Goal: Task Accomplishment & Management: Manage account settings

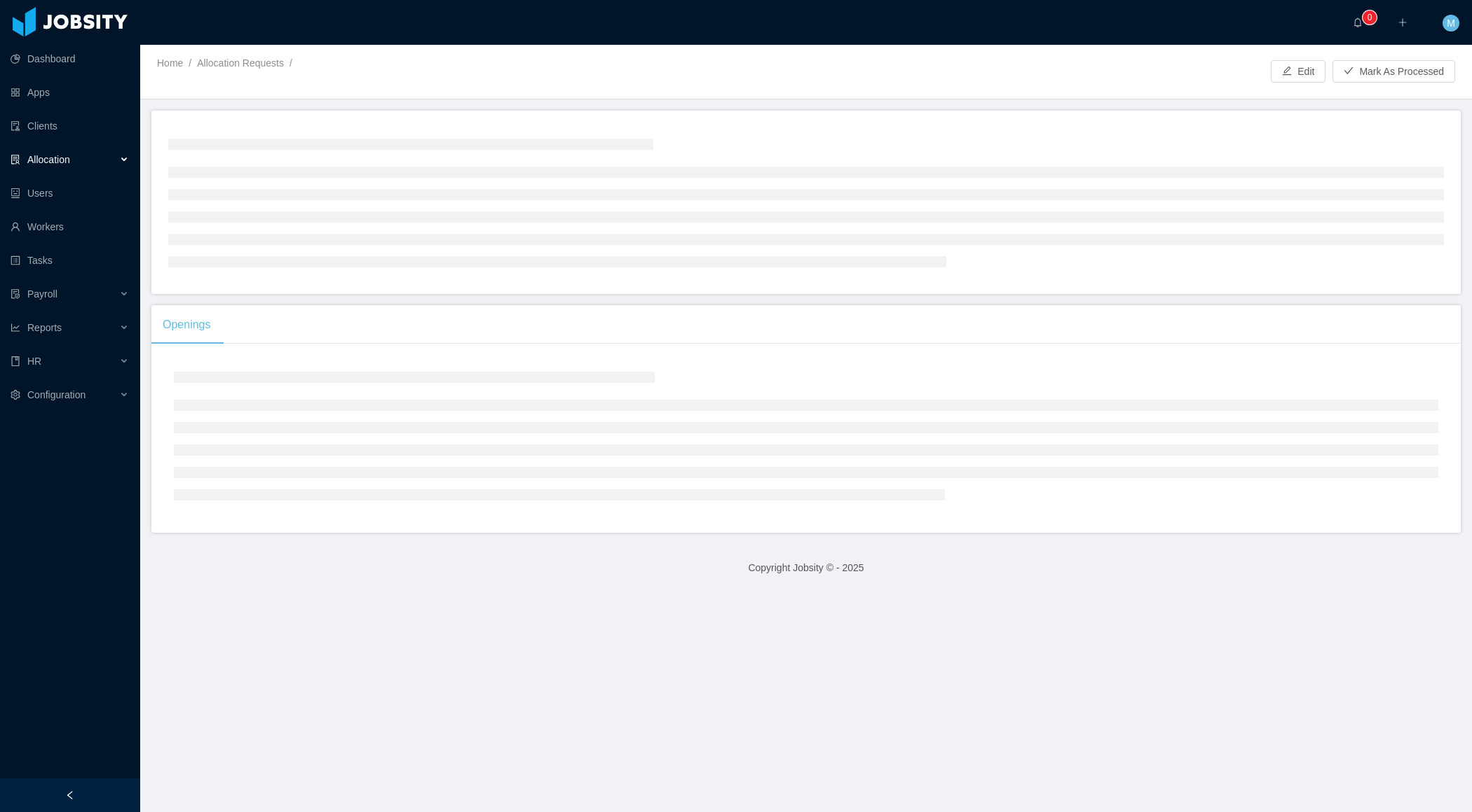
click at [97, 787] on div at bounding box center [70, 795] width 140 height 34
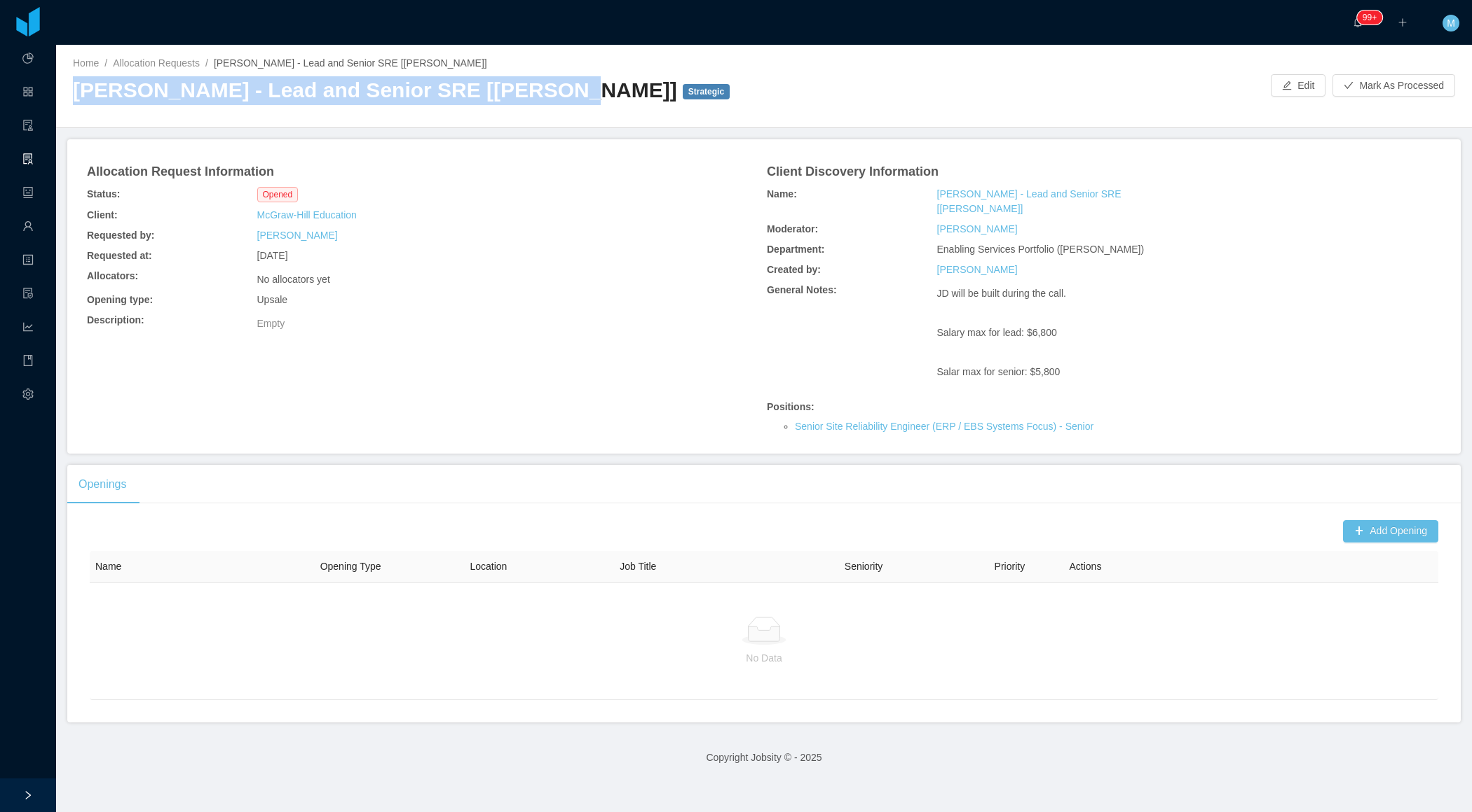
drag, startPoint x: 72, startPoint y: 93, endPoint x: 525, endPoint y: 90, distance: 453.0
click at [525, 92] on div "Home / Allocation Requests / McGraw-Hill - Lead and Senior SRE [Jeff Brown] / M…" at bounding box center [763, 87] width 1415 height 84
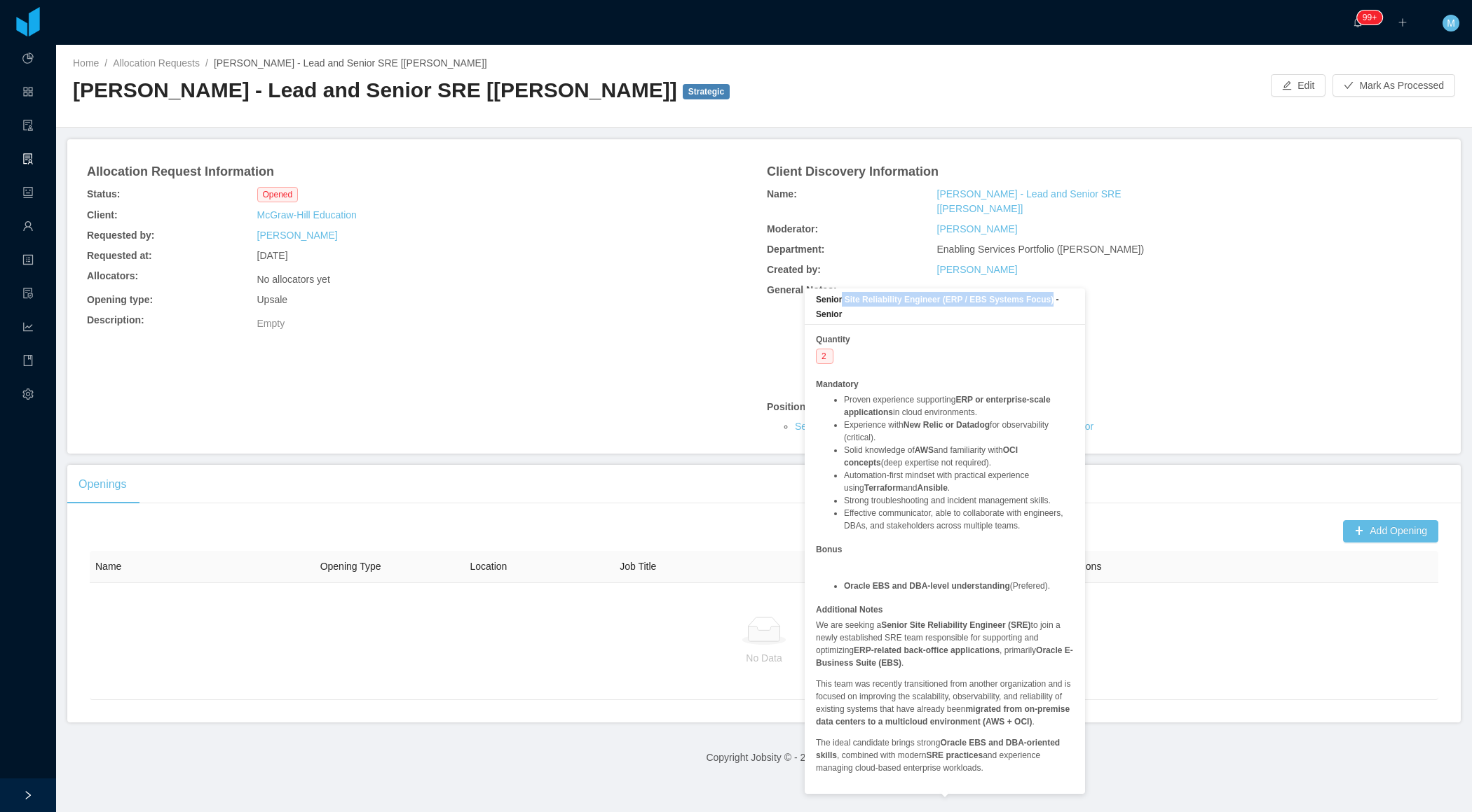
copy b "Site Reliability Engineer (ERP / EBS Systems Focus)"
drag, startPoint x: 1060, startPoint y: 302, endPoint x: 844, endPoint y: 304, distance: 216.0
click at [844, 304] on div "Senior Site Reliability Engineer (ERP / EBS Systems Focus) - Senior" at bounding box center [944, 306] width 280 height 36
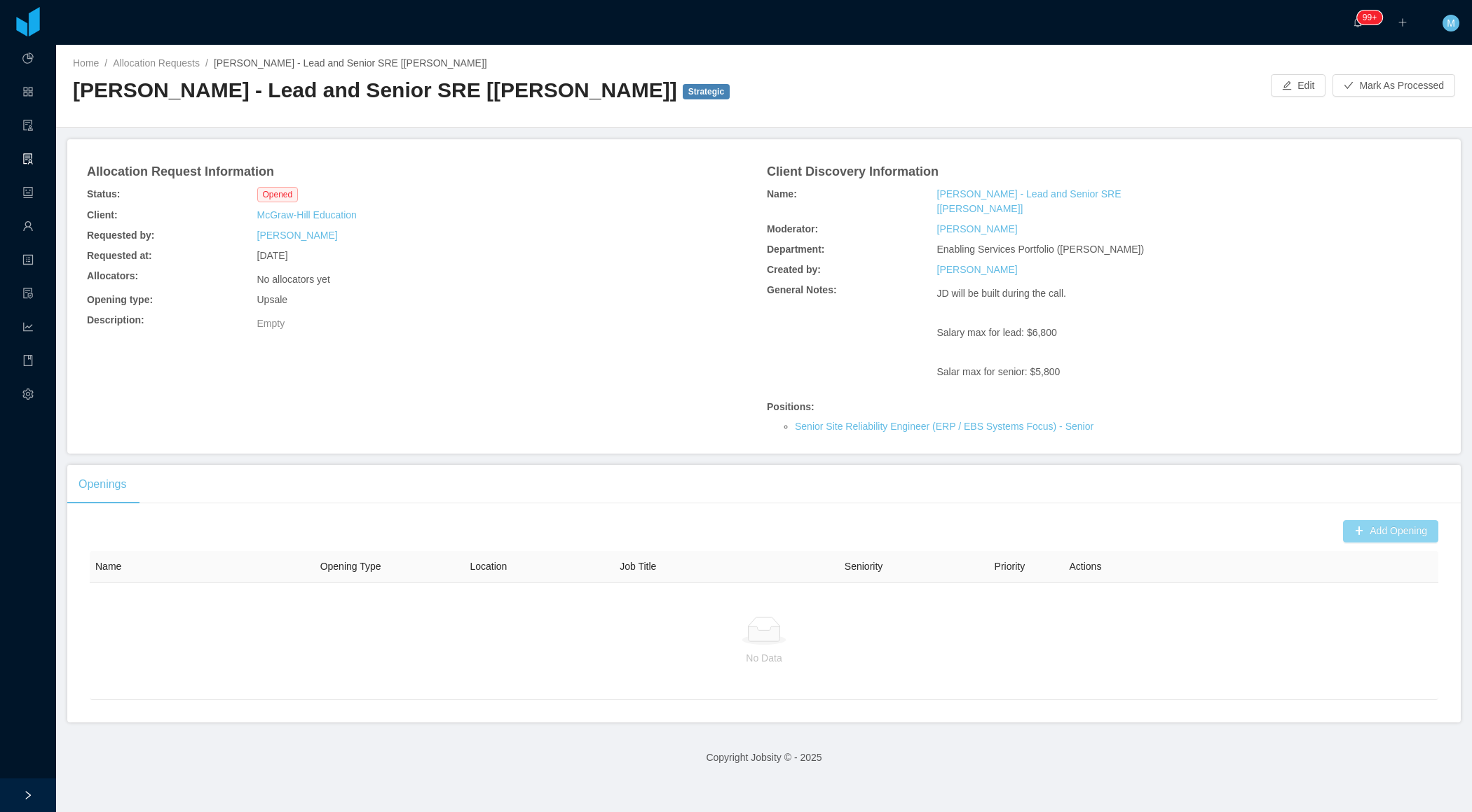
click at [1372, 521] on button "Add Opening" at bounding box center [1390, 532] width 95 height 22
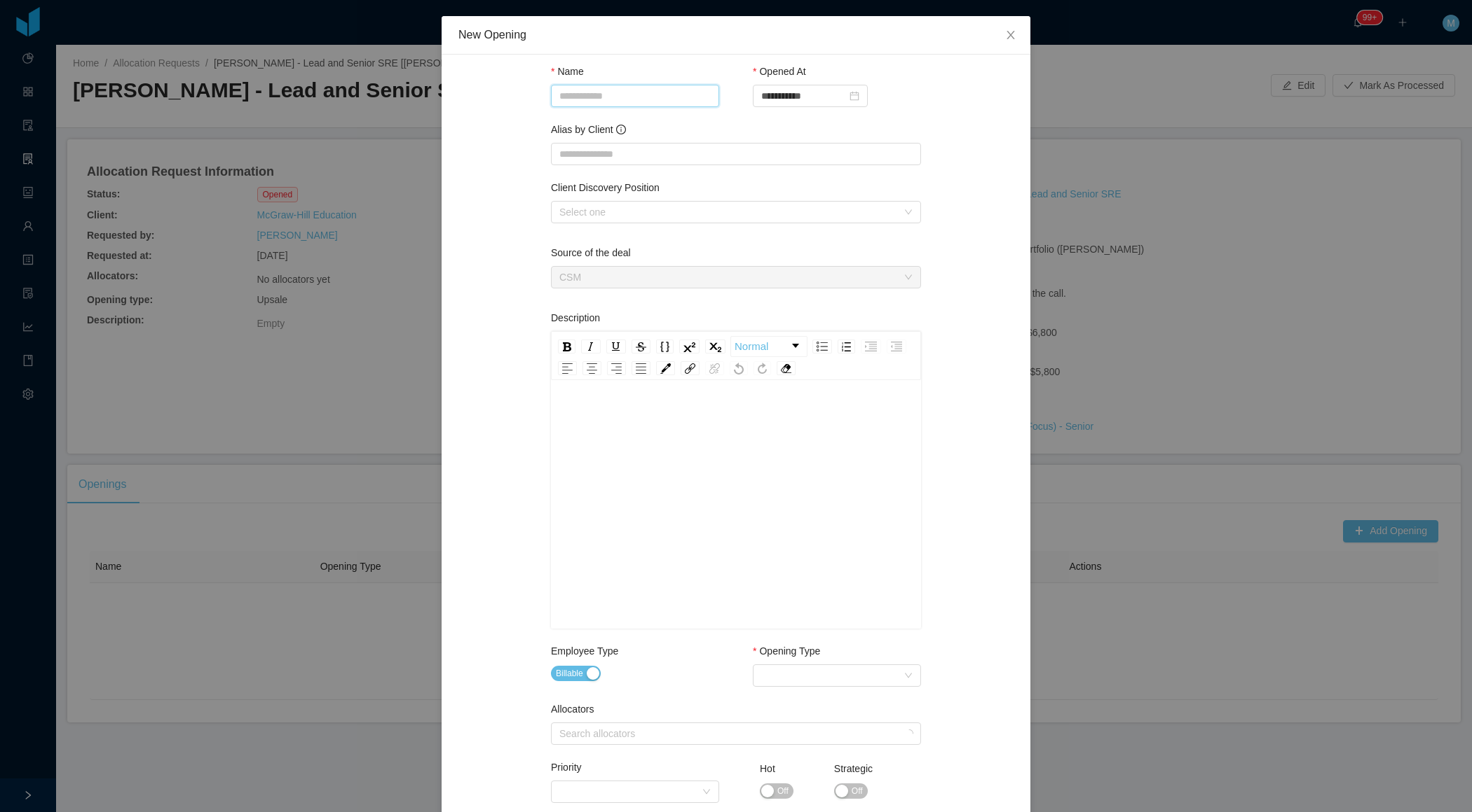
click at [619, 100] on input "Name" at bounding box center [634, 96] width 169 height 22
paste input "**********"
click at [580, 213] on div "Select one" at bounding box center [728, 211] width 338 height 14
type input "**********"
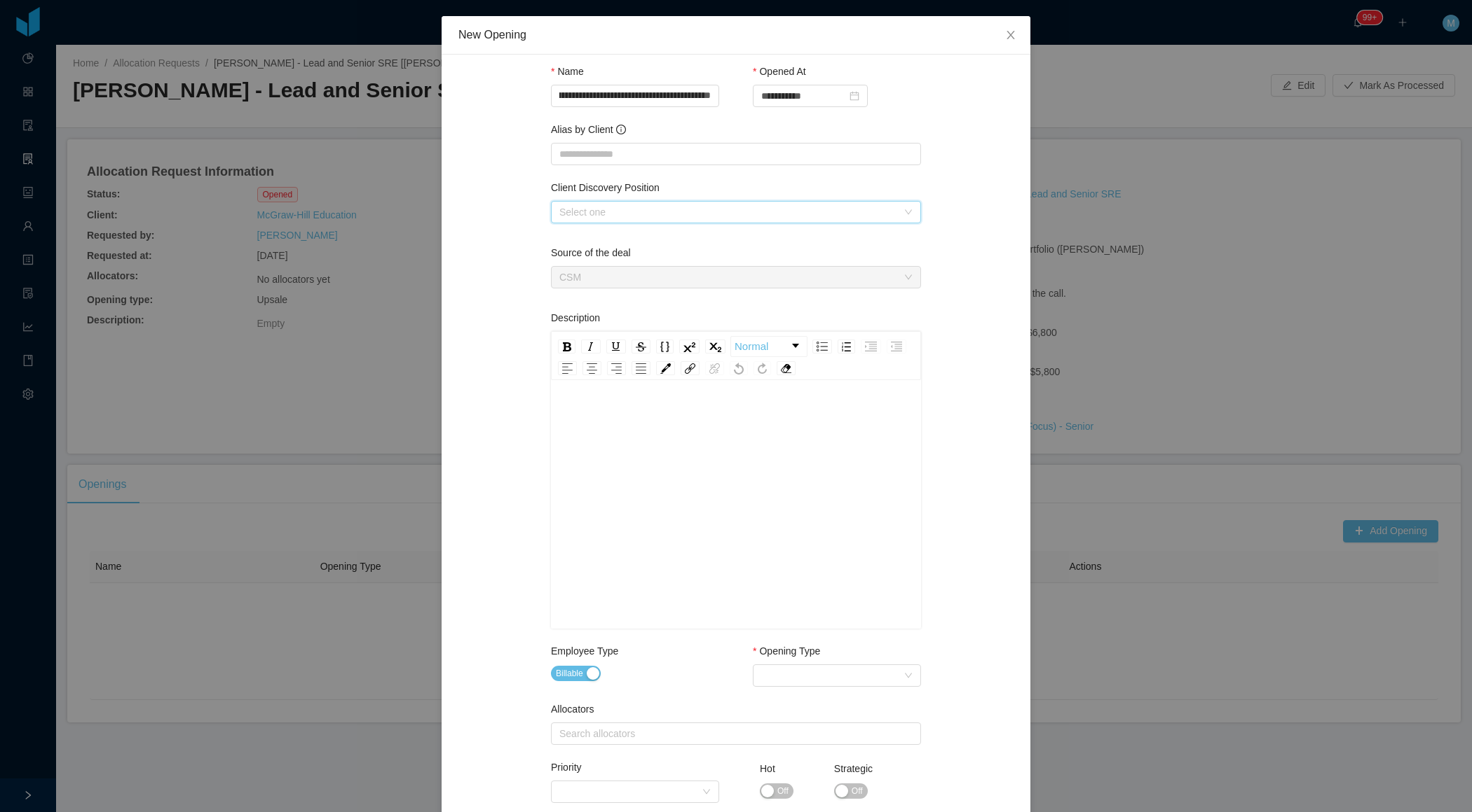
scroll to position [0, 0]
click at [579, 241] on li "Senior Site Reliability Engineer (ERP / EBS Systems Focus)" at bounding box center [734, 238] width 370 height 22
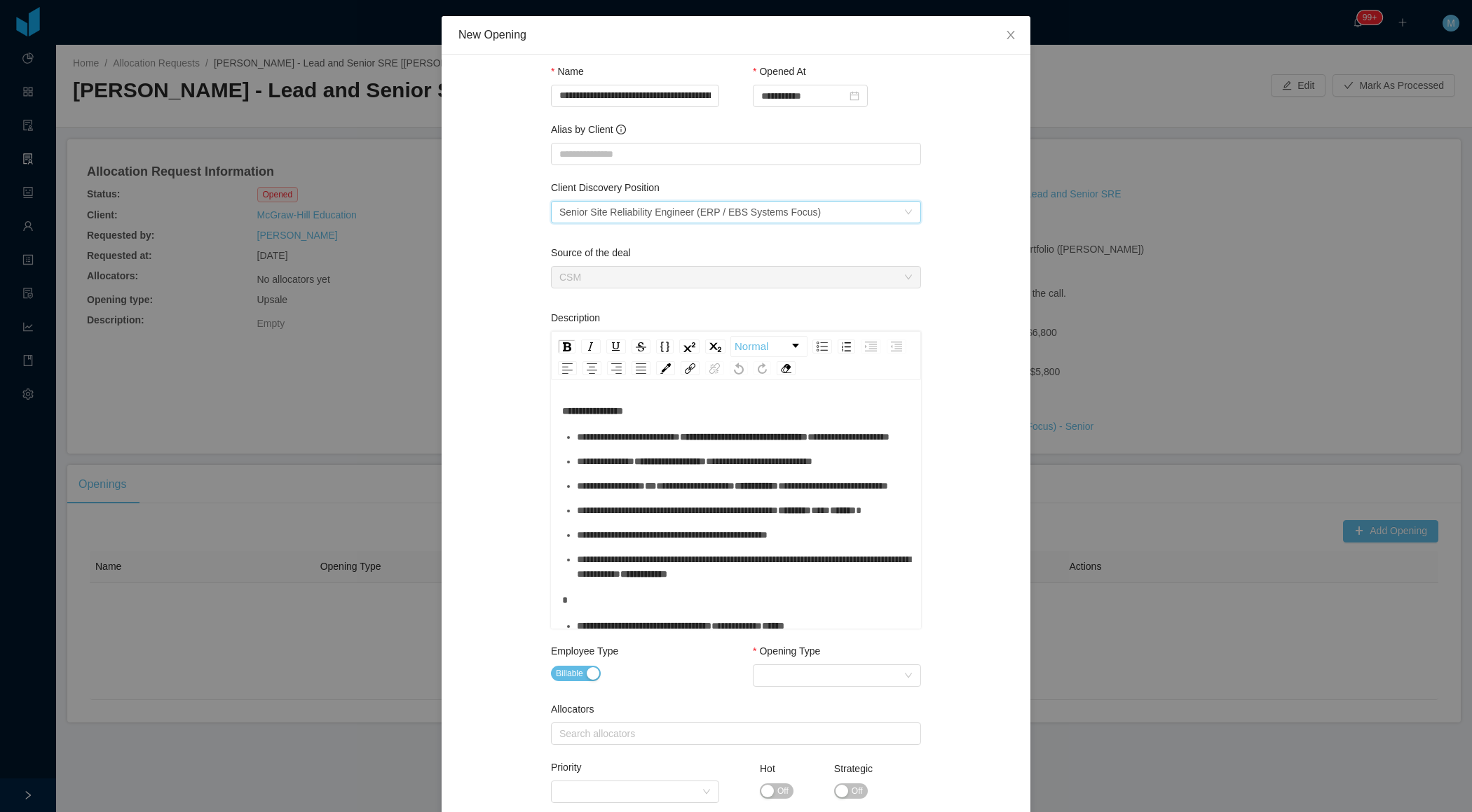
scroll to position [419, 0]
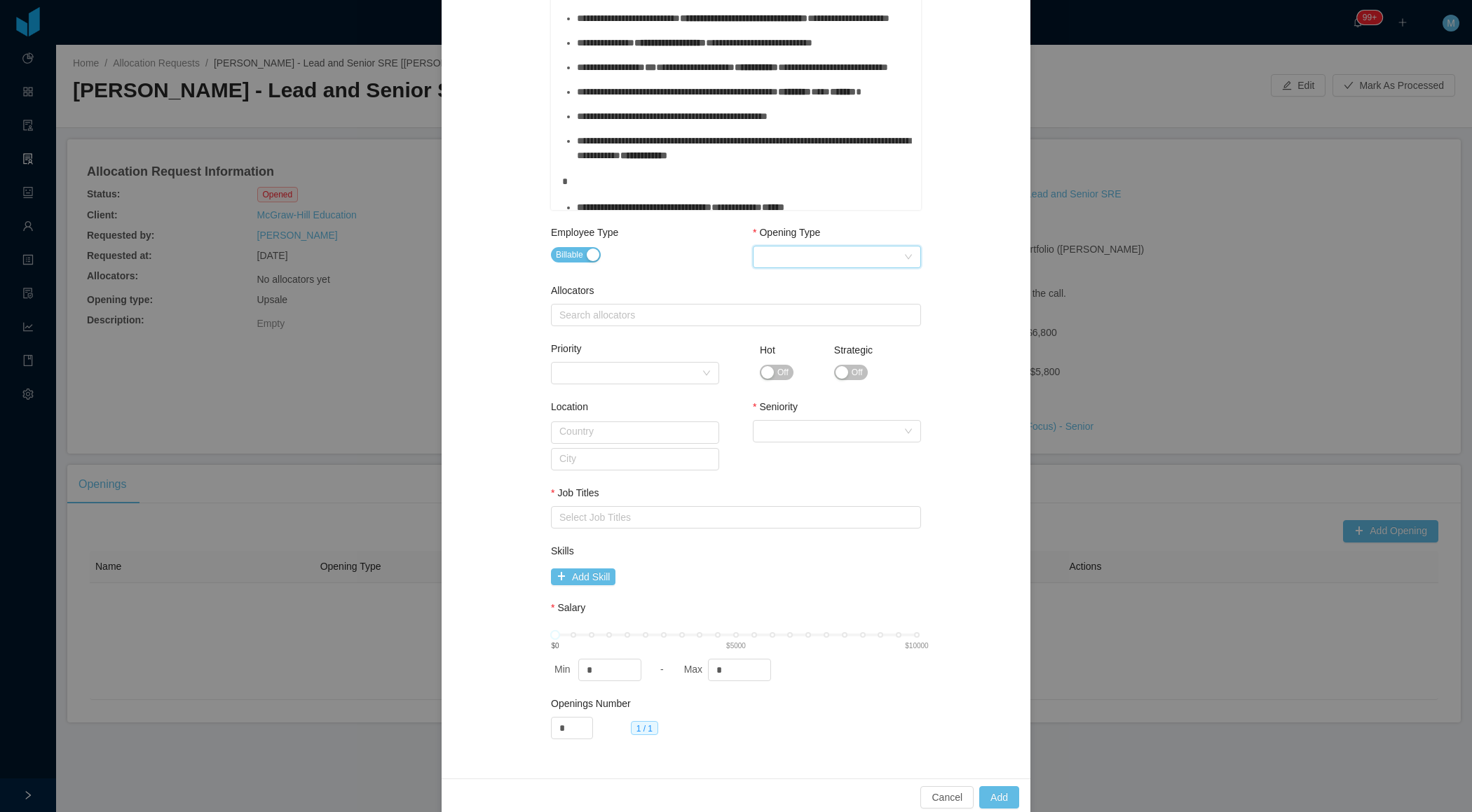
click at [825, 259] on div "Select Opening Type" at bounding box center [832, 257] width 143 height 21
click at [791, 307] on li "Upsale" at bounding box center [836, 305] width 169 height 22
click at [682, 318] on div "Search allocators" at bounding box center [732, 315] width 347 height 14
type input "***"
click at [604, 365] on li "[PERSON_NAME]" at bounding box center [734, 363] width 370 height 22
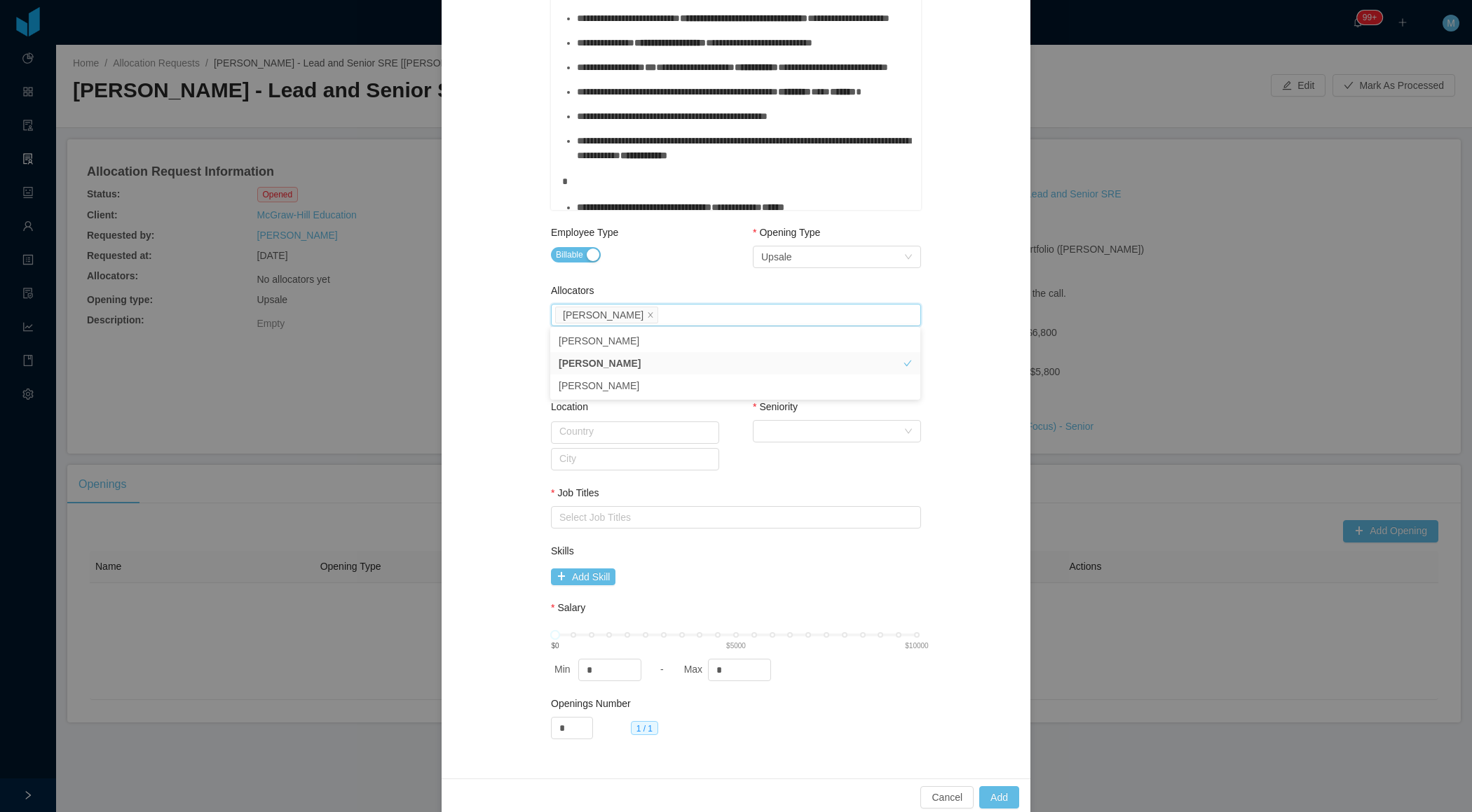
click at [677, 289] on div "Allocators" at bounding box center [735, 294] width 370 height 20
click at [861, 373] on span "Off" at bounding box center [857, 372] width 11 height 14
click at [804, 447] on div "Seniority Select Seniority" at bounding box center [837, 424] width 169 height 48
click at [800, 431] on div "Select Seniority" at bounding box center [832, 431] width 143 height 21
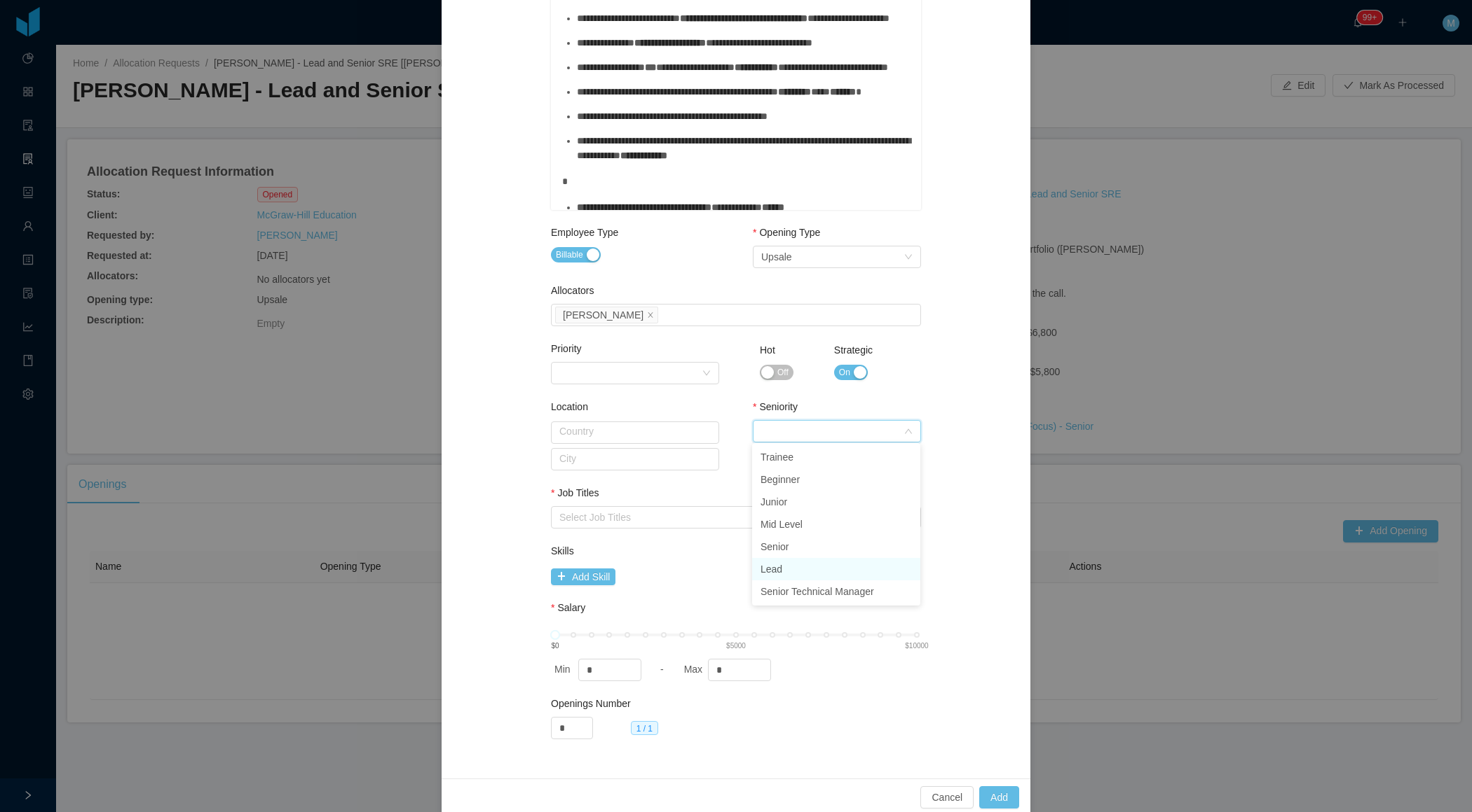
click at [775, 572] on li "Lead" at bounding box center [836, 569] width 169 height 22
click at [718, 673] on input "*" at bounding box center [739, 670] width 61 height 21
type input "*"
click at [664, 517] on div "Select Job Titles" at bounding box center [732, 517] width 347 height 14
type input "****"
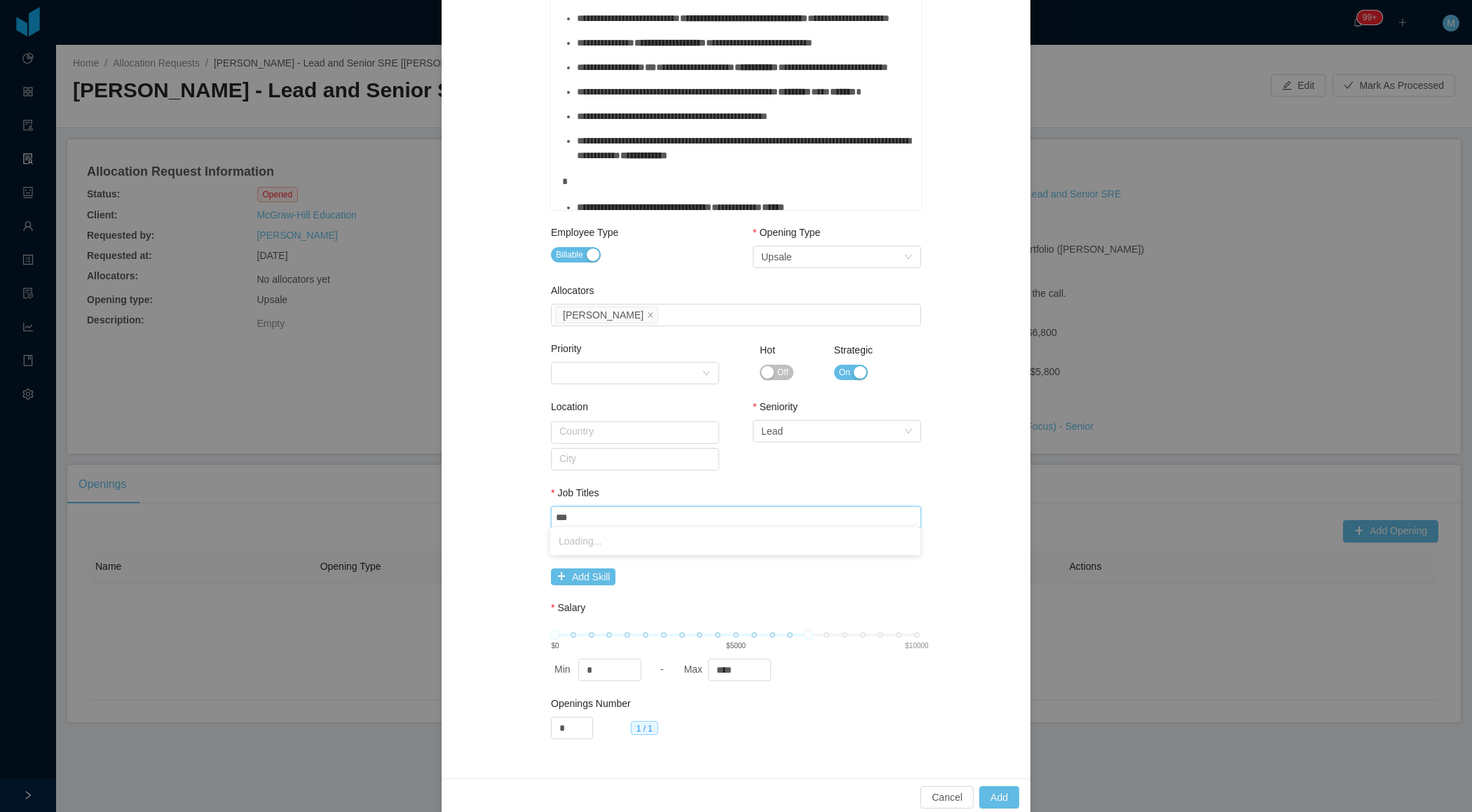
type input "****"
click at [628, 547] on li "Site Reliability Engineer" at bounding box center [734, 541] width 370 height 22
click at [469, 602] on div "**********" at bounding box center [736, 207] width 555 height 1109
click at [1002, 790] on button "Add" at bounding box center [999, 798] width 40 height 22
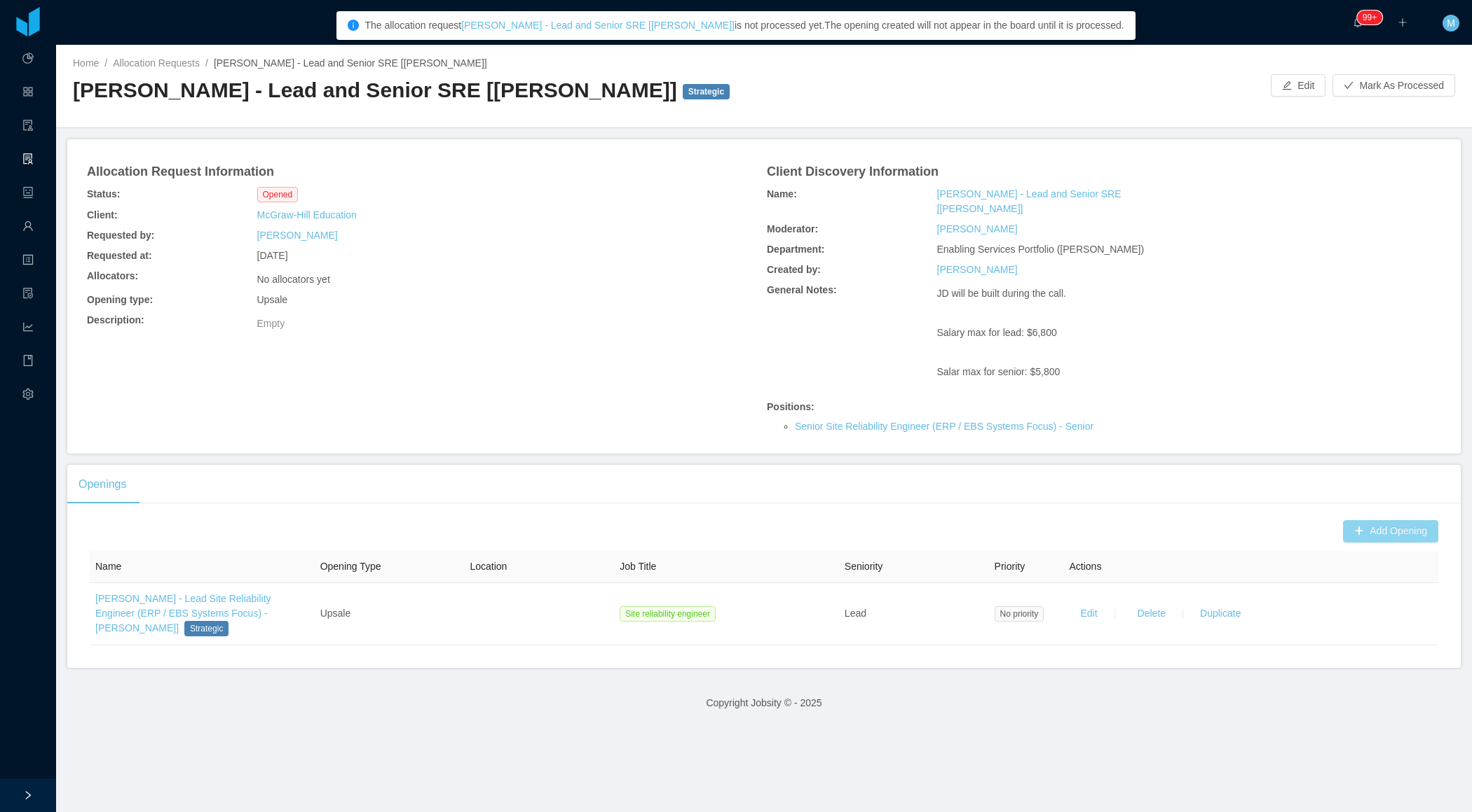
click at [1398, 521] on button "Add Opening" at bounding box center [1390, 532] width 95 height 22
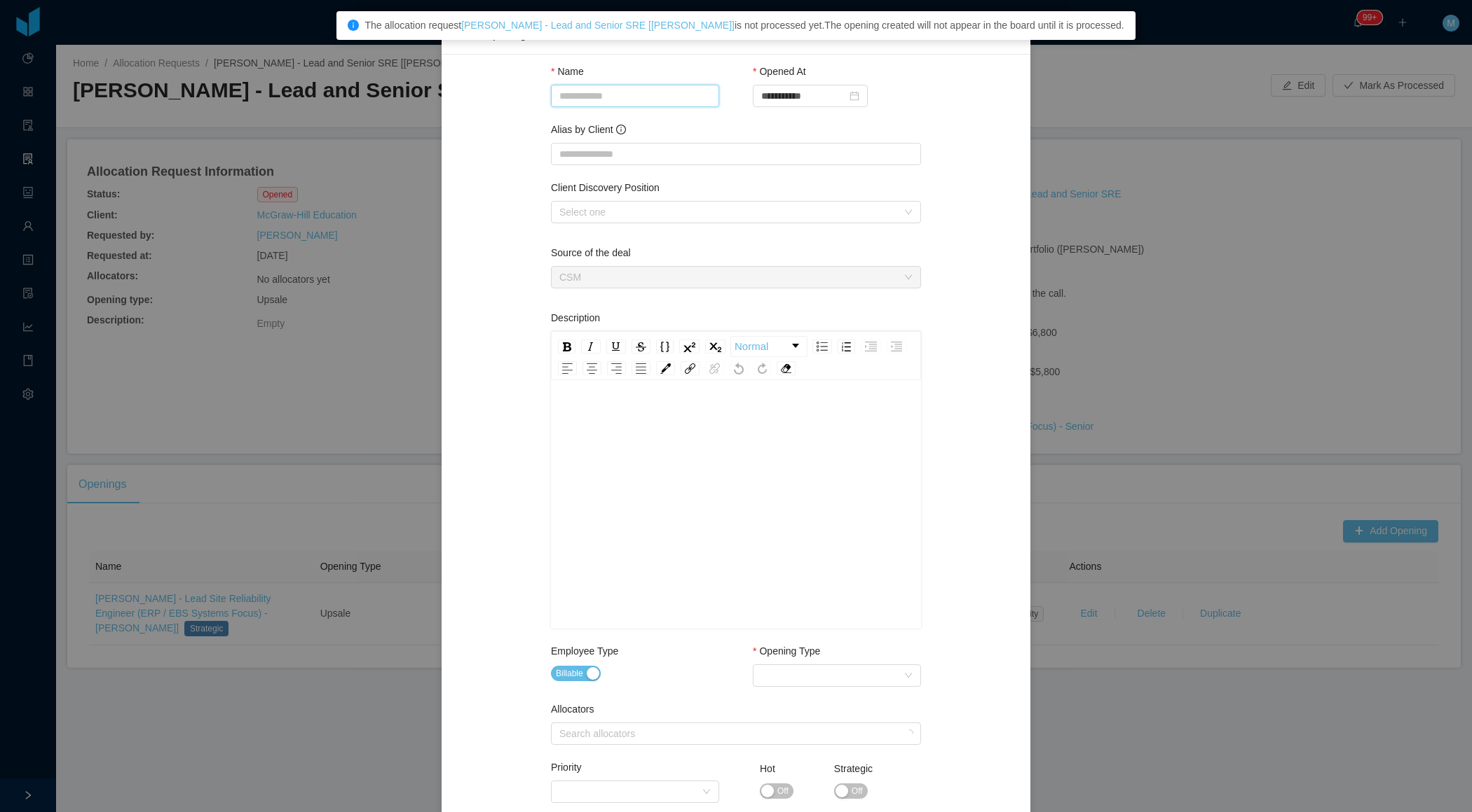
click at [648, 89] on input "Name" at bounding box center [634, 96] width 169 height 22
paste input "**********"
click at [616, 205] on div "Select one" at bounding box center [728, 211] width 338 height 14
type input "**********"
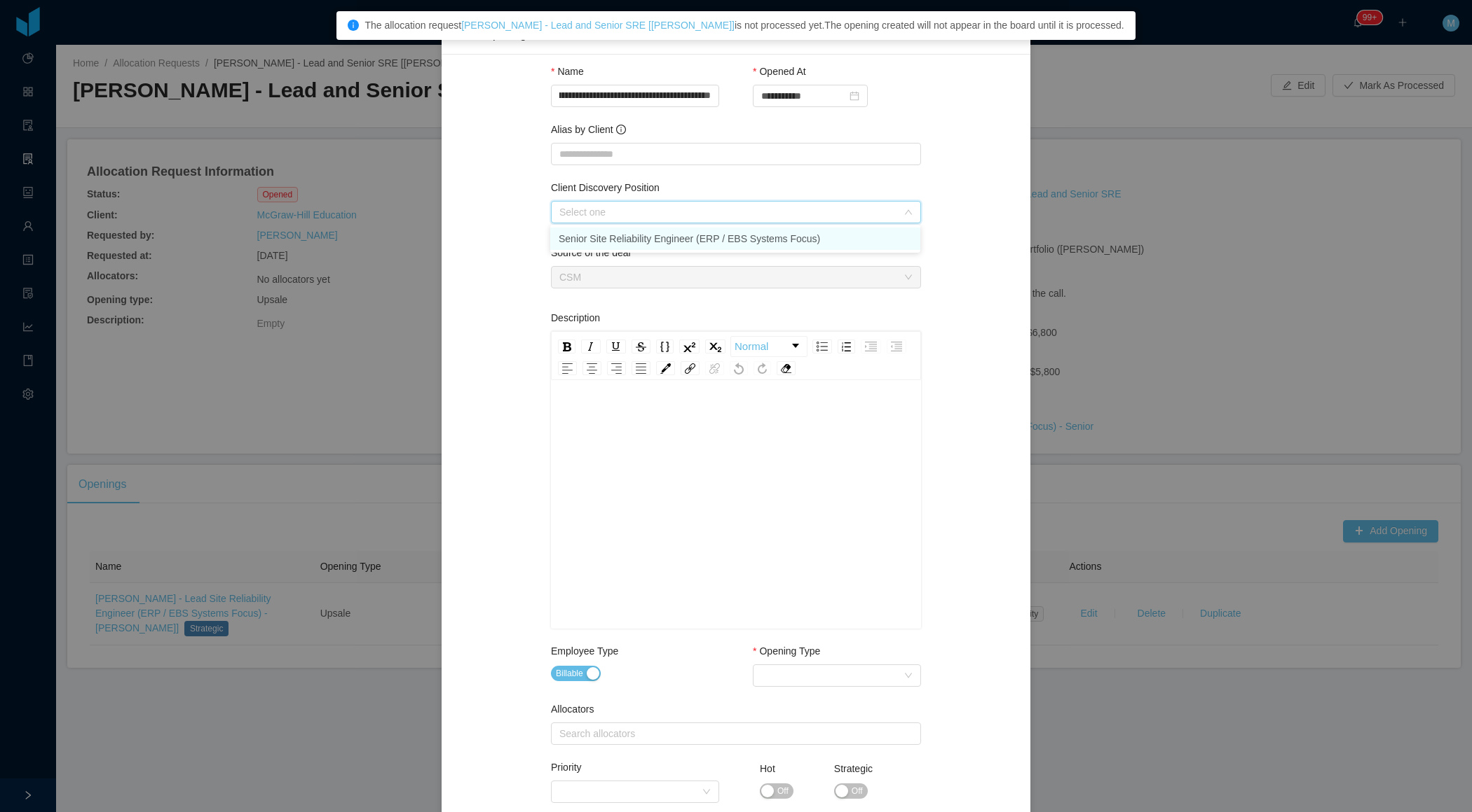
scroll to position [0, 0]
click at [597, 240] on li "Senior Site Reliability Engineer (ERP / EBS Systems Focus)" at bounding box center [734, 238] width 370 height 22
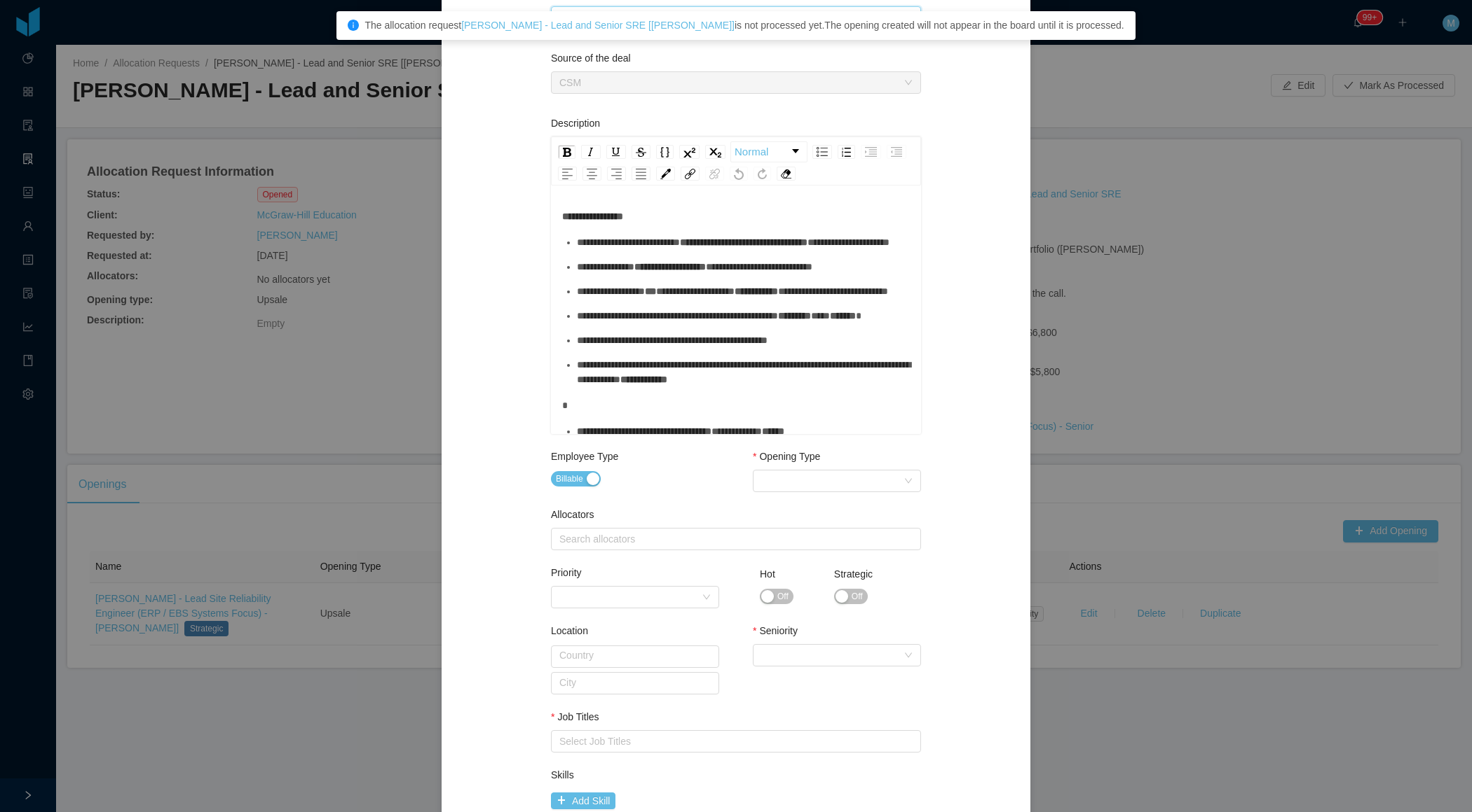
scroll to position [318, 0]
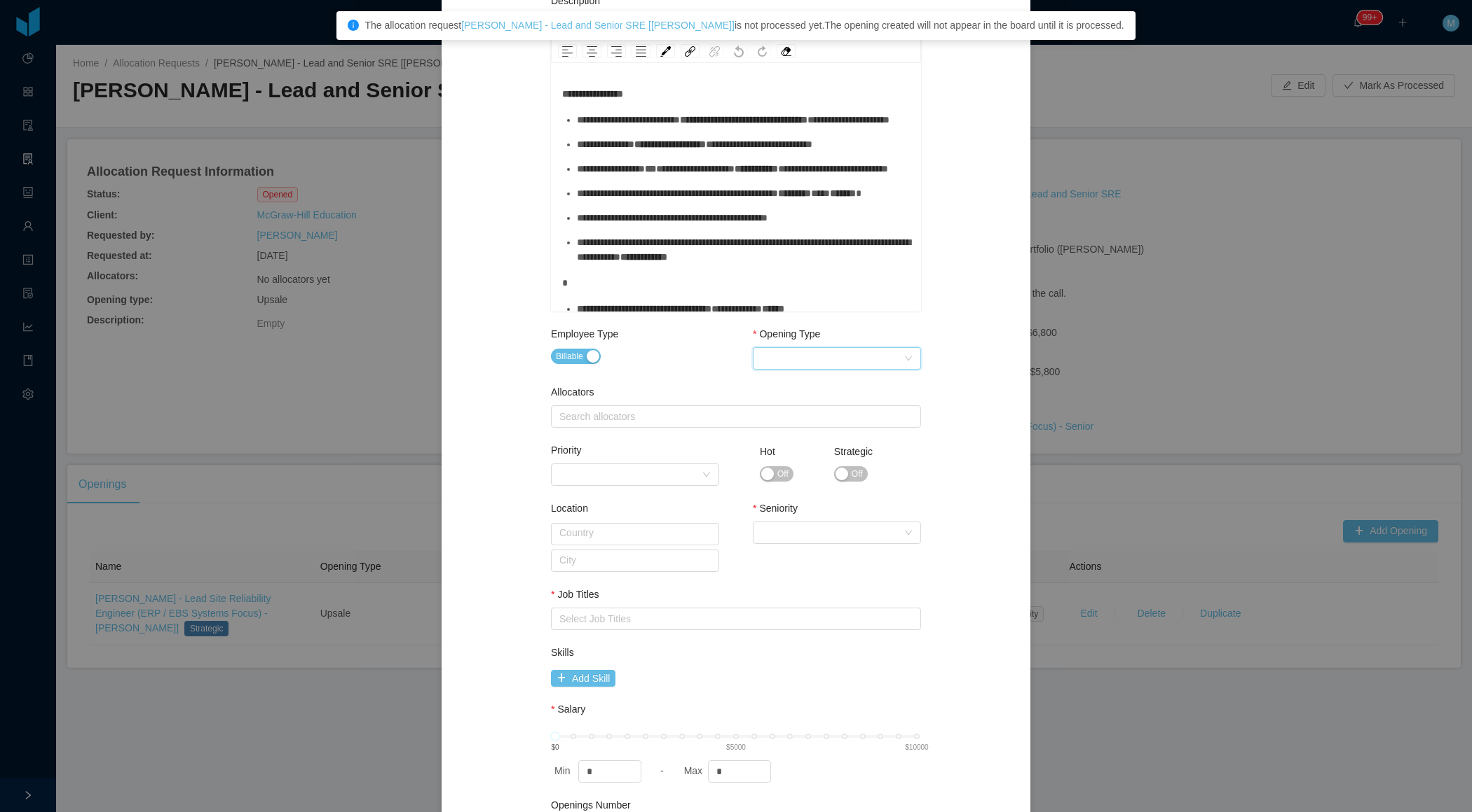
click at [801, 360] on div "Select Opening Type" at bounding box center [832, 359] width 143 height 21
click at [790, 412] on li "Upsale" at bounding box center [836, 407] width 169 height 22
click at [690, 412] on div "Search allocators" at bounding box center [732, 416] width 347 height 14
type input "****"
click at [646, 442] on li "Merwin Ponce" at bounding box center [734, 442] width 370 height 22
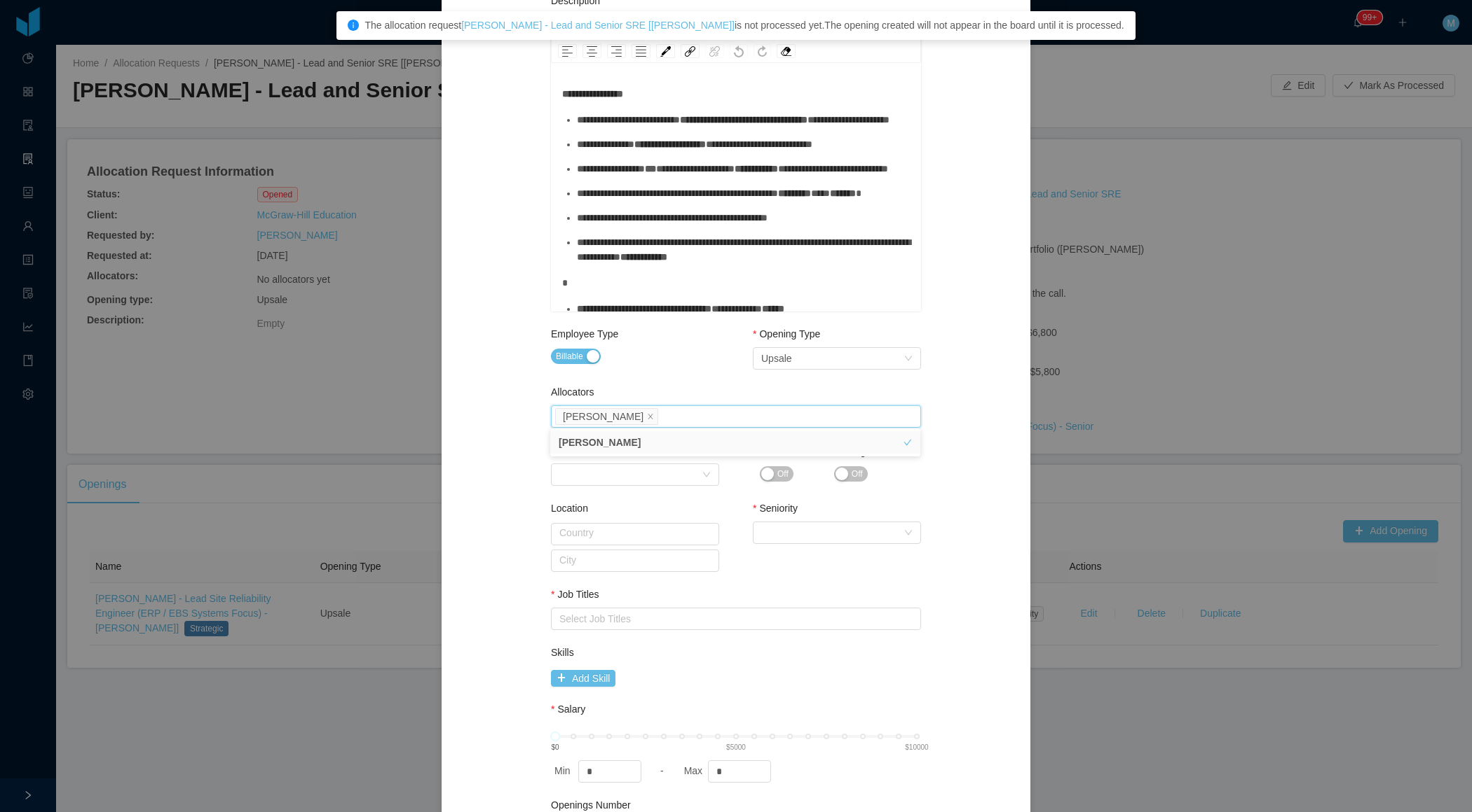
click at [539, 476] on div "**********" at bounding box center [736, 308] width 555 height 1109
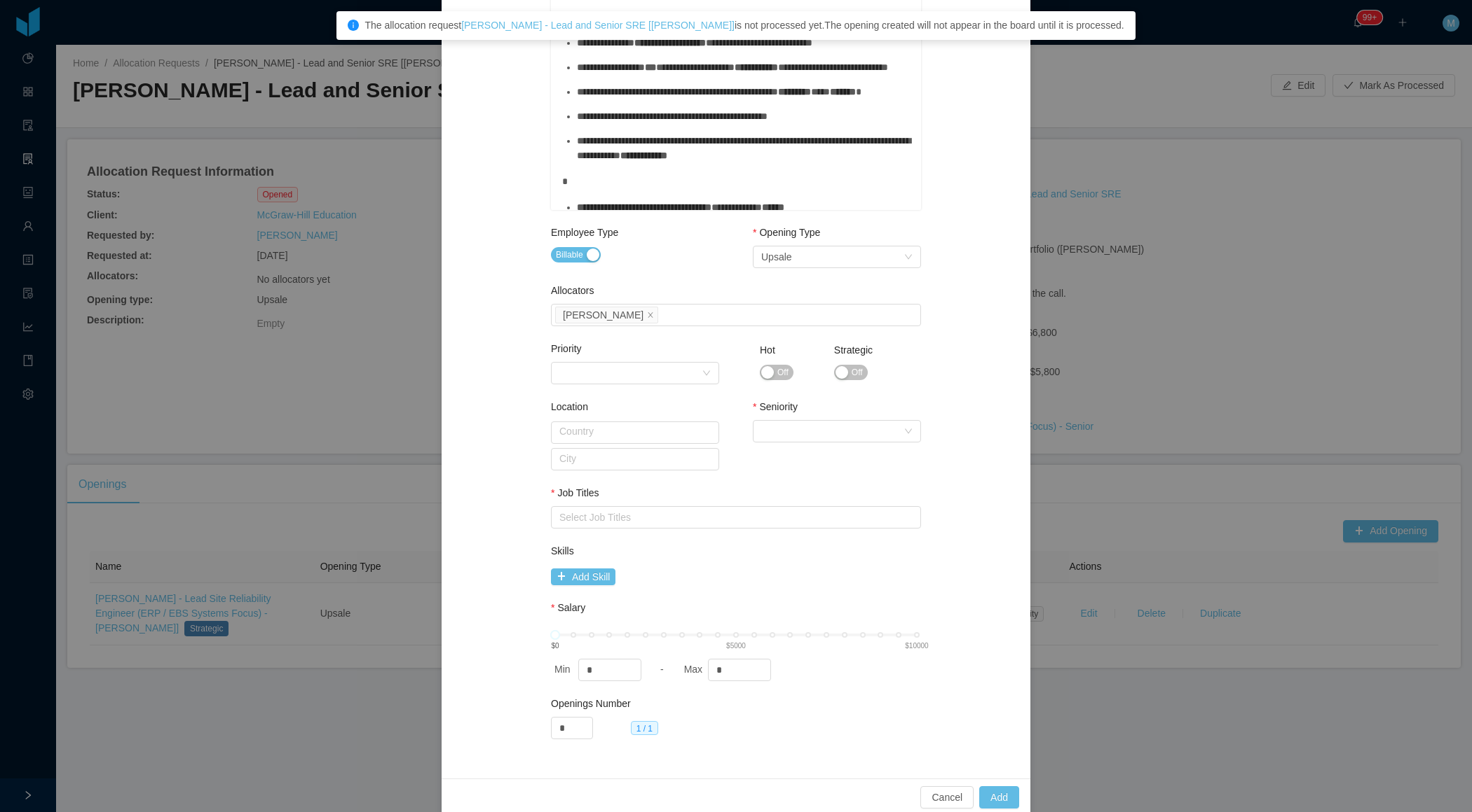
click at [852, 371] on span "Off" at bounding box center [857, 372] width 11 height 14
click at [804, 426] on div "Select Seniority" at bounding box center [832, 431] width 143 height 21
click at [777, 550] on li "Senior" at bounding box center [836, 547] width 169 height 22
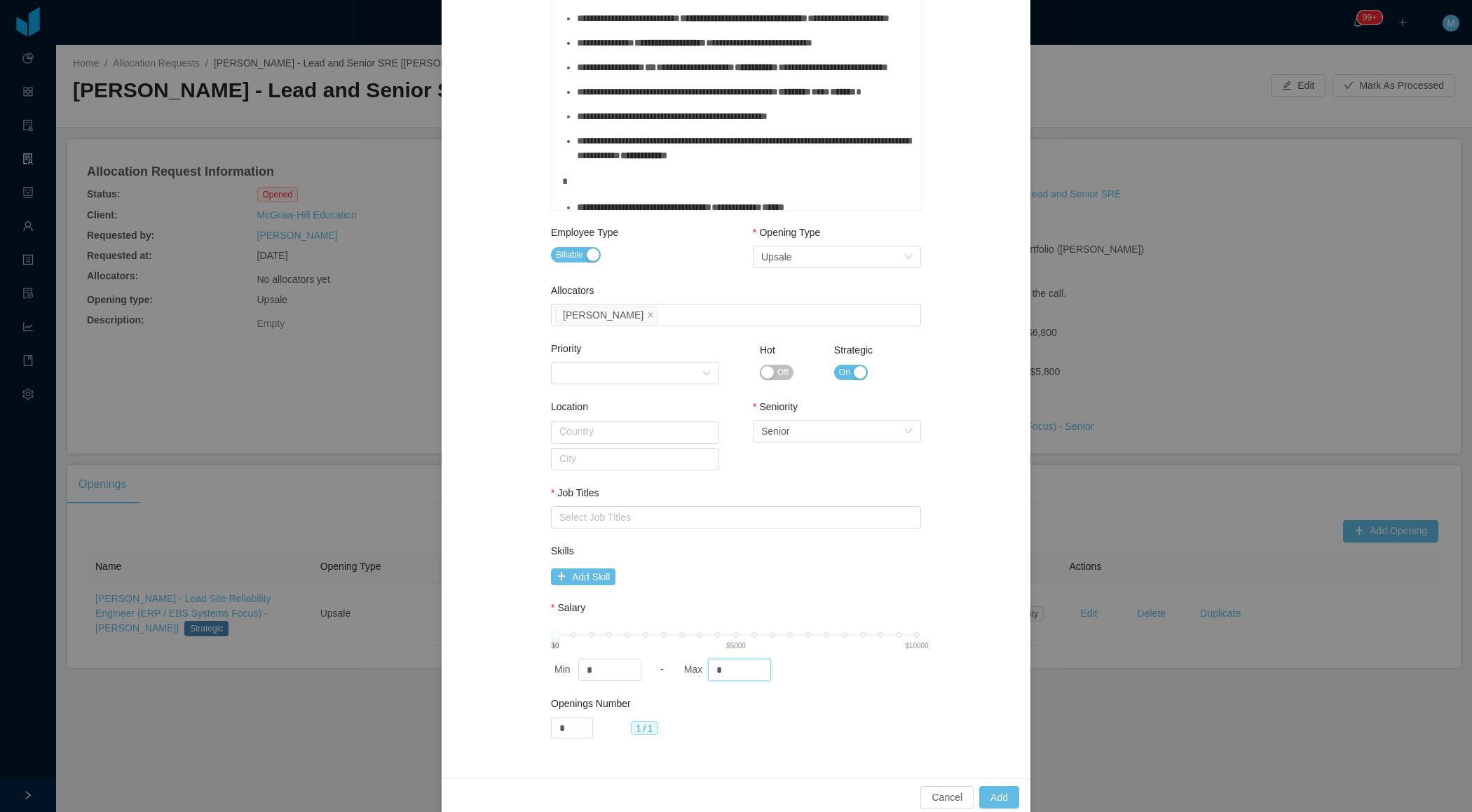
drag, startPoint x: 730, startPoint y: 663, endPoint x: 700, endPoint y: 661, distance: 30.1
click at [700, 662] on div "Max *" at bounding box center [742, 670] width 123 height 22
type input "****"
click at [607, 508] on div "Select Job Titles" at bounding box center [734, 518] width 358 height 21
type input "****"
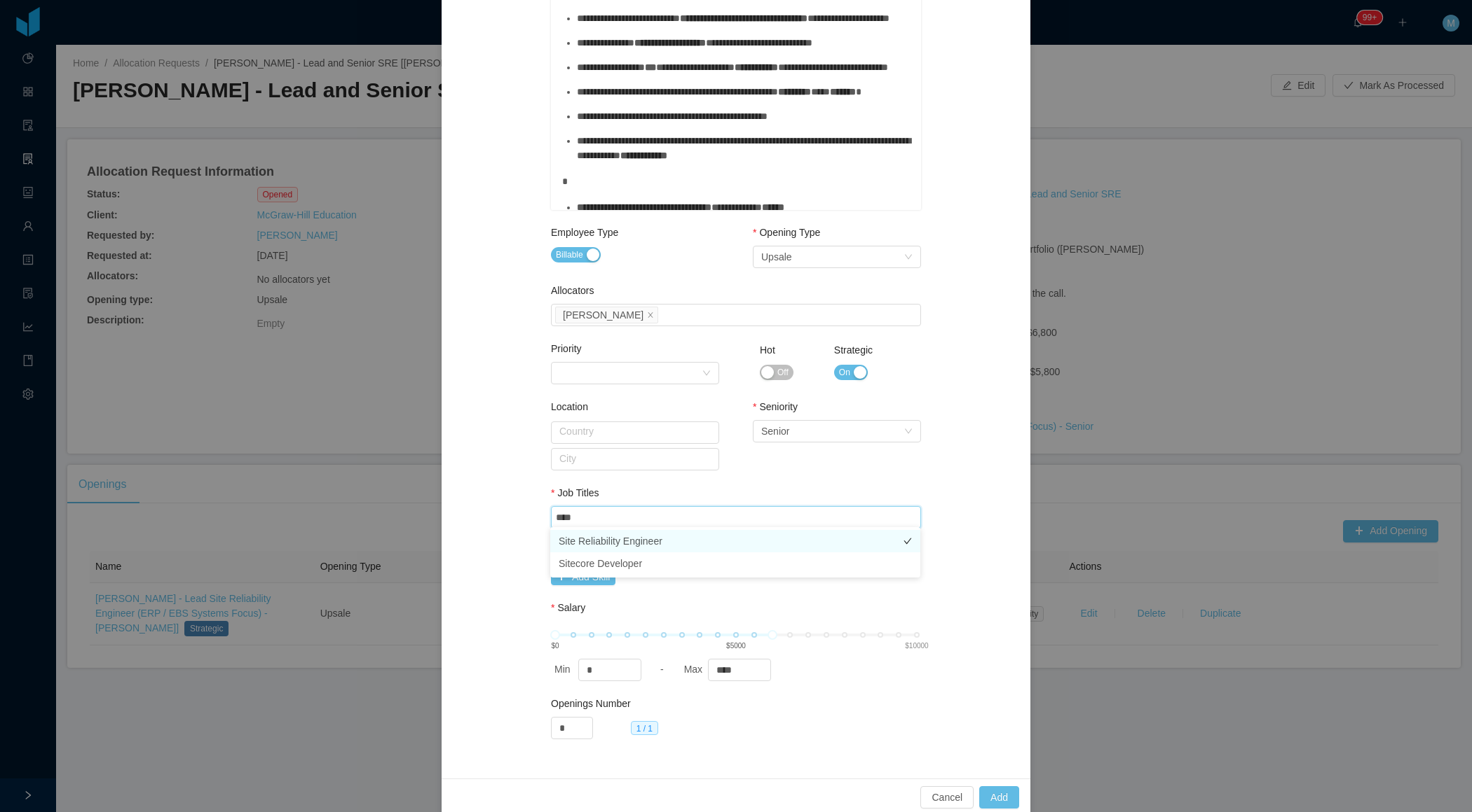
click at [593, 539] on li "Site Reliability Engineer" at bounding box center [734, 541] width 370 height 22
click at [519, 534] on div "**********" at bounding box center [736, 207] width 555 height 1109
click at [991, 792] on button "Add" at bounding box center [999, 798] width 40 height 22
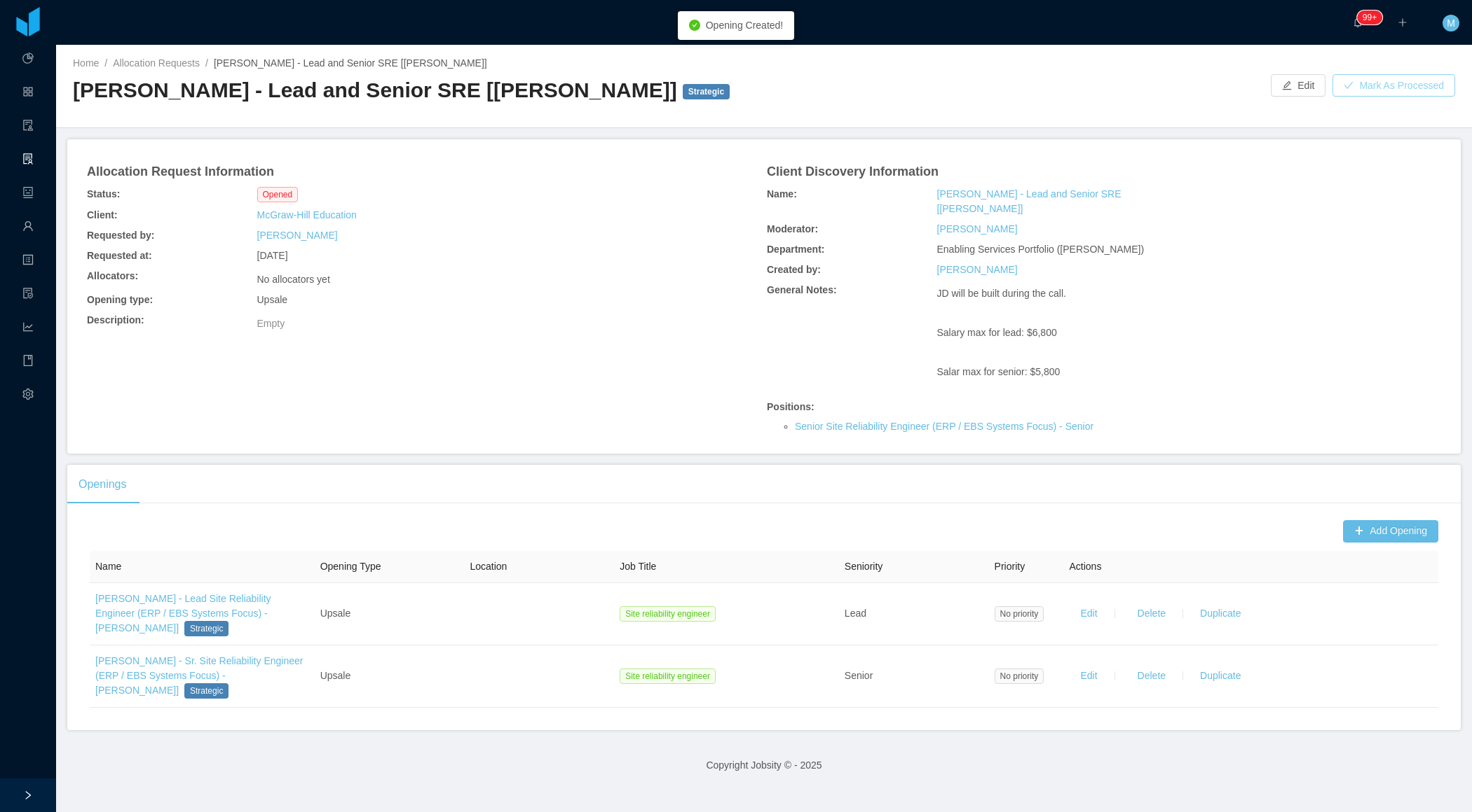
click at [1399, 79] on button "Mark As Processed" at bounding box center [1394, 86] width 123 height 22
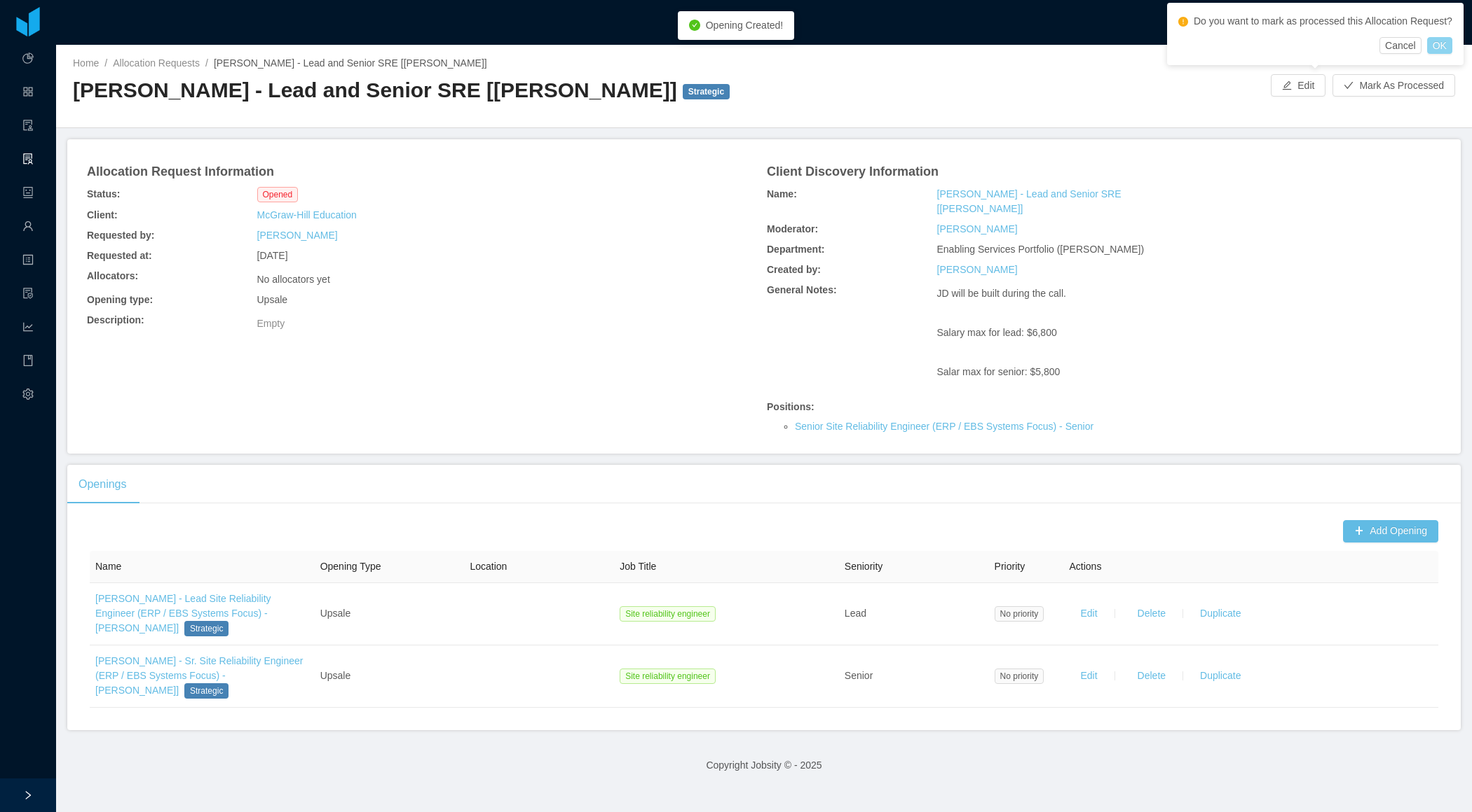
click at [1452, 54] on button "OK" at bounding box center [1438, 46] width 25 height 17
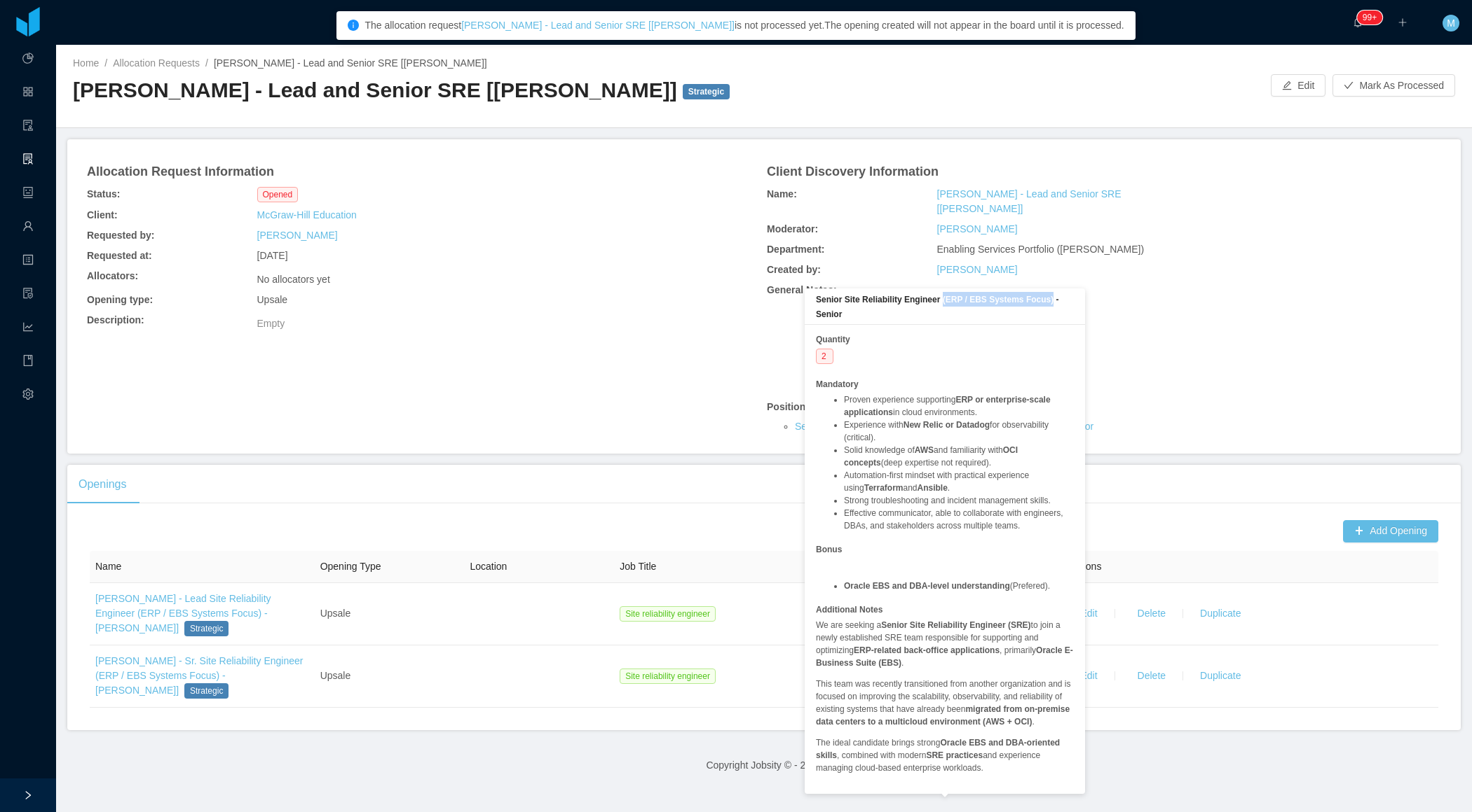
drag, startPoint x: 948, startPoint y: 301, endPoint x: 1060, endPoint y: 303, distance: 112.0
click at [1058, 303] on b "Senior Site Reliability Engineer (ERP / EBS Systems Focus) - Senior" at bounding box center [936, 307] width 243 height 24
copy b "(ERP / EBS Systems Focus)"
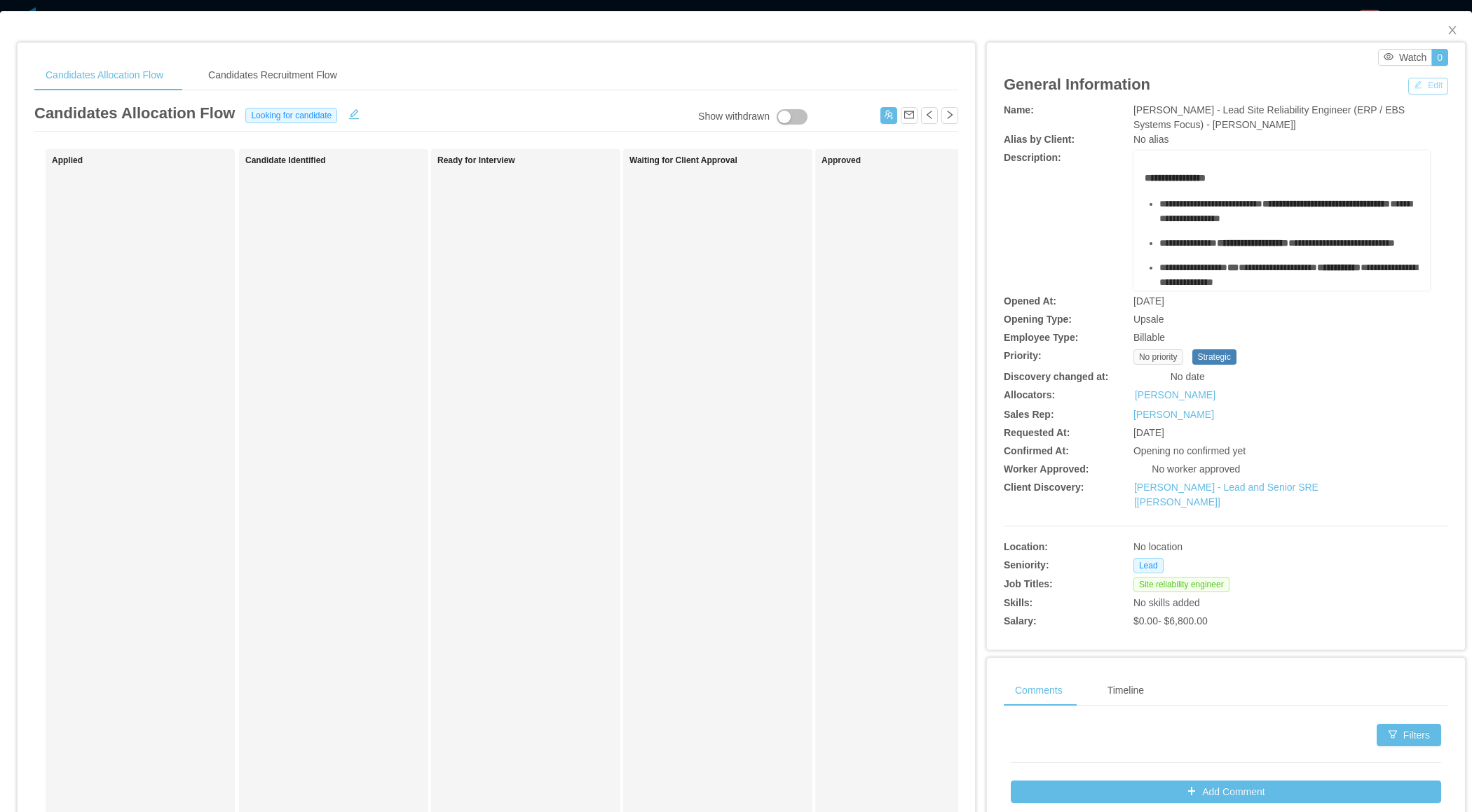
click at [1425, 90] on button "Edit" at bounding box center [1427, 86] width 40 height 17
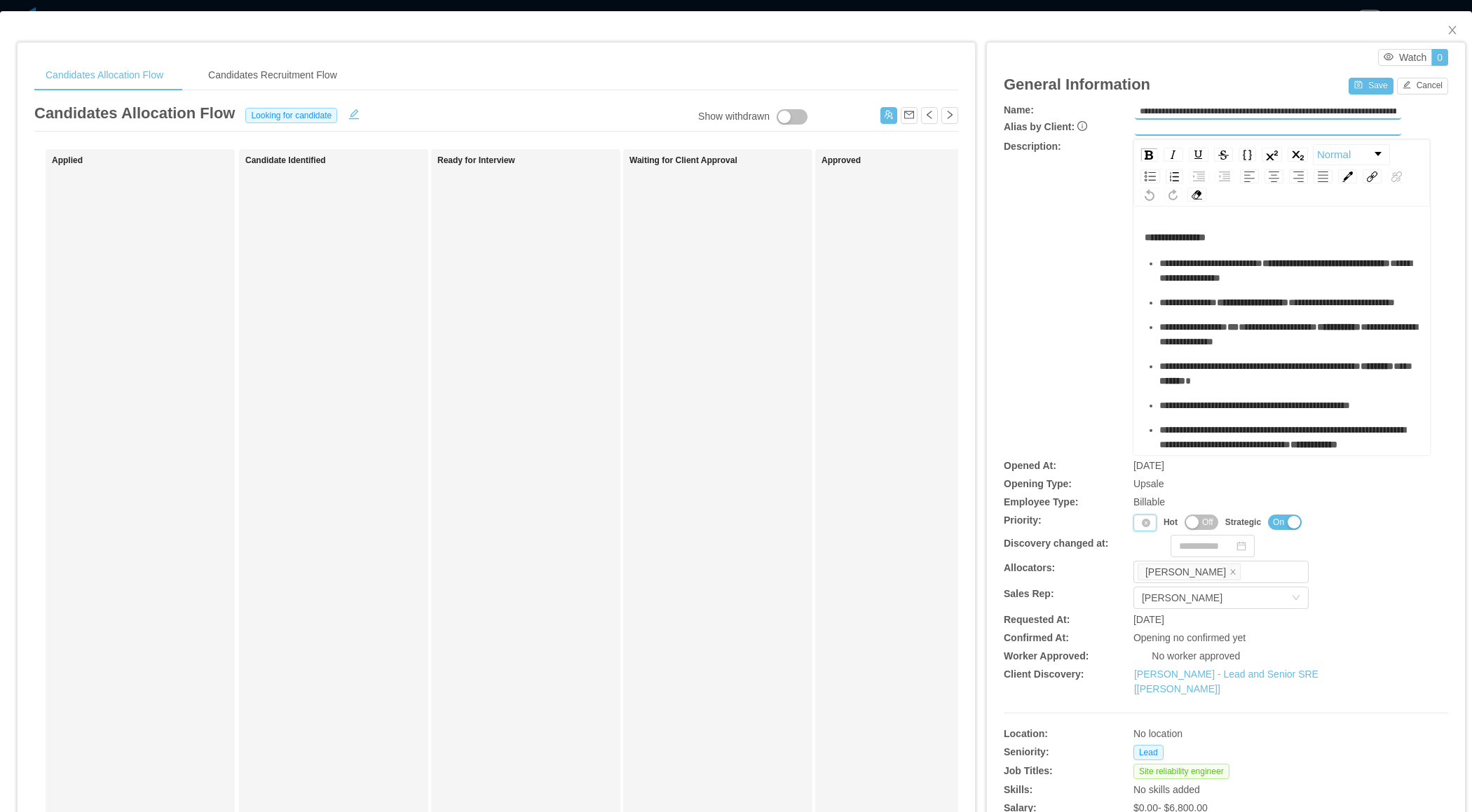
click at [1140, 527] on div "Priority" at bounding box center [1144, 523] width 23 height 17
click at [1140, 536] on li "P1" at bounding box center [1146, 544] width 29 height 22
click at [1367, 81] on button "Save" at bounding box center [1370, 86] width 44 height 17
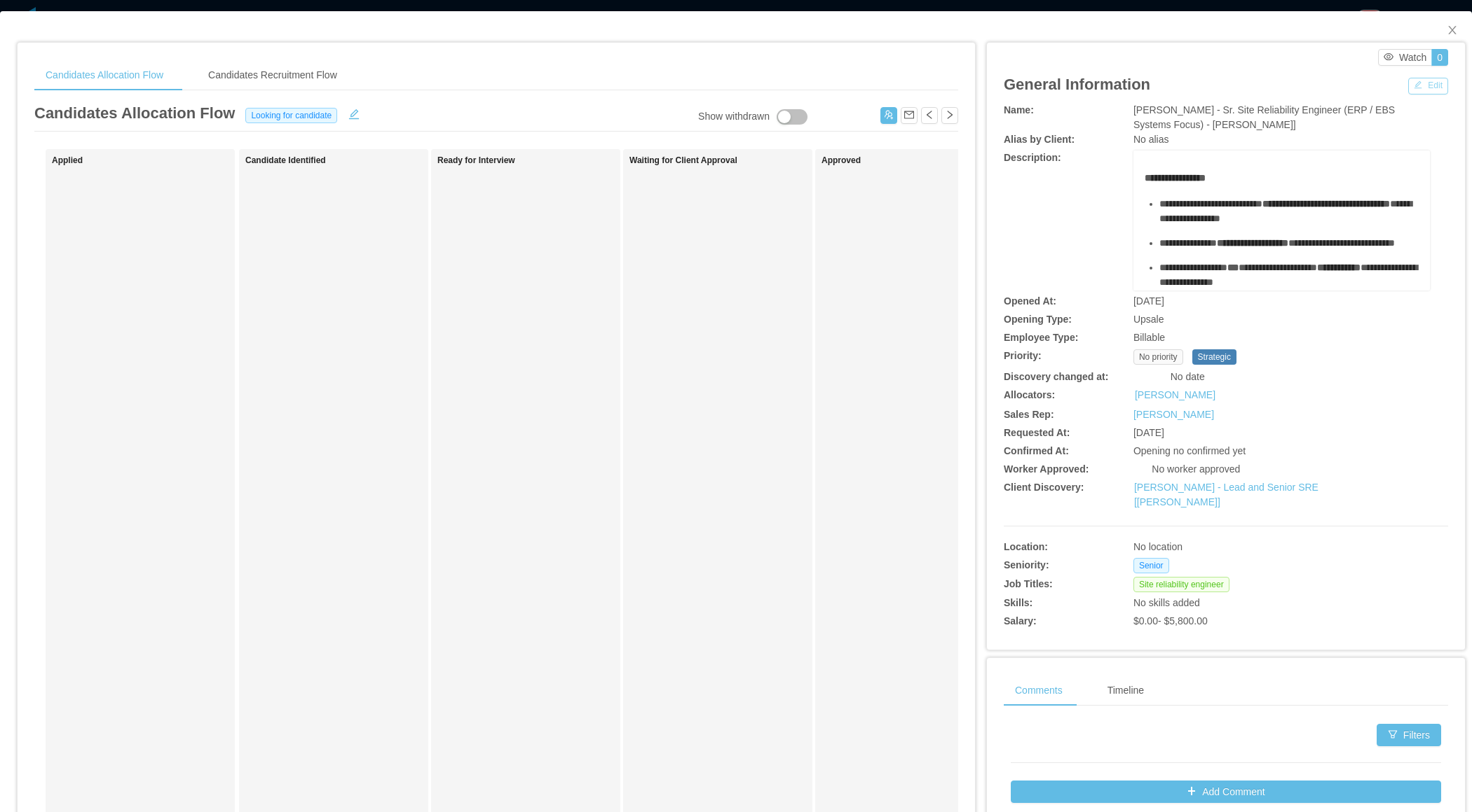
click at [1424, 86] on button "Edit" at bounding box center [1427, 86] width 40 height 17
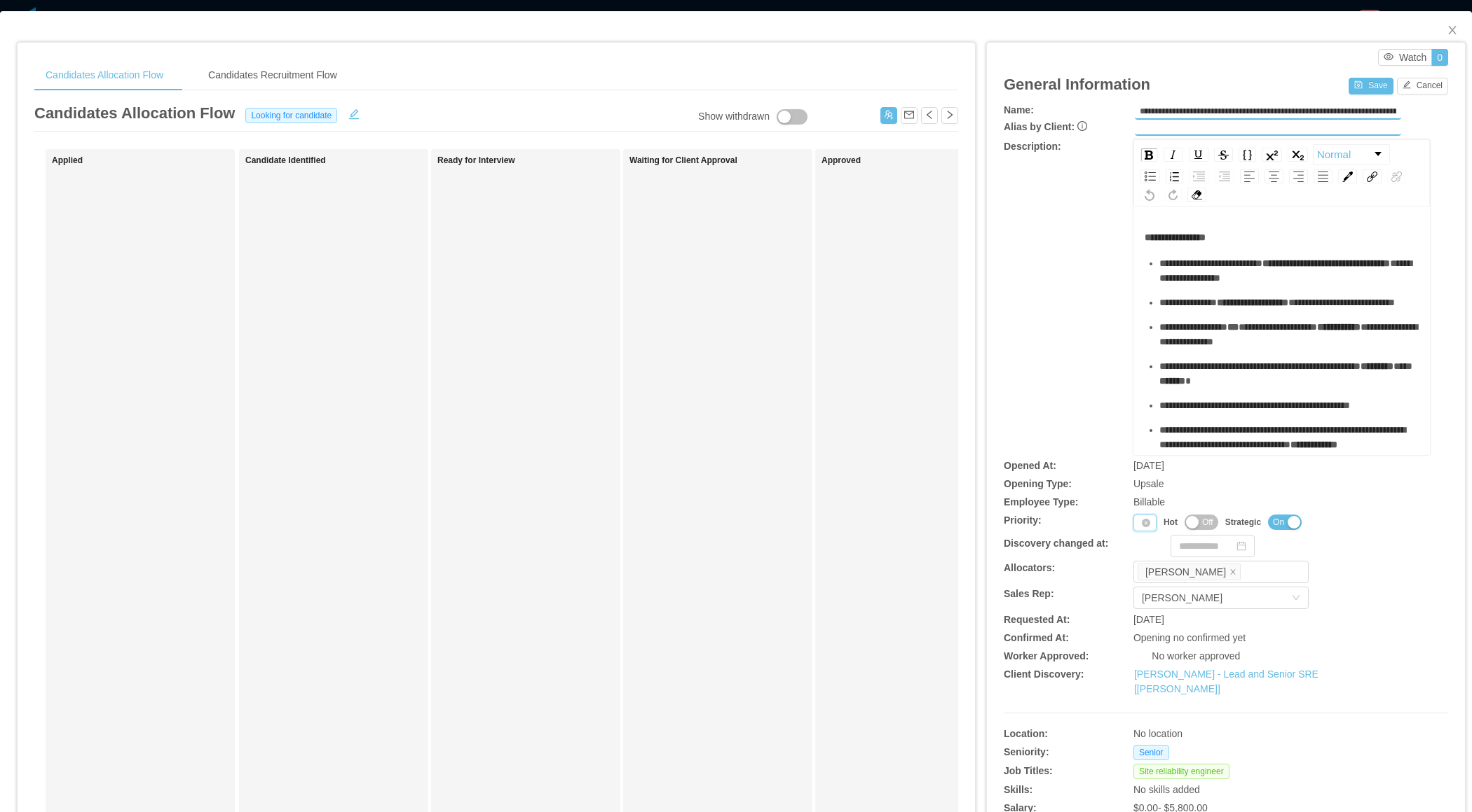
click at [1135, 527] on div "Priority" at bounding box center [1144, 523] width 23 height 17
click at [1138, 544] on li "P1" at bounding box center [1146, 544] width 29 height 22
click at [1356, 88] on button "Save" at bounding box center [1370, 86] width 44 height 17
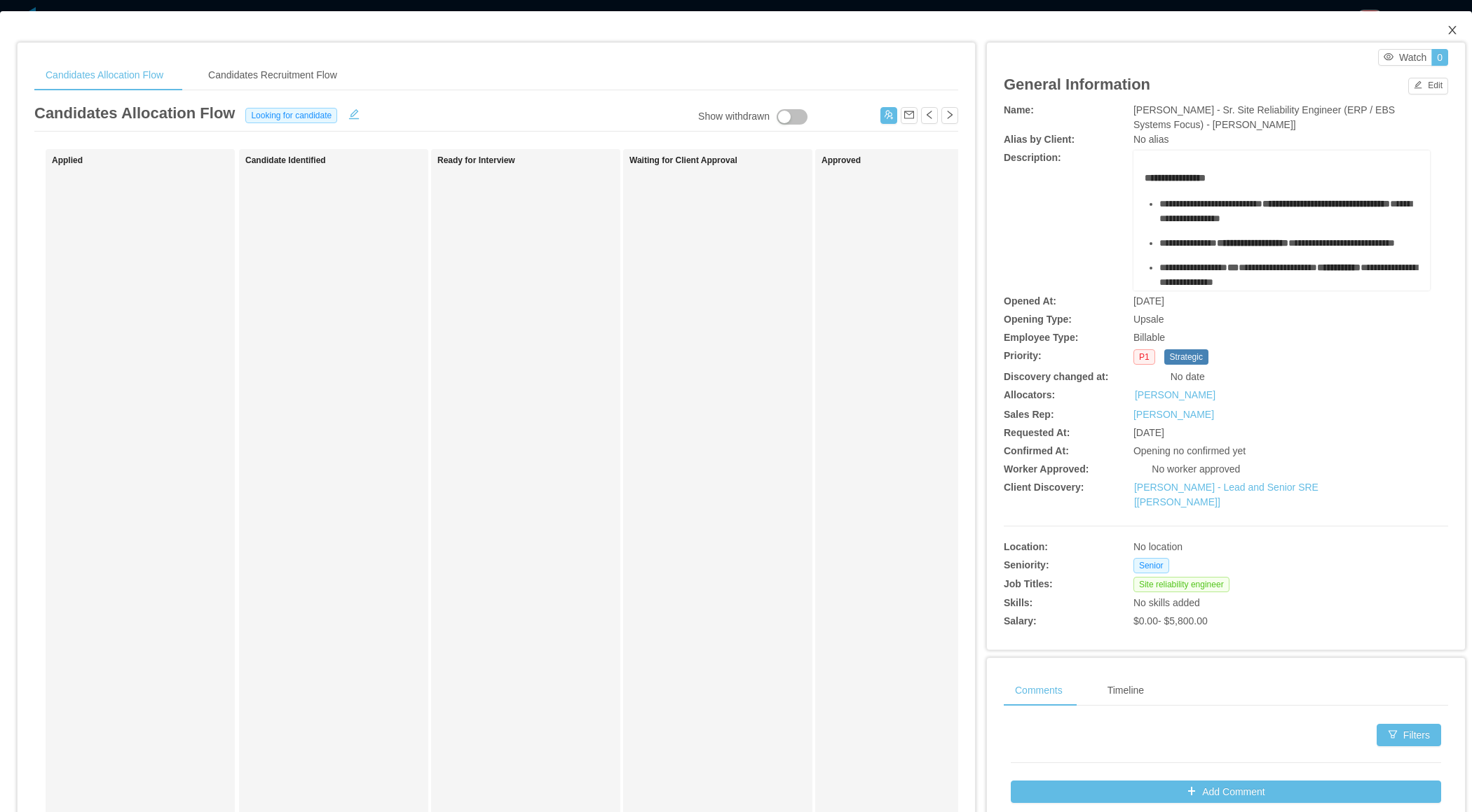
click at [1459, 35] on span "Close" at bounding box center [1452, 31] width 39 height 39
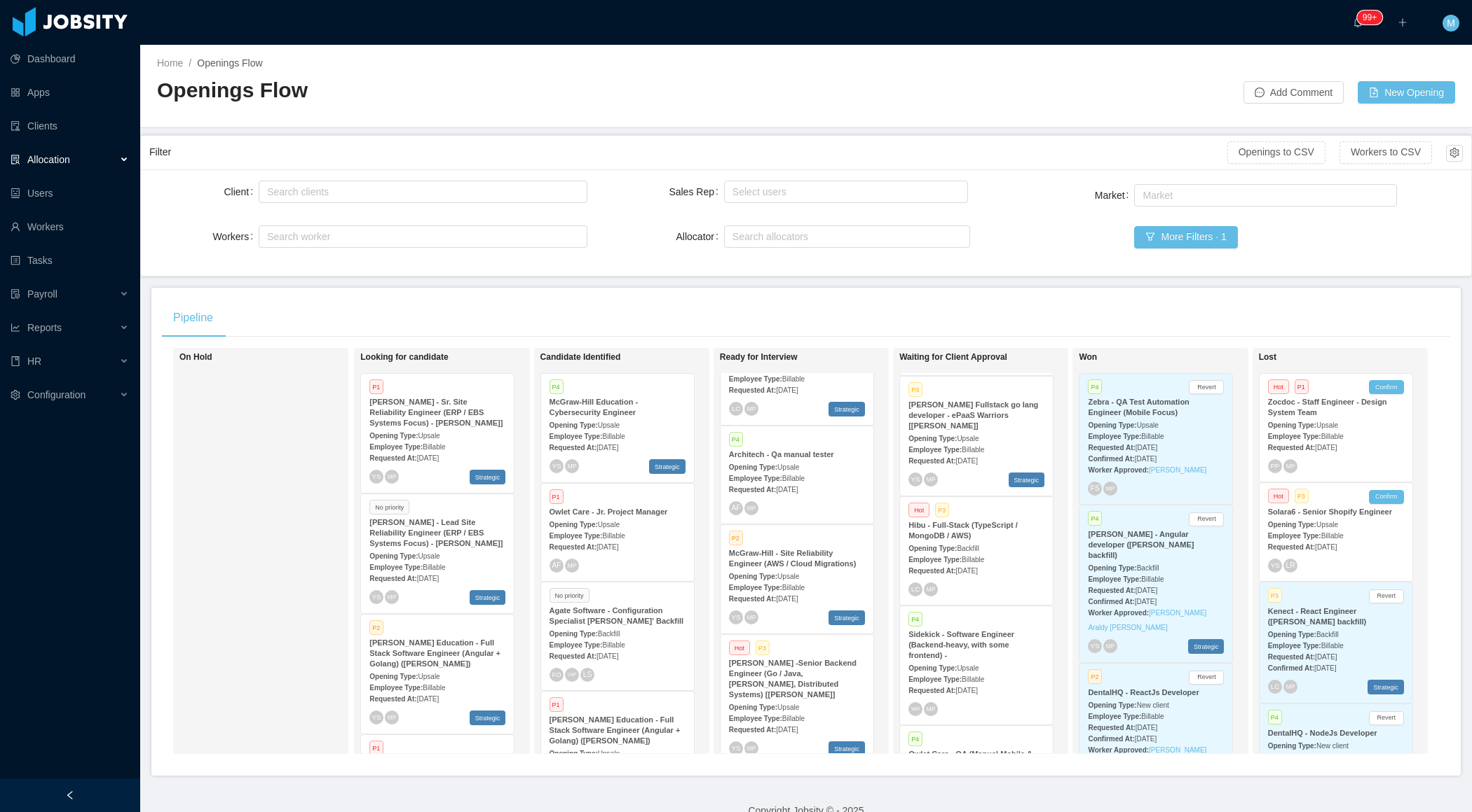
scroll to position [506, 0]
click at [790, 568] on div "Opening Type: Upsale" at bounding box center [797, 575] width 136 height 15
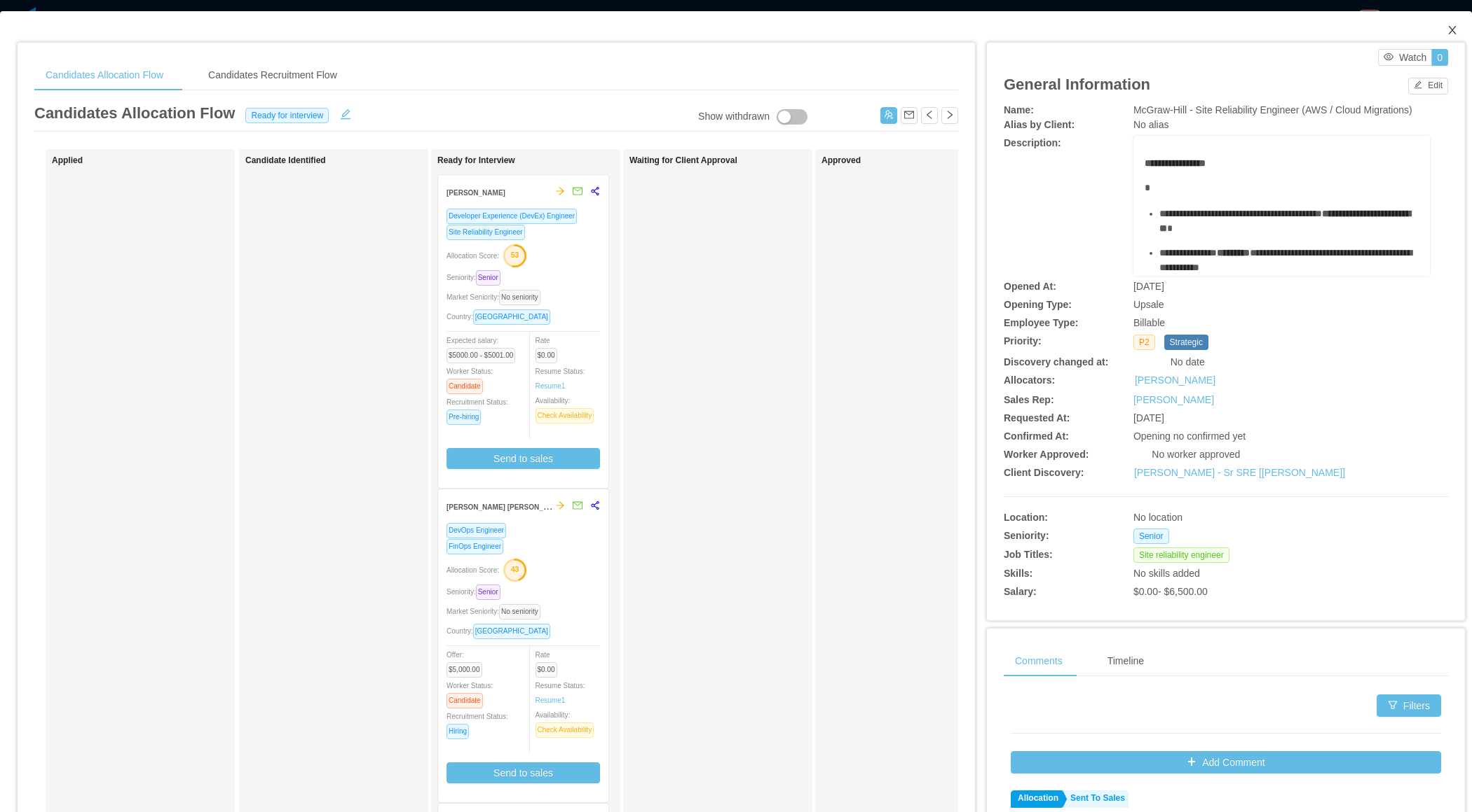
click at [1451, 37] on span "Close" at bounding box center [1452, 31] width 39 height 39
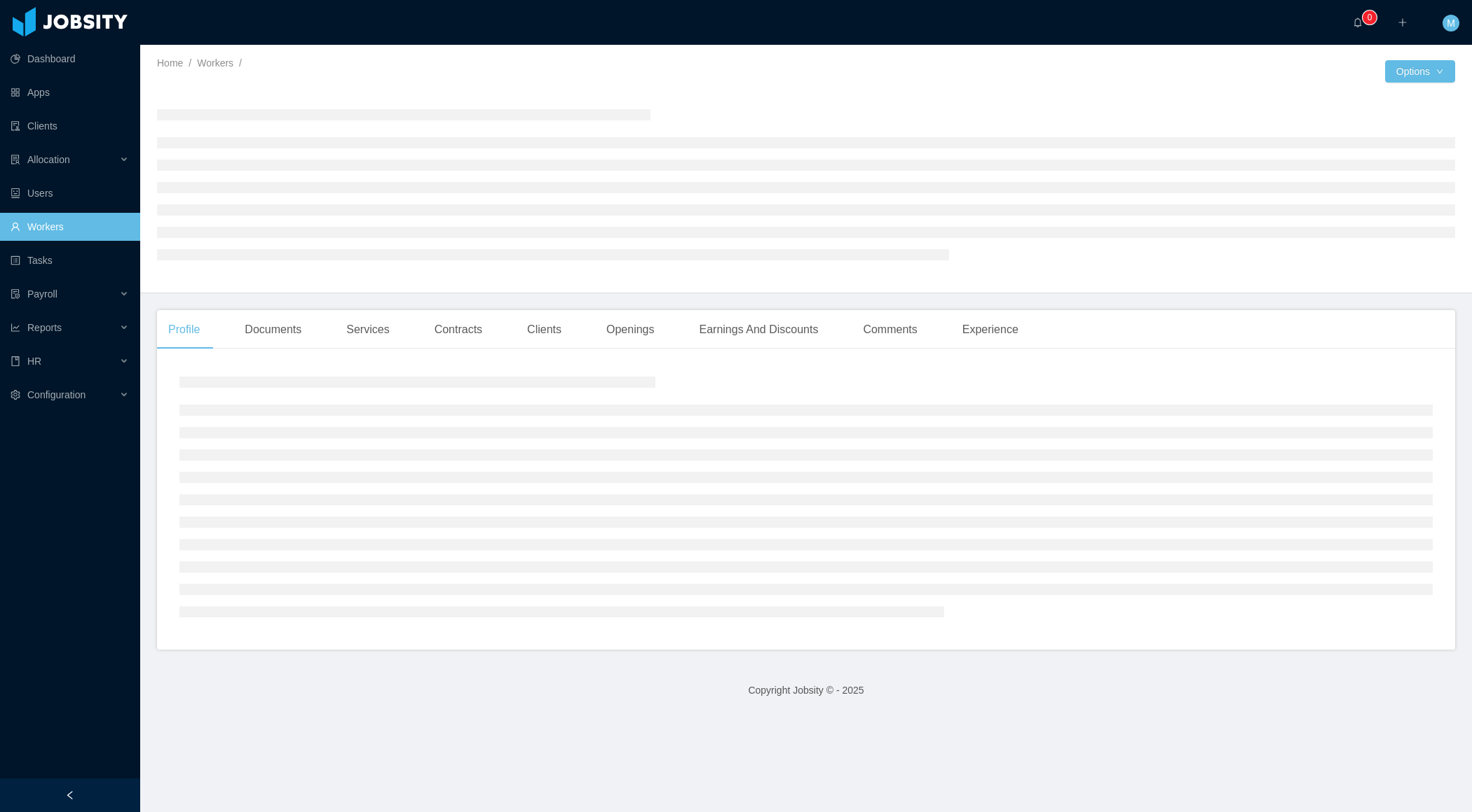
click at [72, 784] on div at bounding box center [70, 795] width 140 height 34
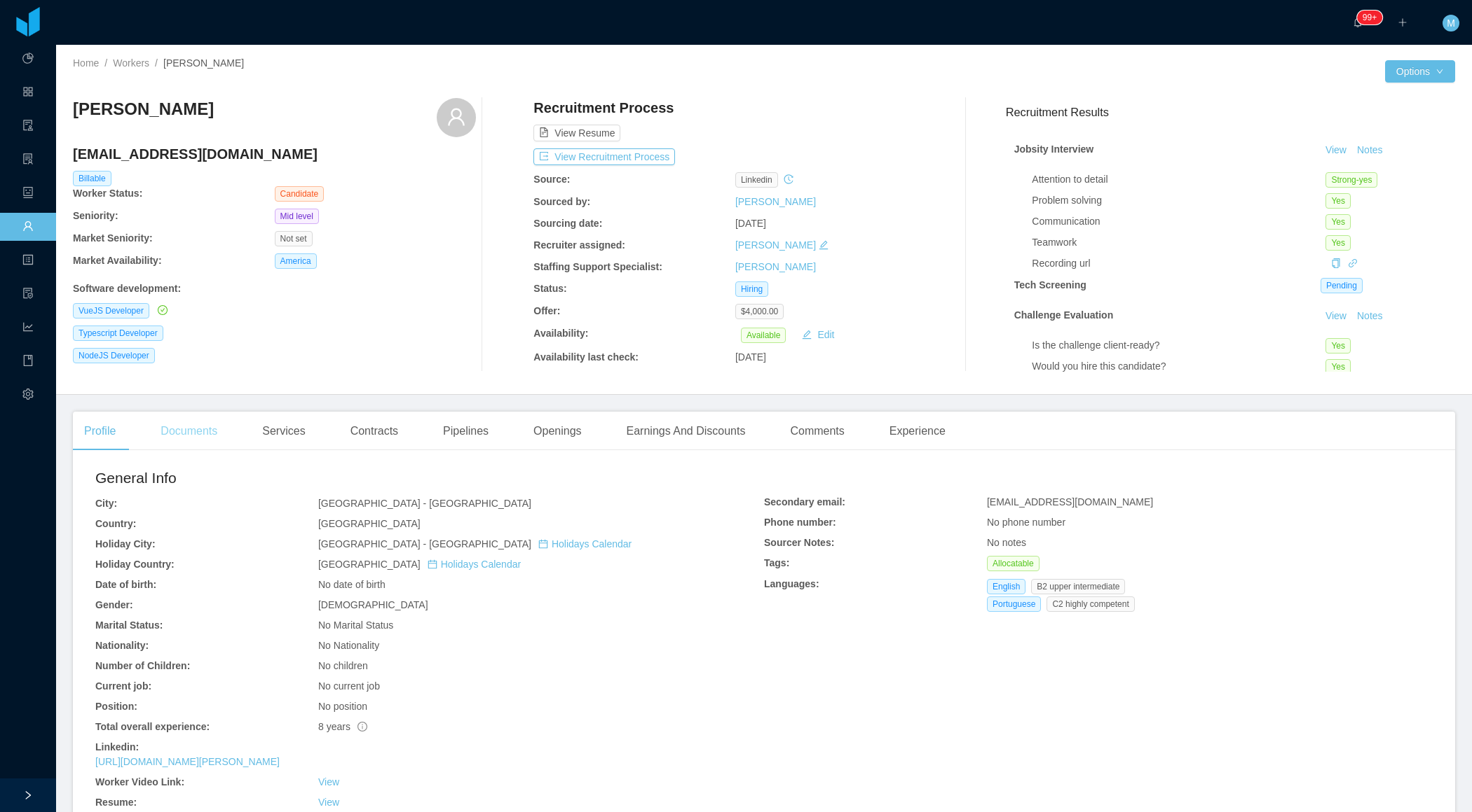
click at [205, 433] on div "Documents" at bounding box center [188, 431] width 79 height 39
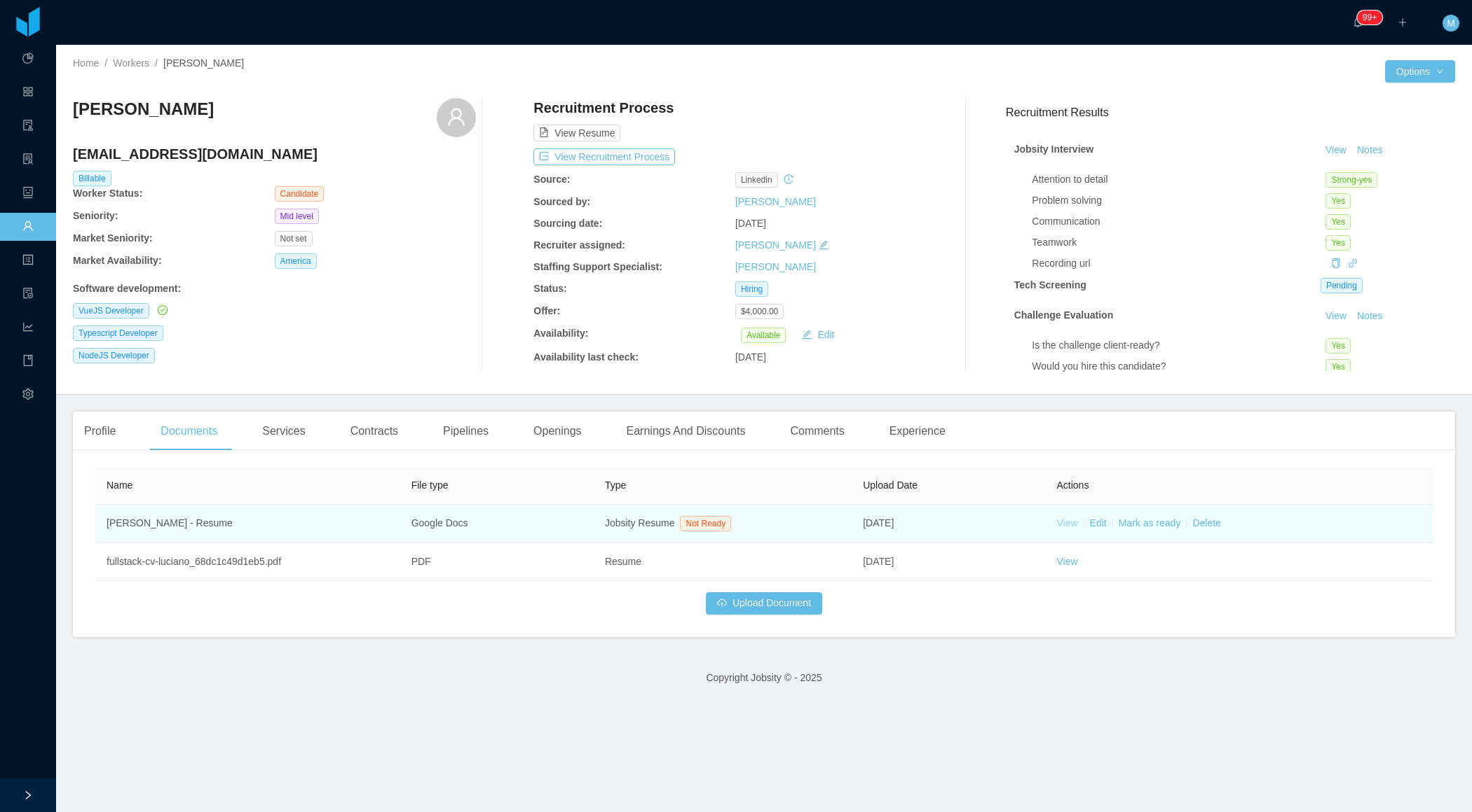
click at [1072, 521] on link "View" at bounding box center [1066, 523] width 21 height 11
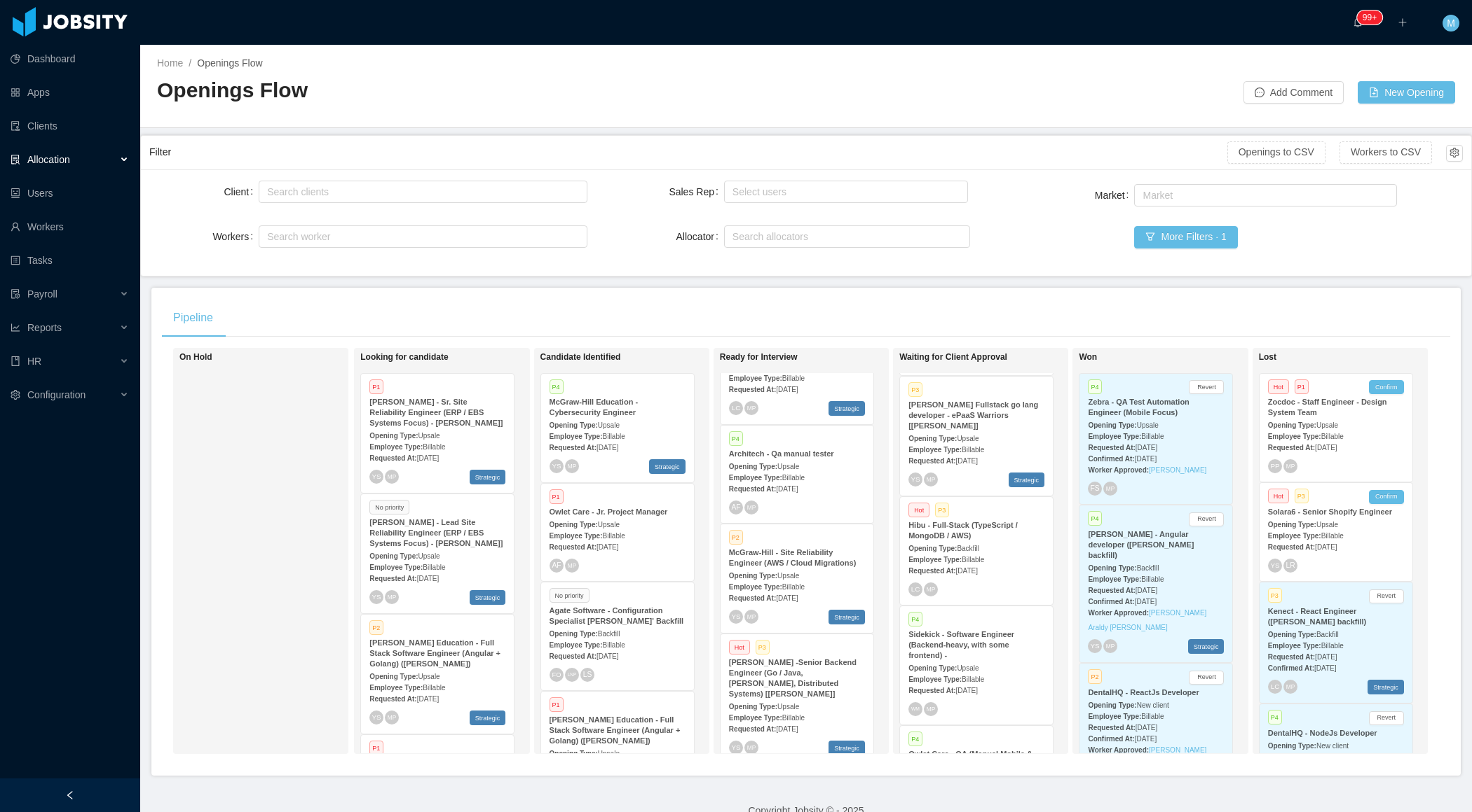
scroll to position [2139, 0]
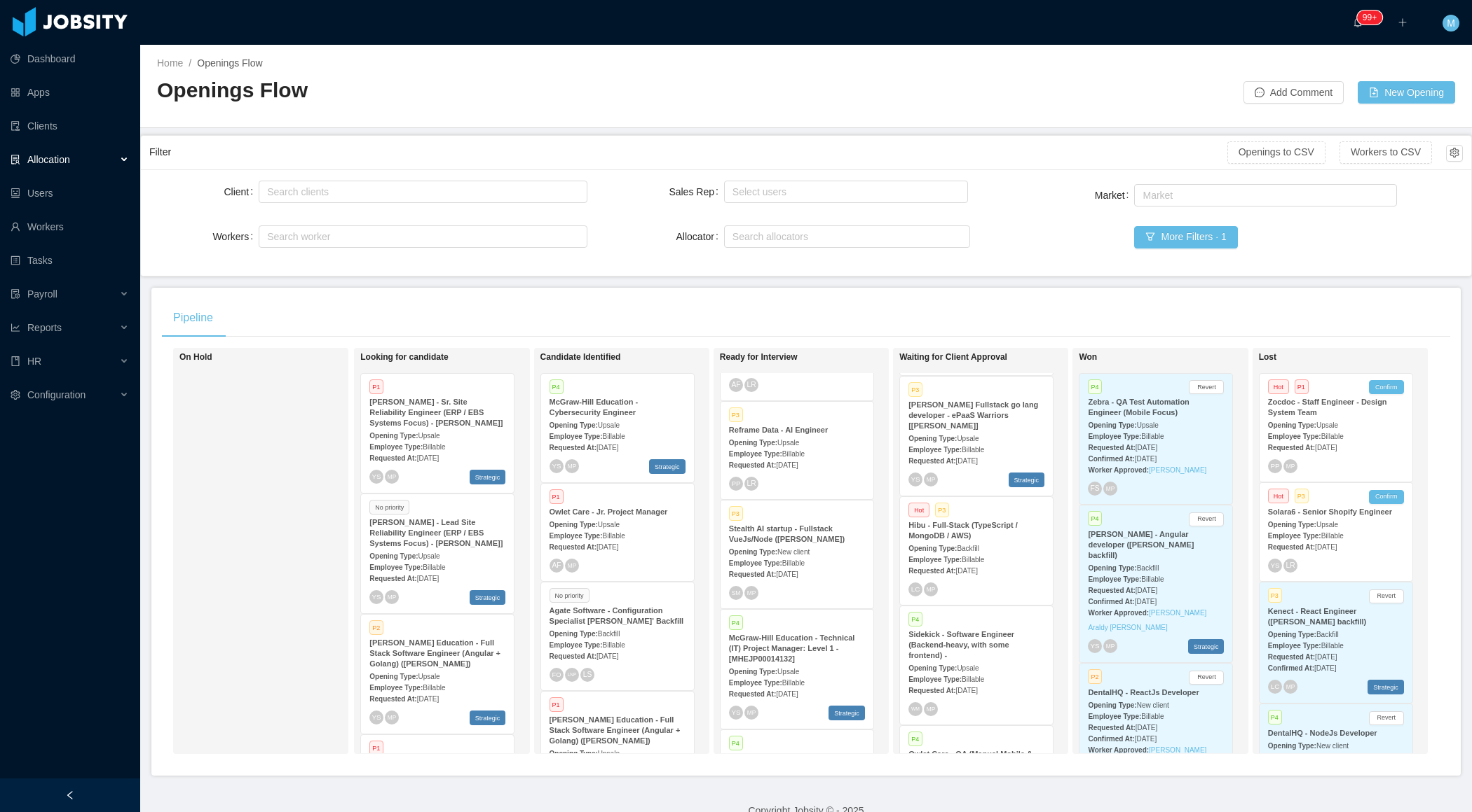
click at [739, 578] on strong "Requested At:" at bounding box center [752, 575] width 47 height 7
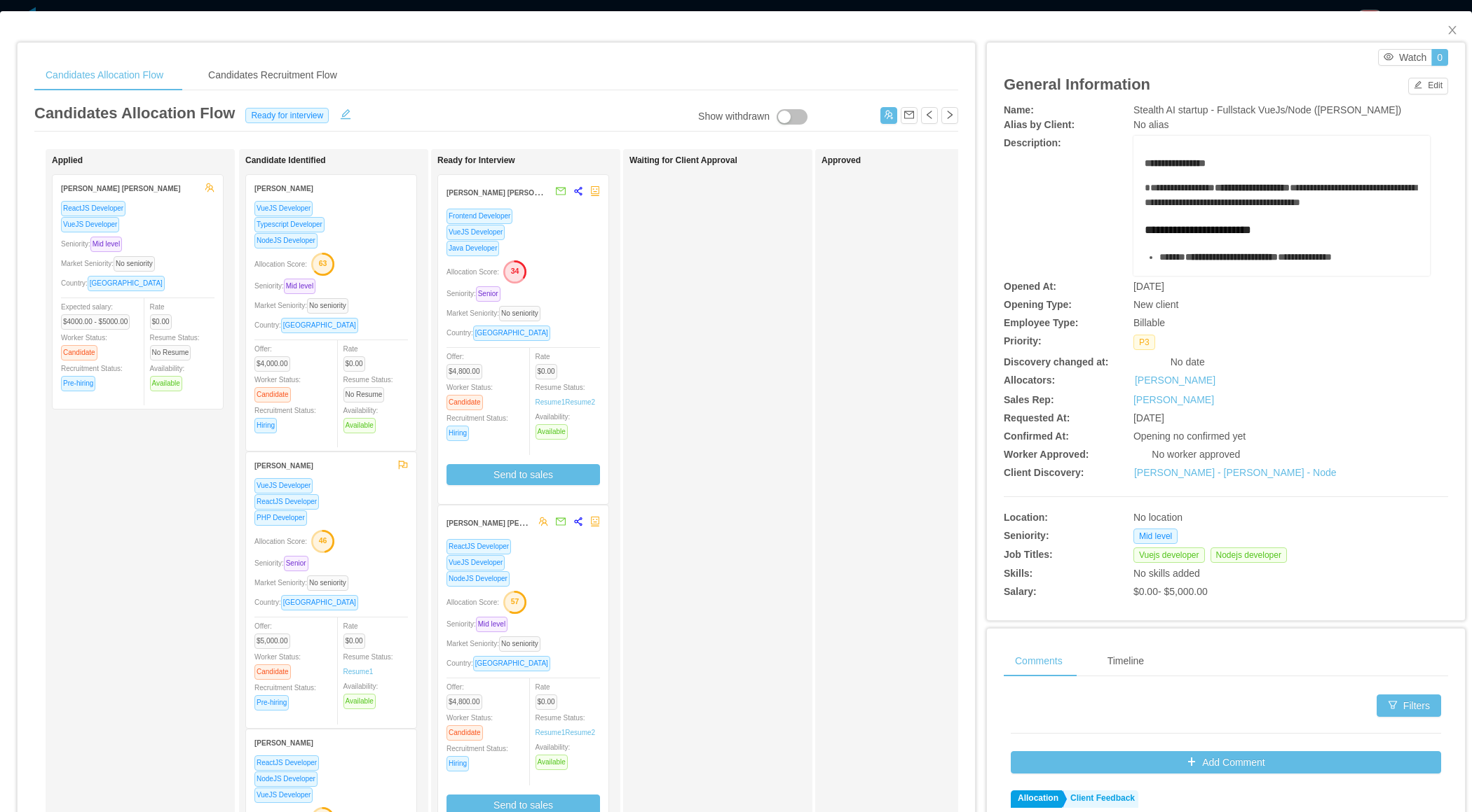
click at [229, 566] on div "Applied [PERSON_NAME] [PERSON_NAME] Developer VueJS Developer Seniority: Mid le…" at bounding box center [150, 499] width 197 height 688
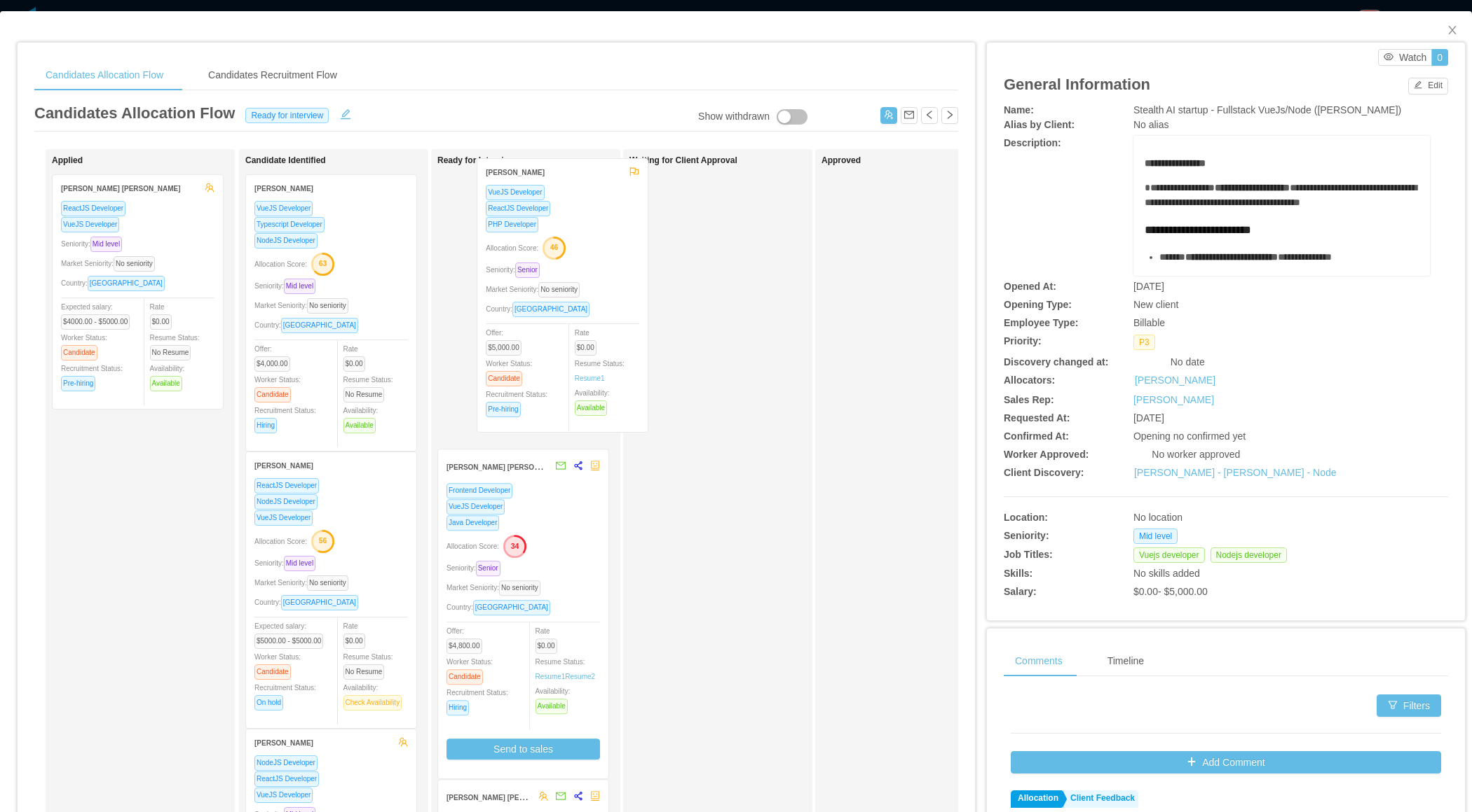
drag, startPoint x: 303, startPoint y: 606, endPoint x: 533, endPoint y: 318, distance: 368.6
click at [533, 318] on div "Applied [PERSON_NAME] [PERSON_NAME] ReactJS Developer VueJS Developer Seniority…" at bounding box center [496, 505] width 923 height 711
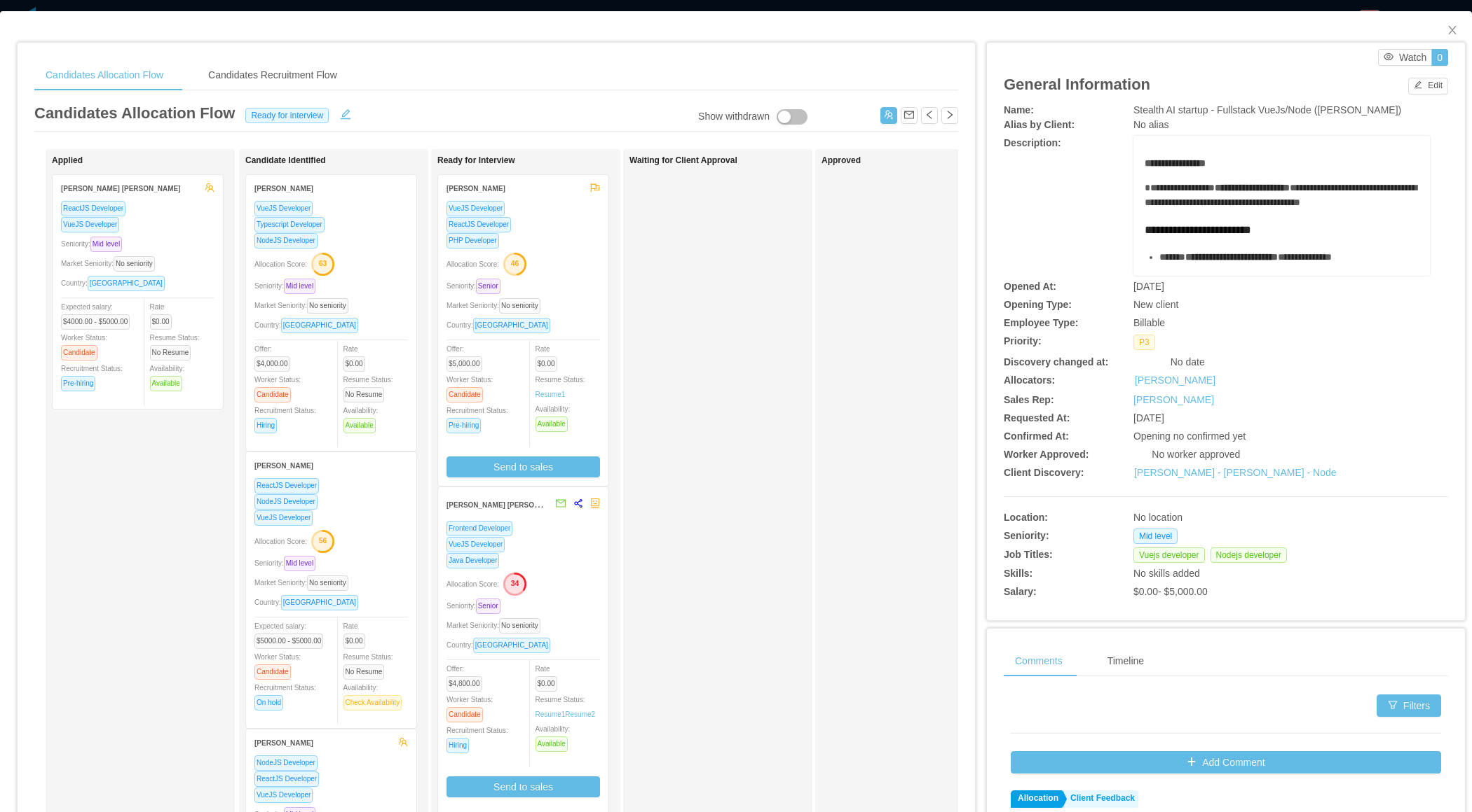
click at [567, 257] on div "Allocation Score: 46" at bounding box center [523, 264] width 154 height 22
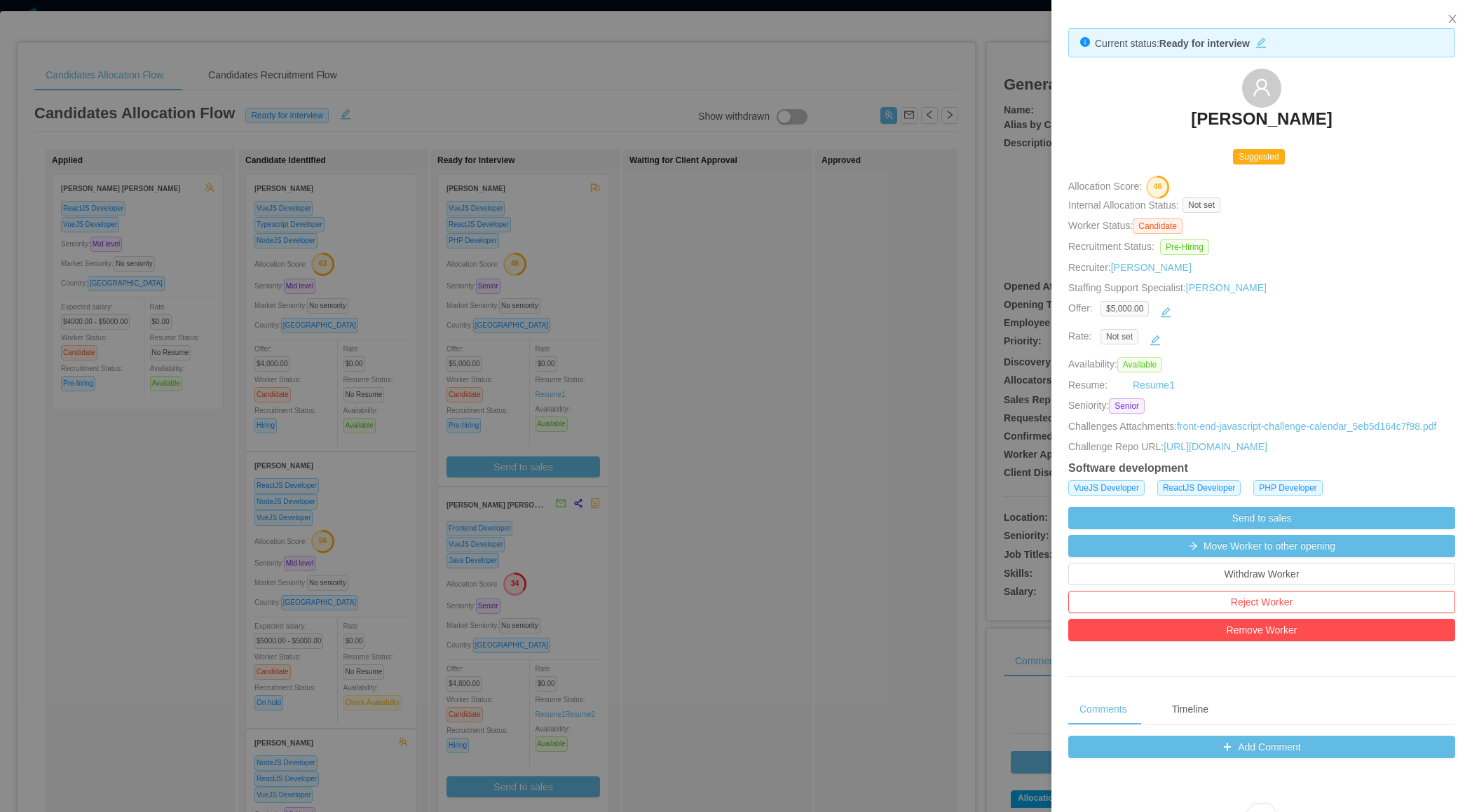
click at [677, 481] on div at bounding box center [736, 406] width 1472 height 812
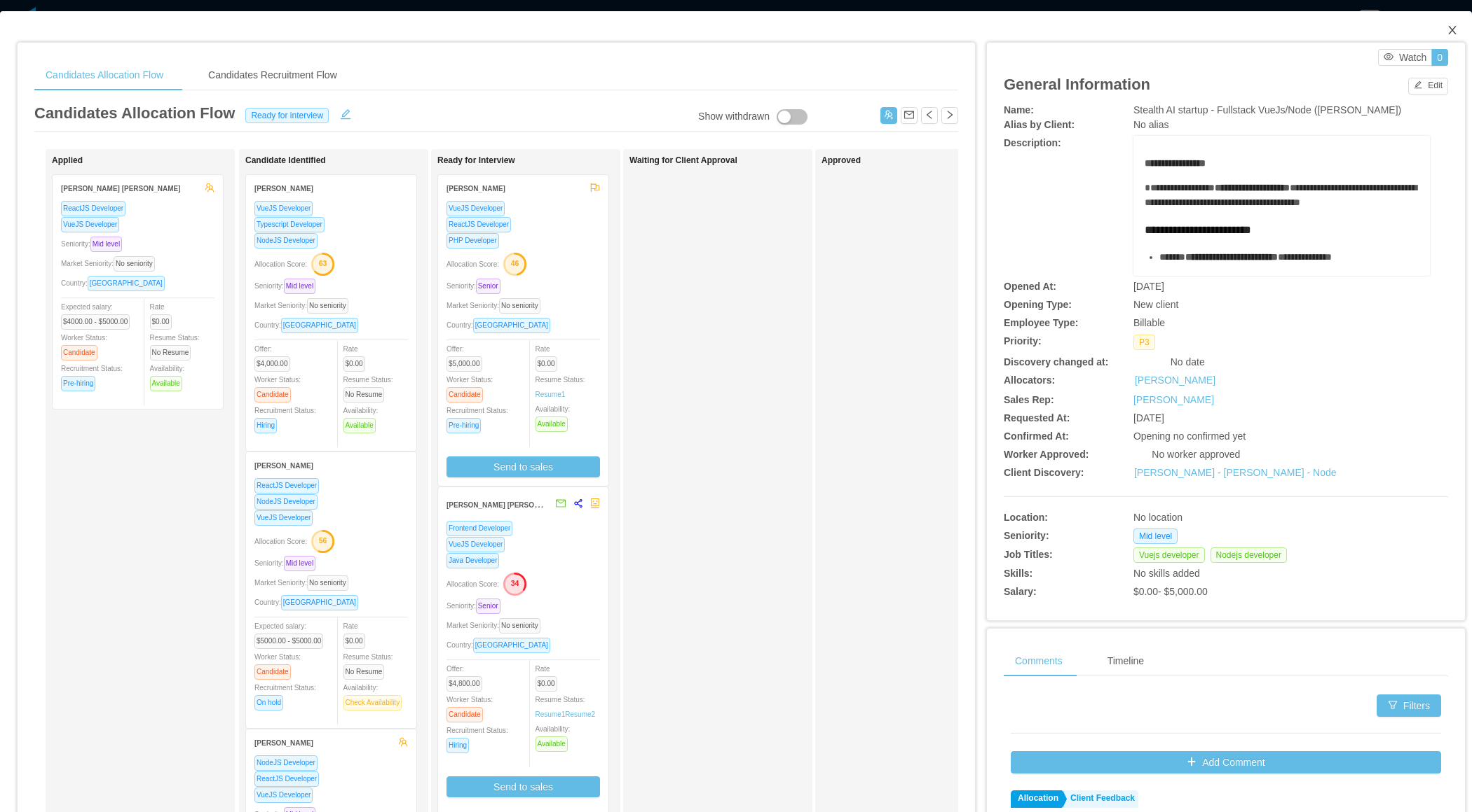
click at [1448, 30] on icon "icon: close" at bounding box center [1452, 30] width 11 height 11
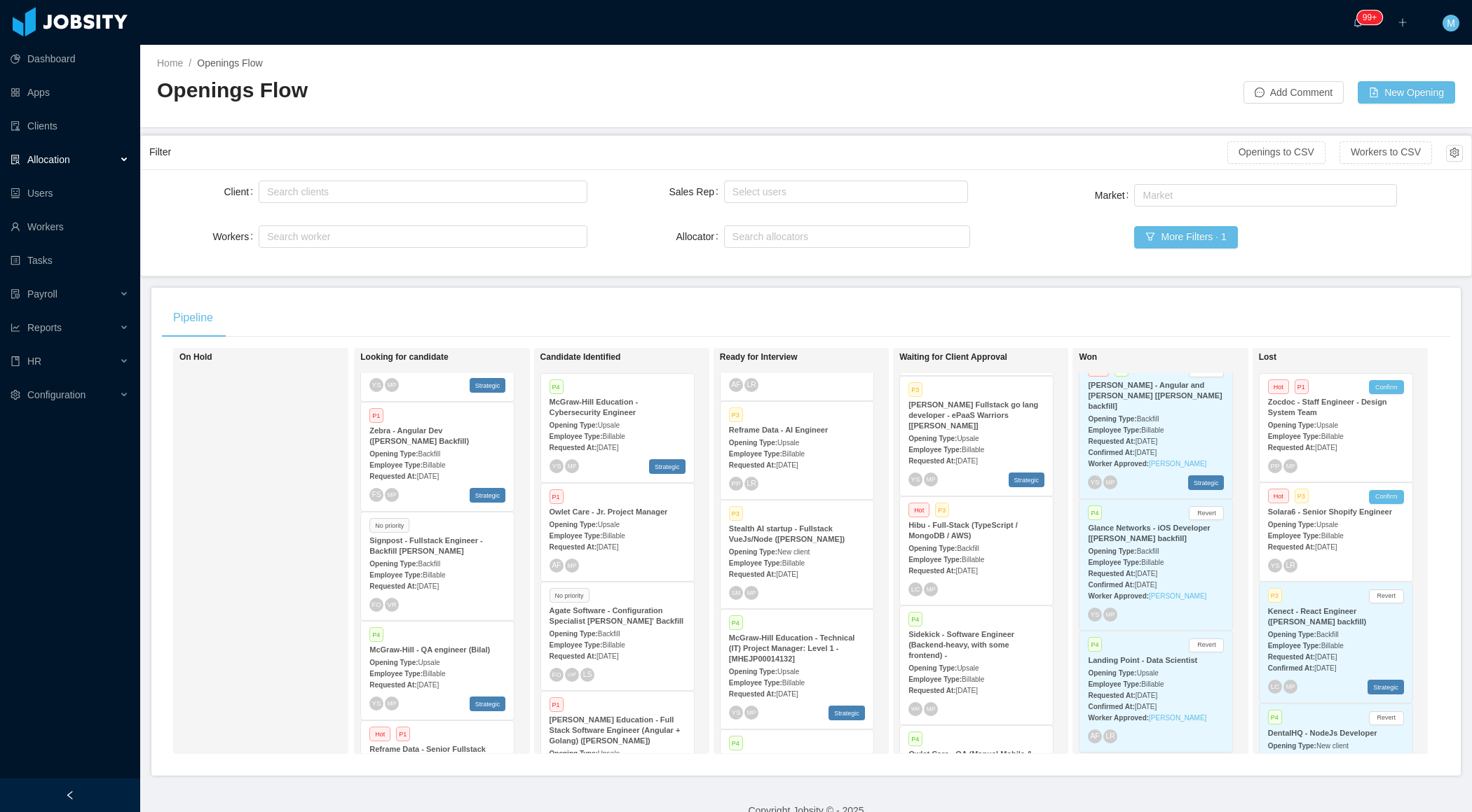
scroll to position [756, 0]
click at [1166, 587] on link "Marco Tulio Braga Pinto" at bounding box center [1146, 598] width 118 height 22
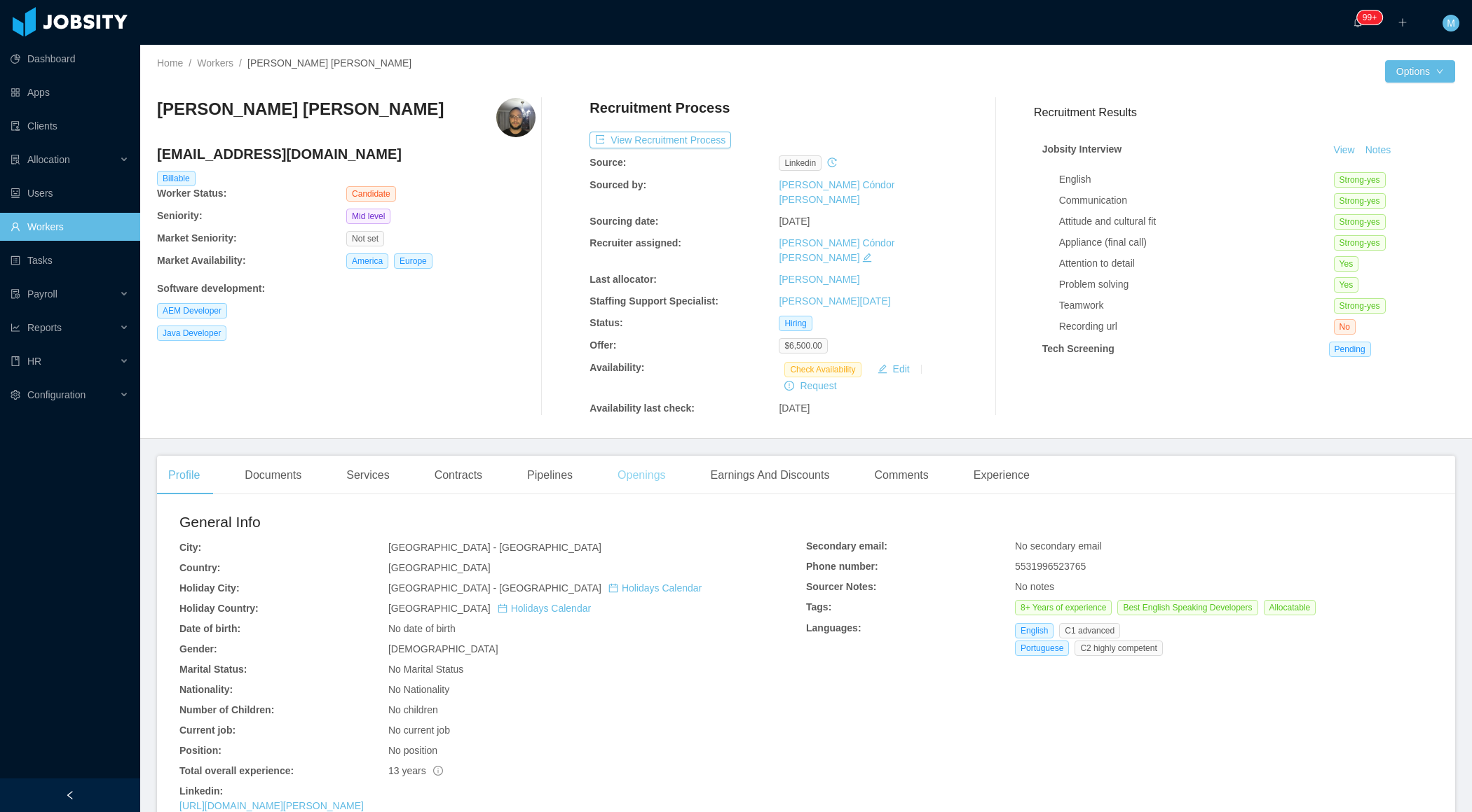
click at [660, 456] on div "Openings" at bounding box center [642, 476] width 71 height 39
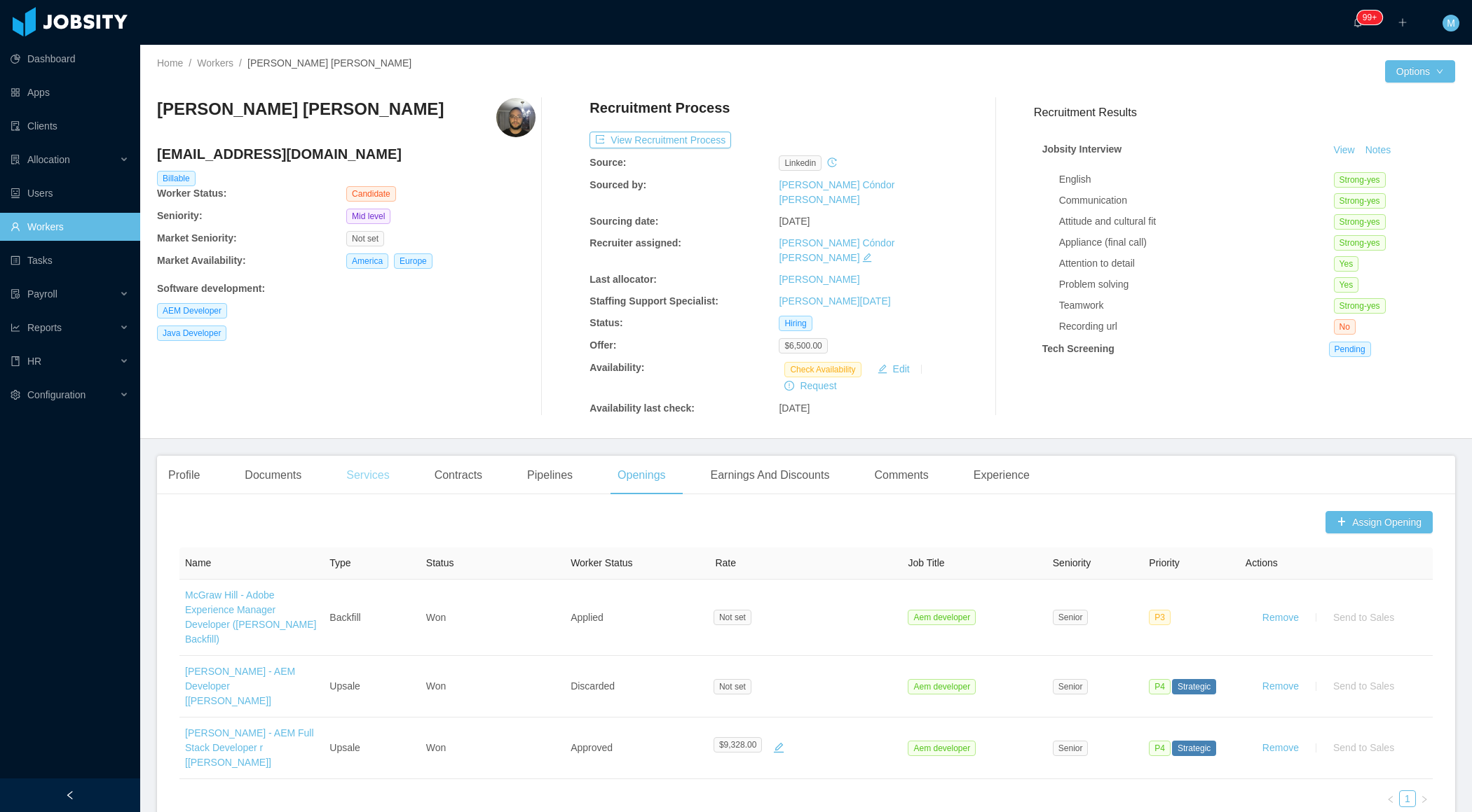
click at [379, 456] on div "Services" at bounding box center [368, 476] width 65 height 39
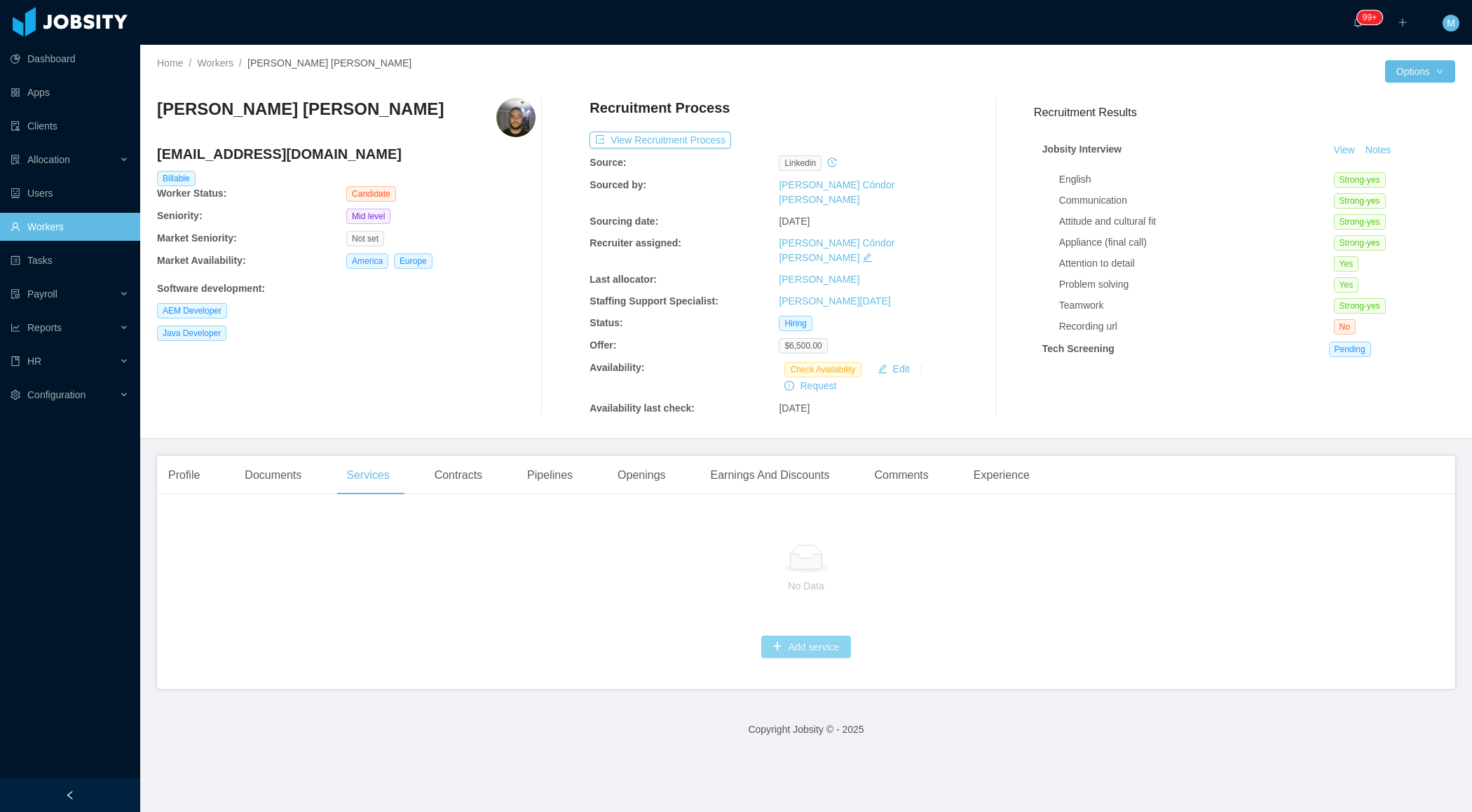
click at [784, 636] on button "Add service" at bounding box center [806, 647] width 89 height 22
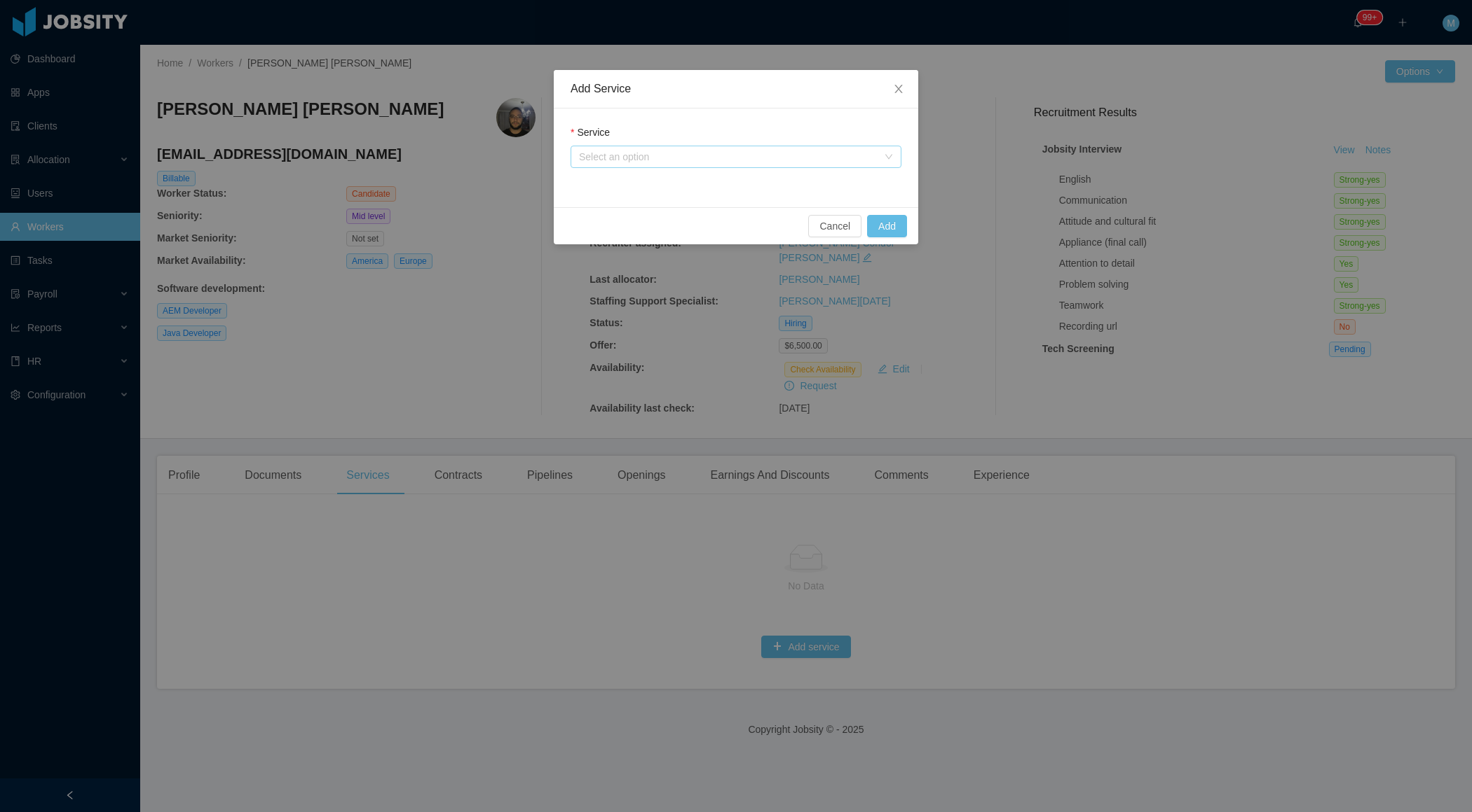
click at [607, 156] on div "Select an option" at bounding box center [728, 156] width 298 height 14
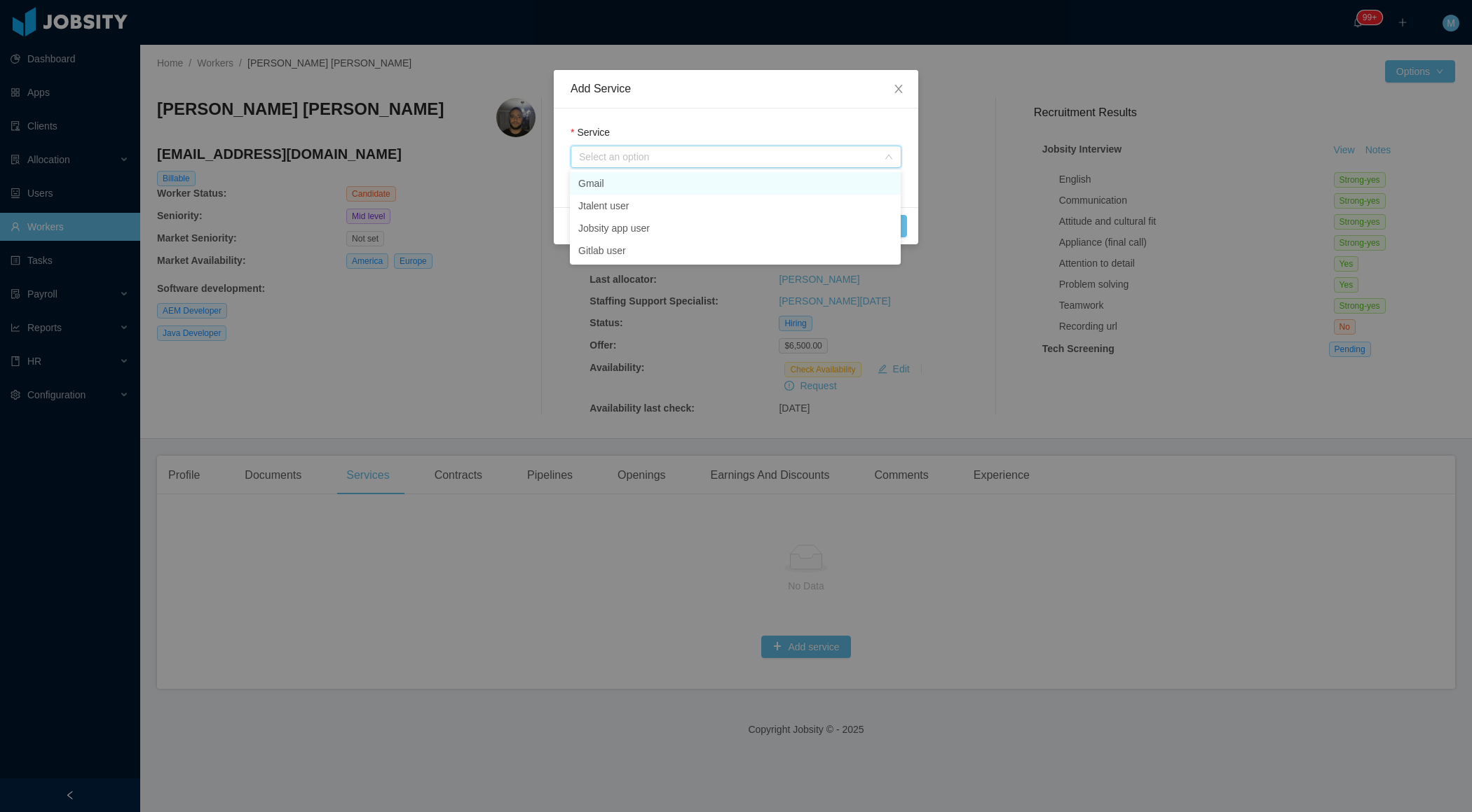
click at [635, 180] on li "Gmail" at bounding box center [734, 183] width 331 height 22
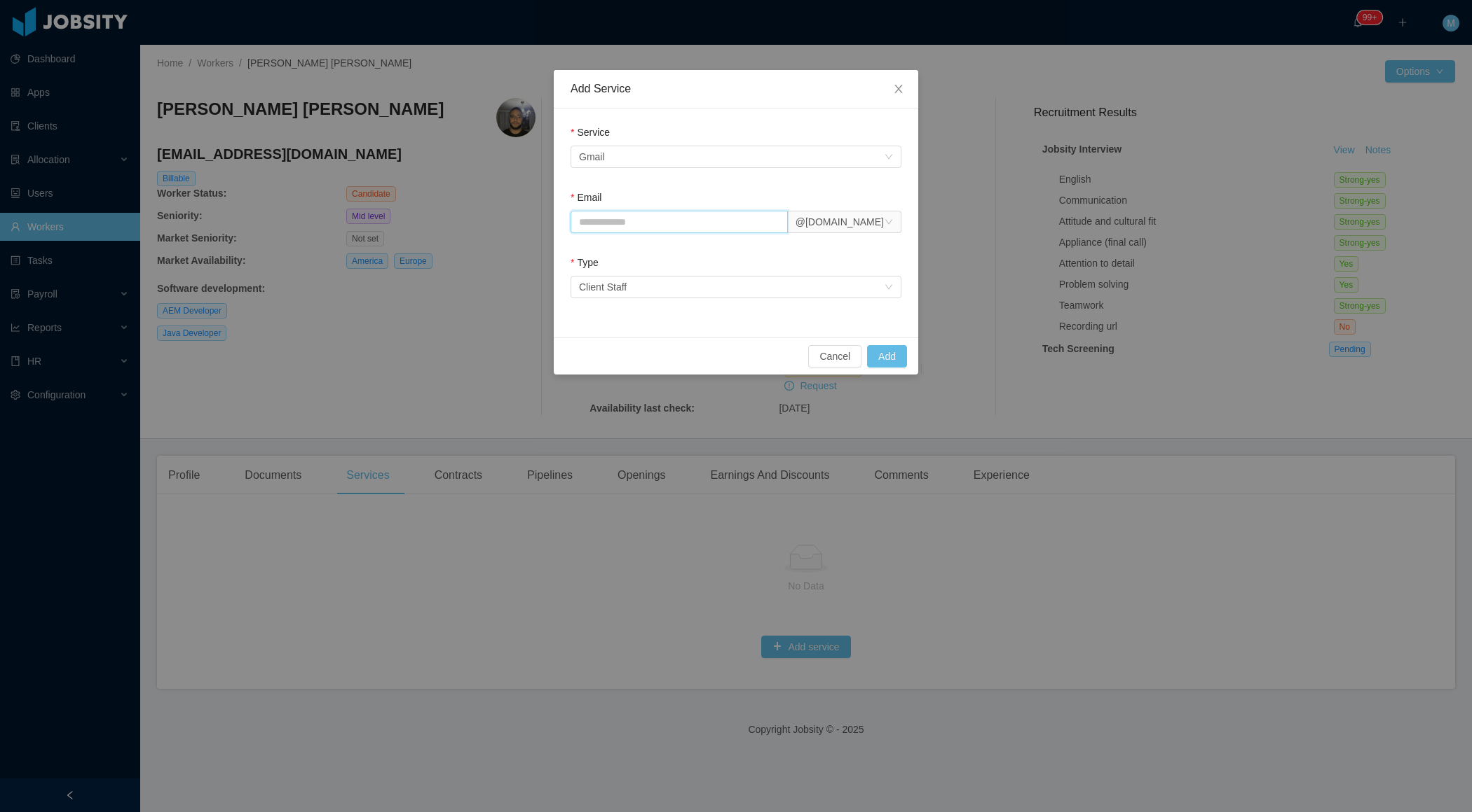
click at [628, 222] on input "Email" at bounding box center [678, 222] width 217 height 22
type input "**********"
click at [879, 359] on button "Add" at bounding box center [886, 357] width 40 height 22
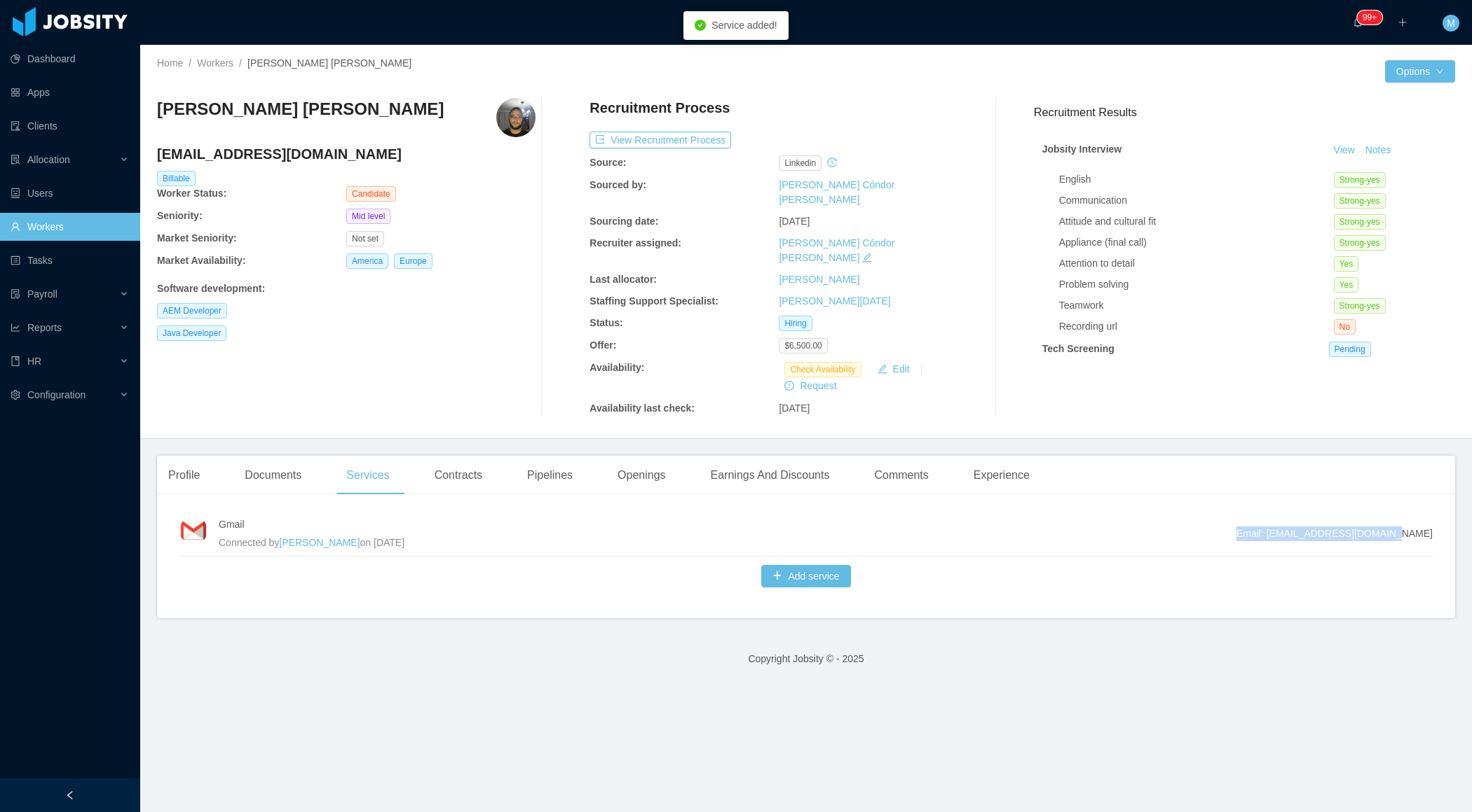
drag, startPoint x: 1424, startPoint y: 505, endPoint x: 1287, endPoint y: 502, distance: 137.0
click at [1287, 506] on div "Gmail Connected by Merwin Ponce on Oct 8th, 2025 Email: marco.braga@jobsity.com…" at bounding box center [805, 562] width 1298 height 113
copy span "Email: marco.braga@jobsity.com"
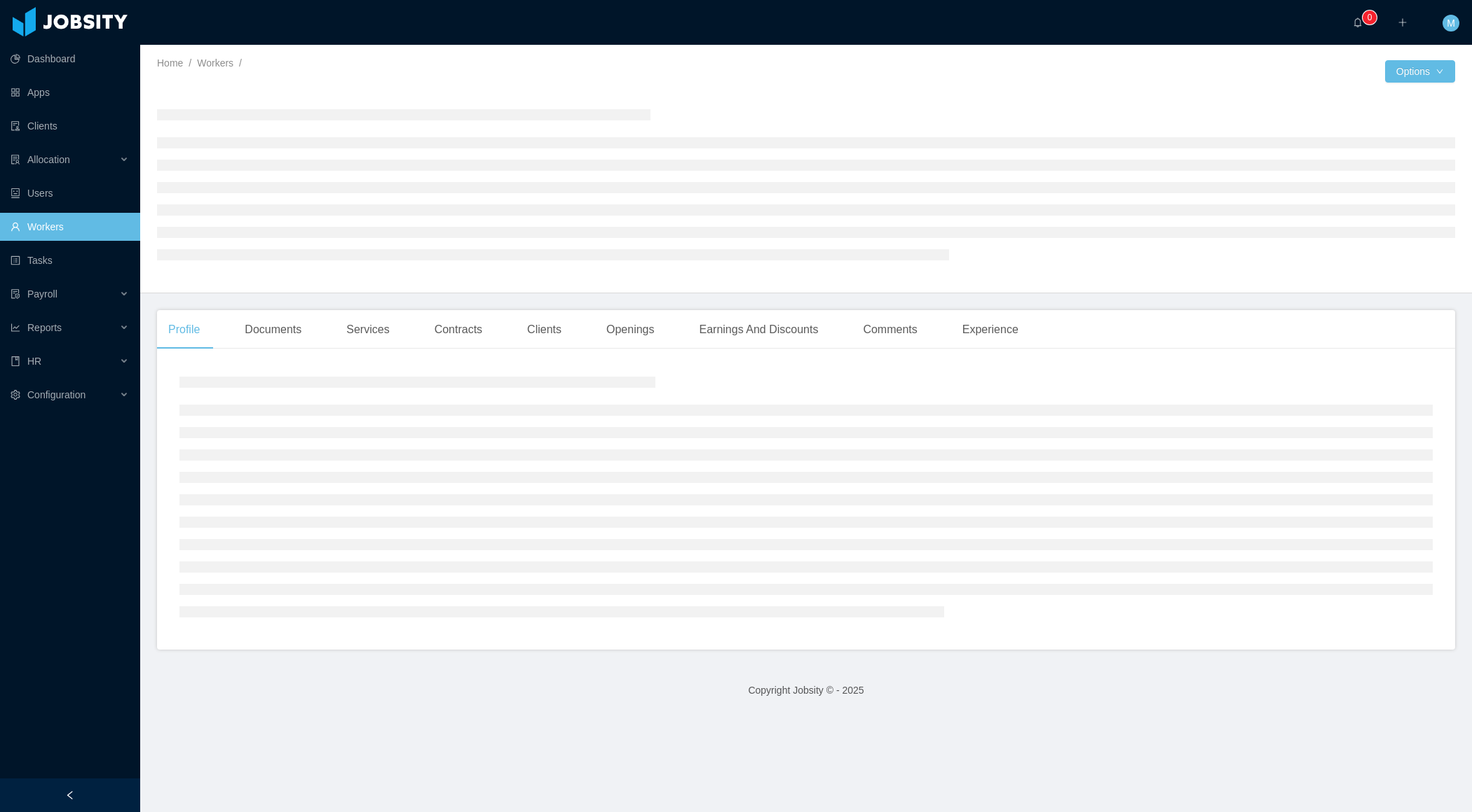
click at [120, 784] on div at bounding box center [70, 795] width 140 height 34
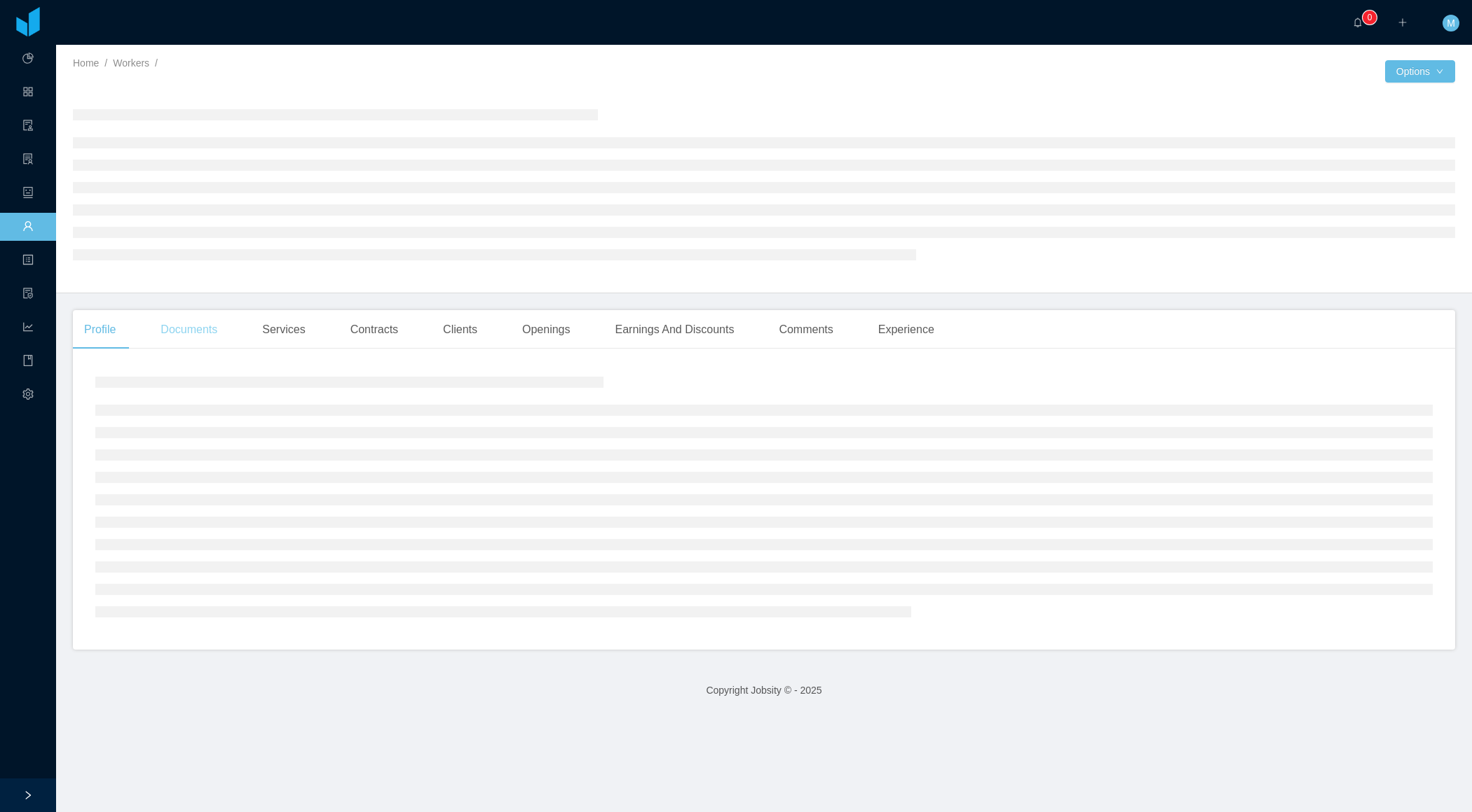
click at [191, 332] on main "Home / Workers / / Options Profile Documents Services Contracts Clients Opening…" at bounding box center [763, 428] width 1415 height 767
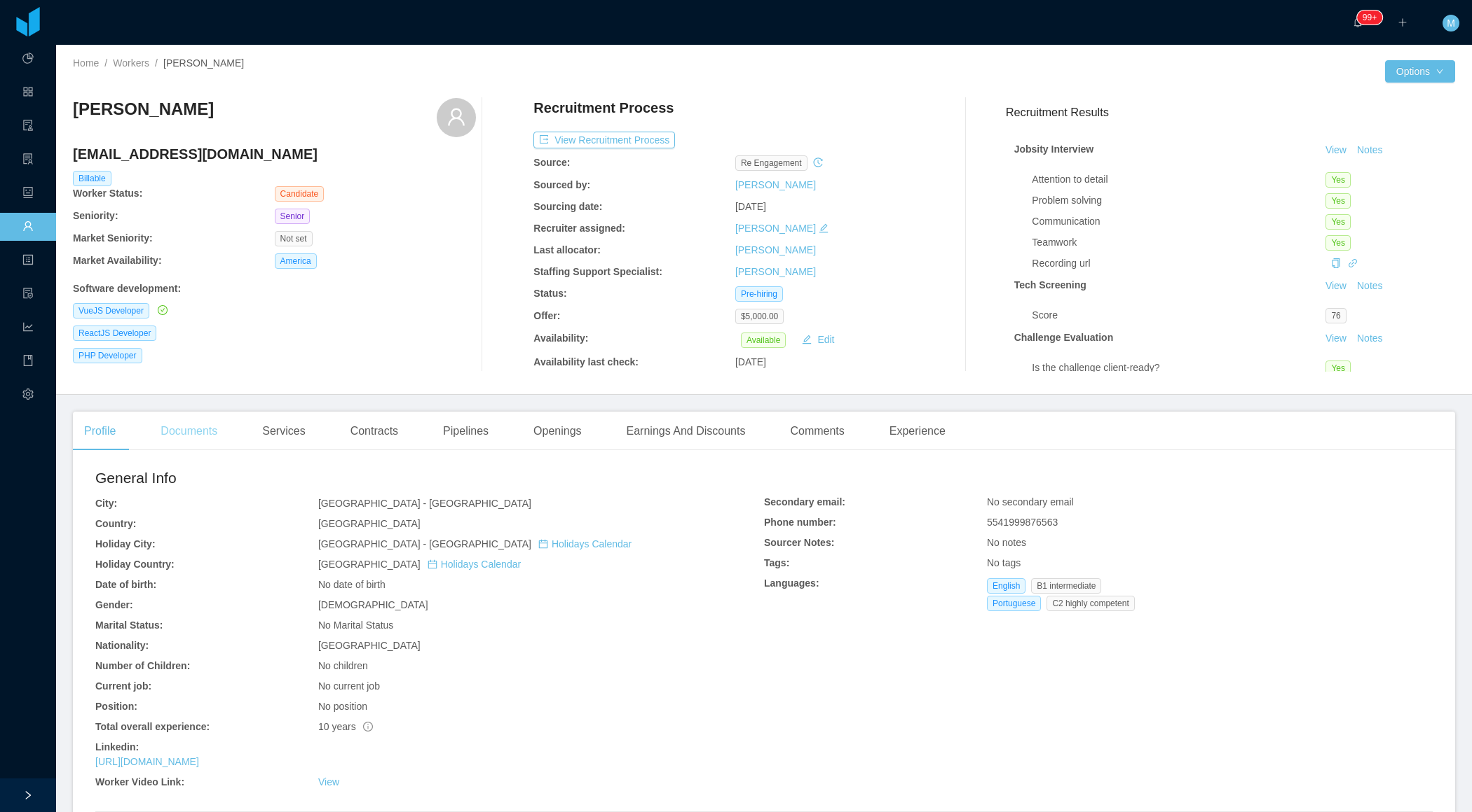
click at [211, 437] on div "Documents" at bounding box center [188, 431] width 79 height 39
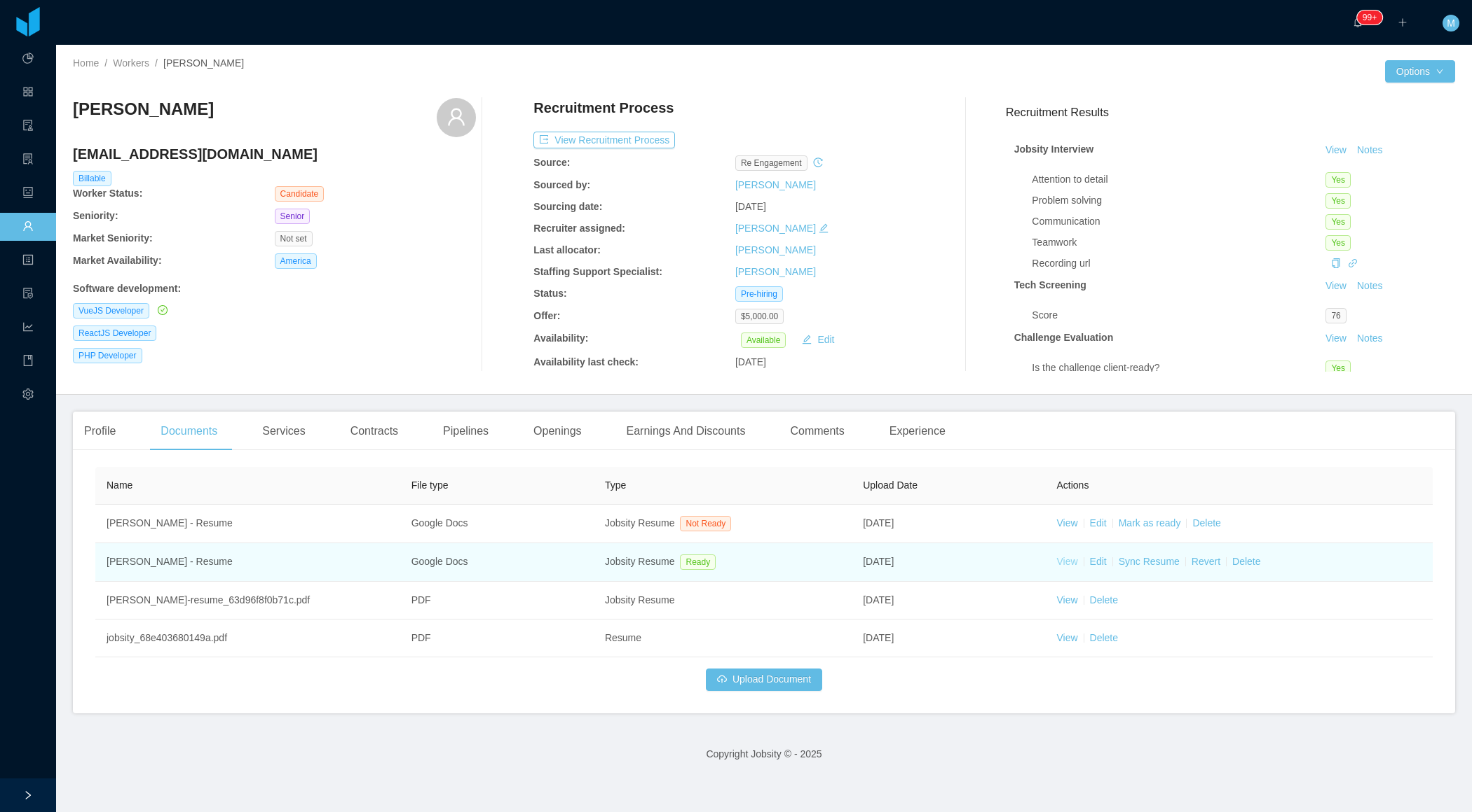
click at [1061, 560] on link "View" at bounding box center [1066, 562] width 21 height 11
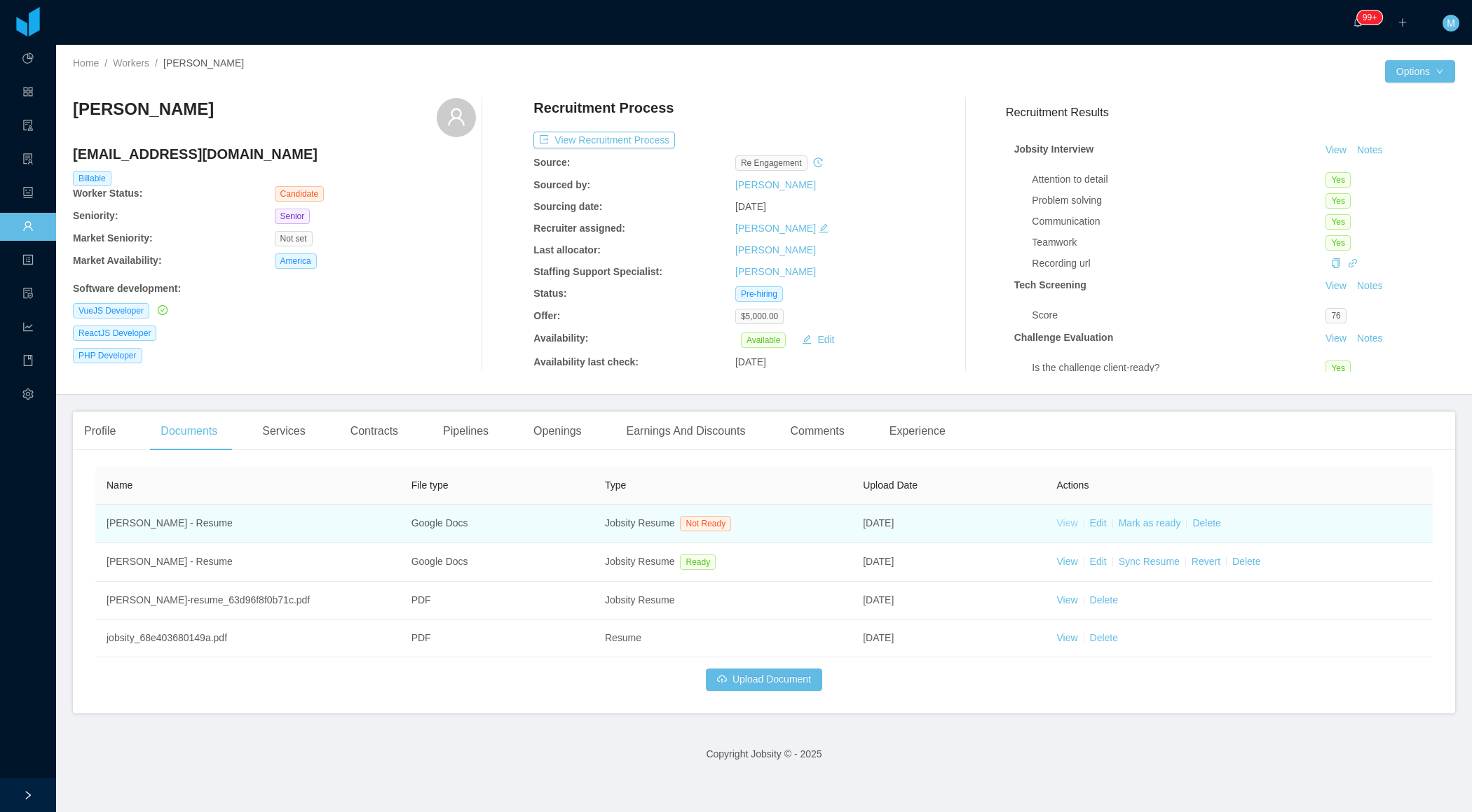
click at [1064, 524] on link "View" at bounding box center [1066, 523] width 21 height 11
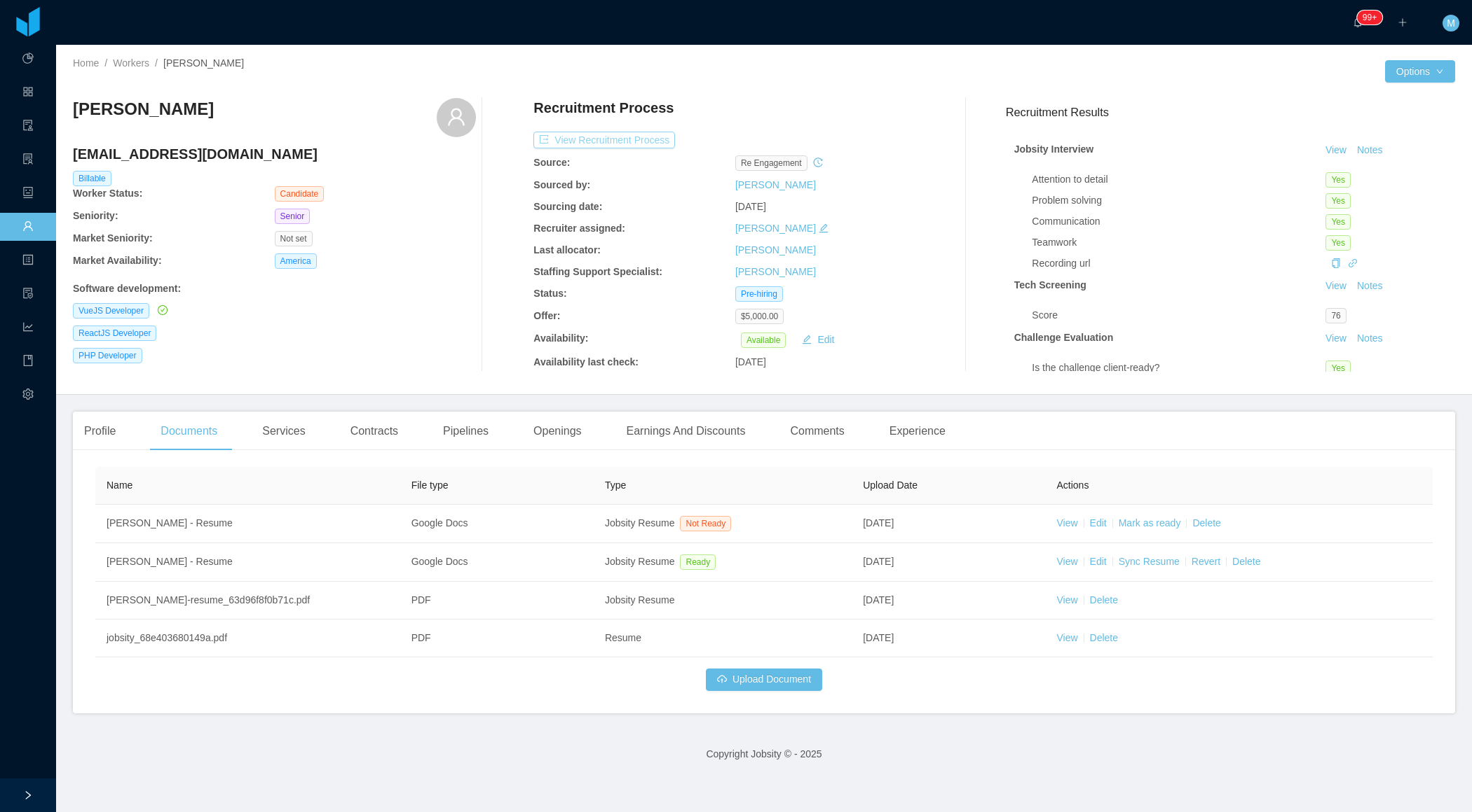
click at [618, 141] on button "View Recruitment Process" at bounding box center [604, 140] width 142 height 17
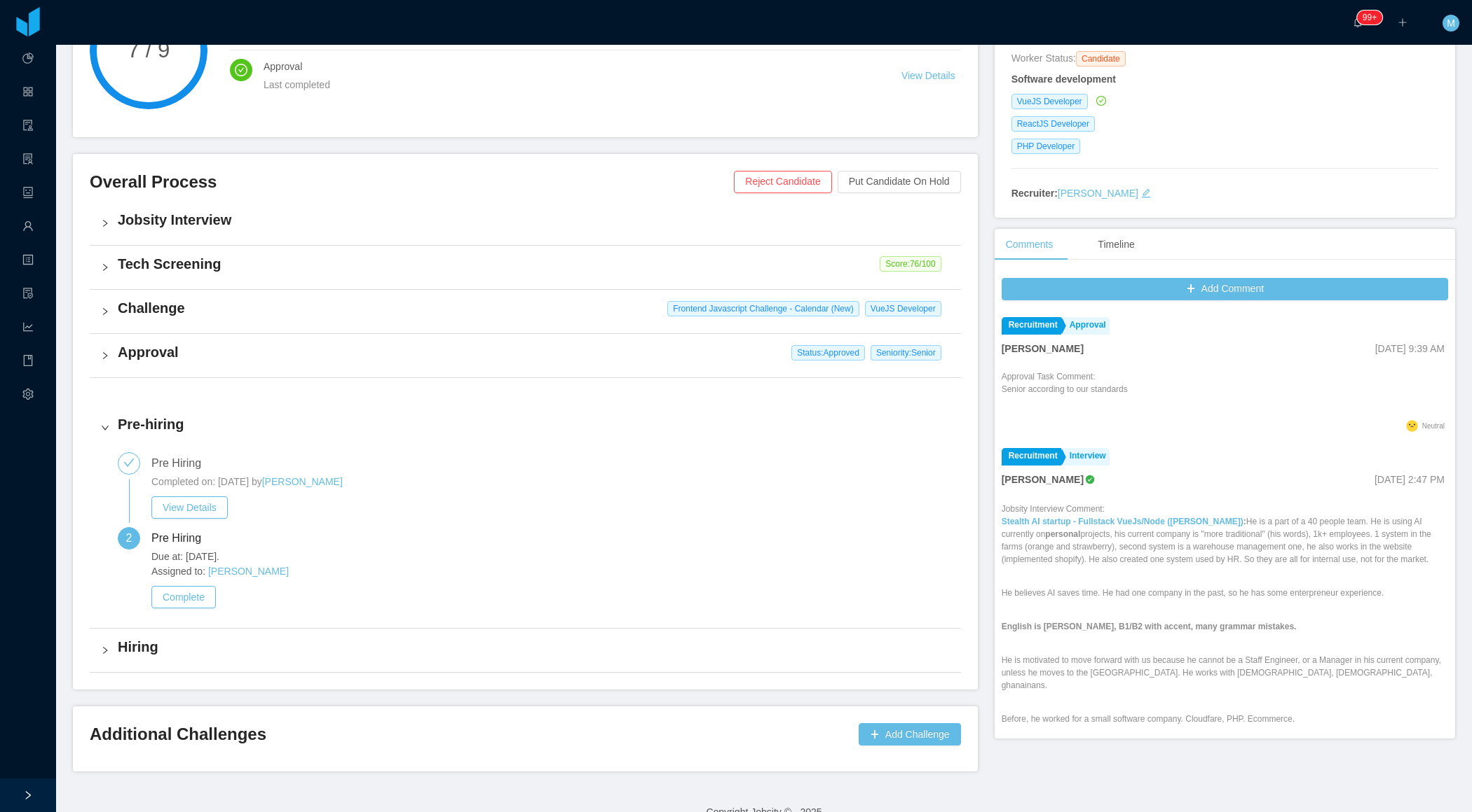
scroll to position [235, 0]
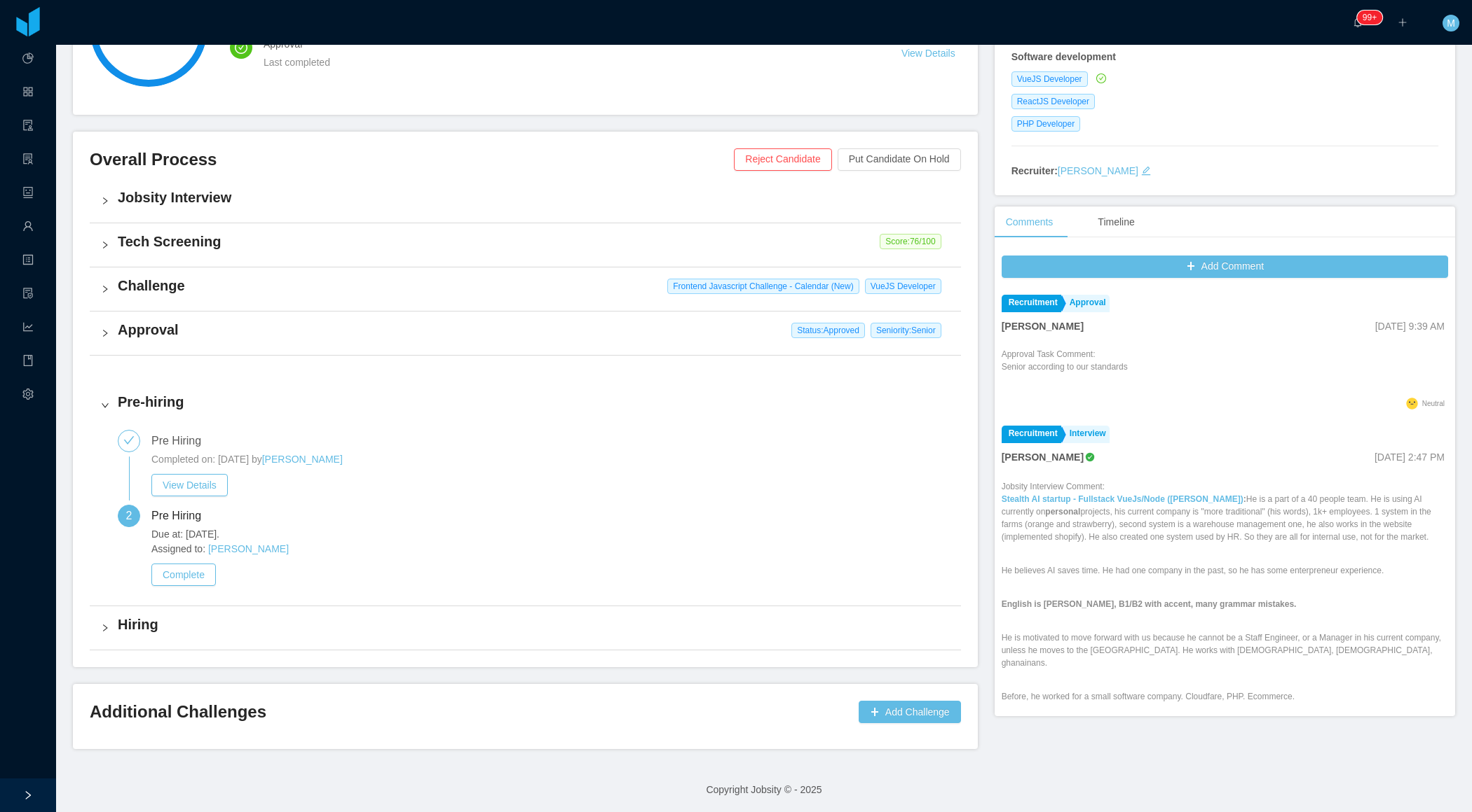
click at [106, 293] on div "Challenge Frontend Javascript Challenge - Calendar (New) [PERSON_NAME]" at bounding box center [525, 289] width 871 height 44
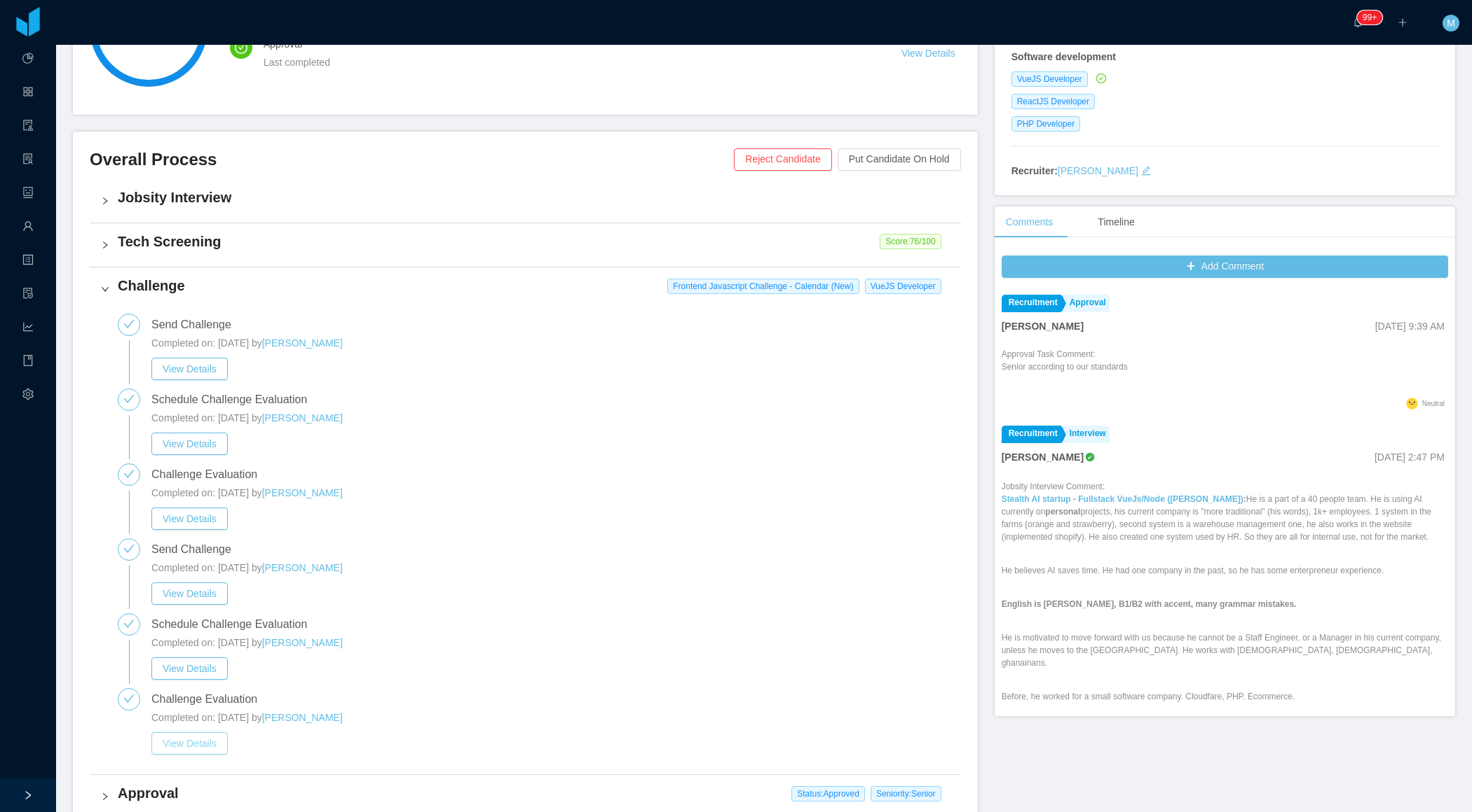
click at [200, 748] on button "View Details" at bounding box center [189, 744] width 76 height 22
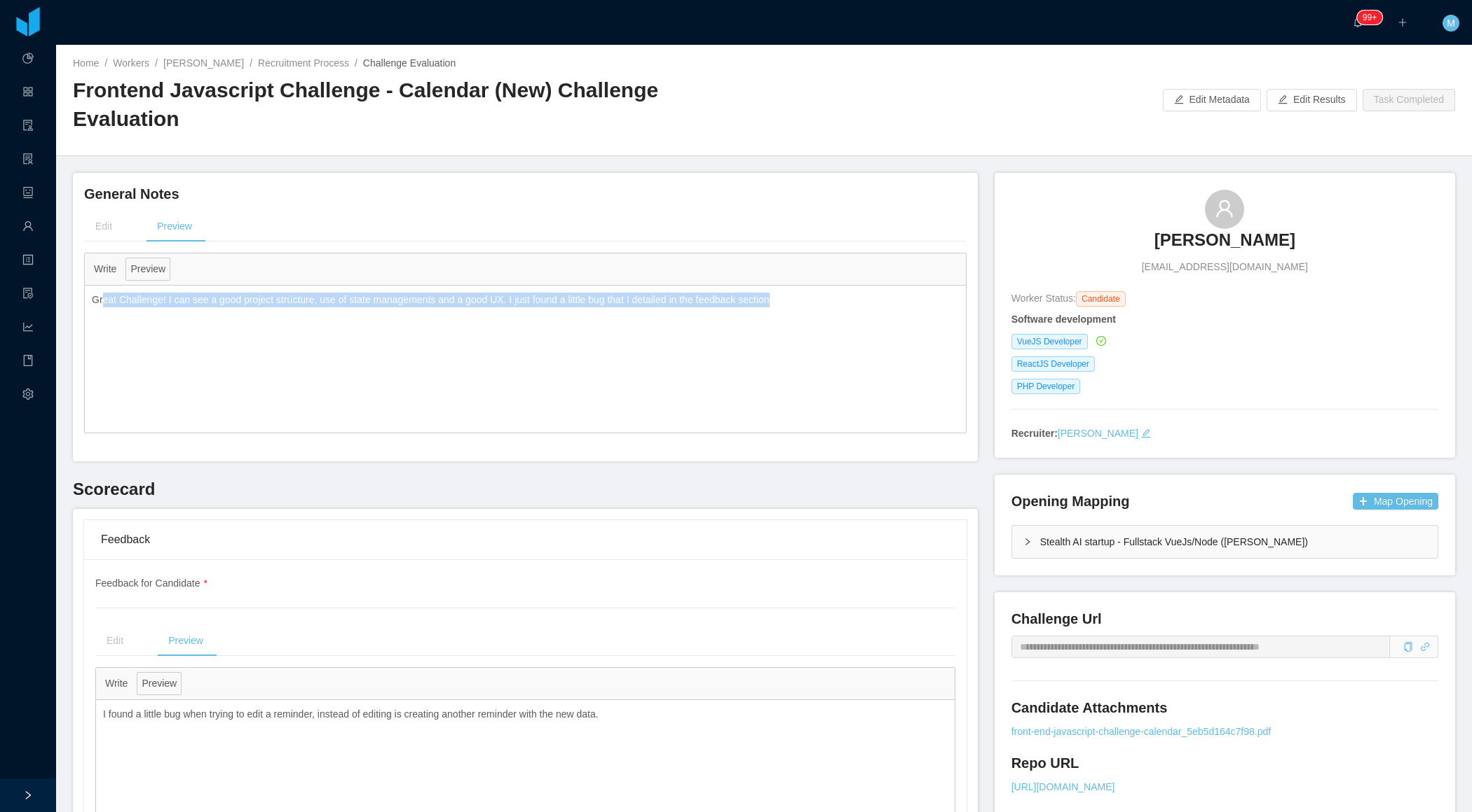
drag, startPoint x: 837, startPoint y: 279, endPoint x: 104, endPoint y: 276, distance: 733.0
click at [104, 286] on div "Great Challenge! I can see a good project structure, use of state managements a…" at bounding box center [525, 300] width 880 height 29
click at [737, 286] on div "Great Challenge! I can see a good project structure, use of state managements a…" at bounding box center [525, 300] width 880 height 29
drag, startPoint x: 825, startPoint y: 275, endPoint x: 96, endPoint y: 273, distance: 729.0
click at [96, 292] on p "Great Challenge! I can see a good project structure, use of state managements a…" at bounding box center [525, 300] width 866 height 15
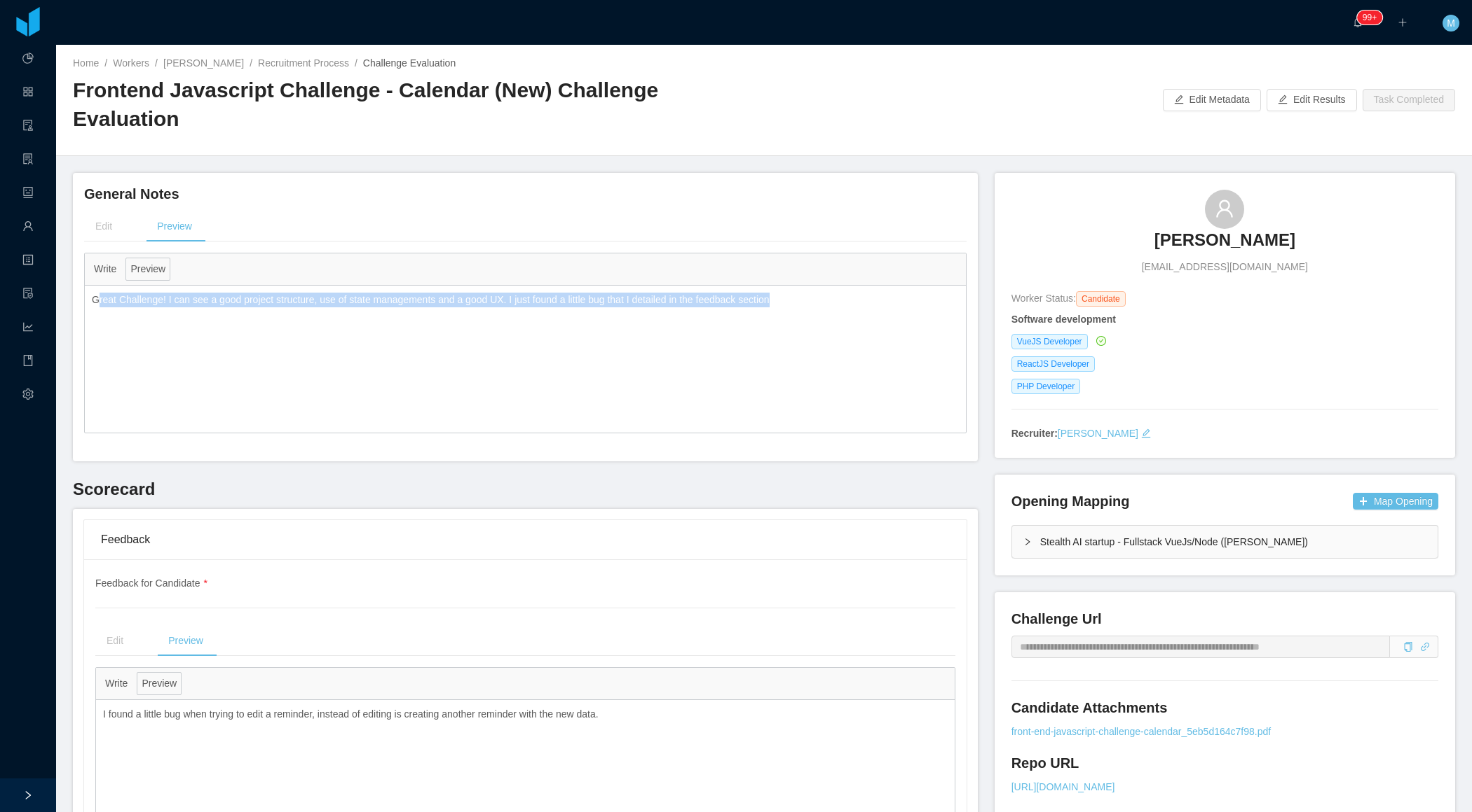
copy p "reat Challenge! I can see a good project structure, use of state managements an…"
copy p "Great Challenge! I can see a good project structure, use of state managements a…"
click at [347, 59] on link "Recruitment Process" at bounding box center [304, 63] width 91 height 11
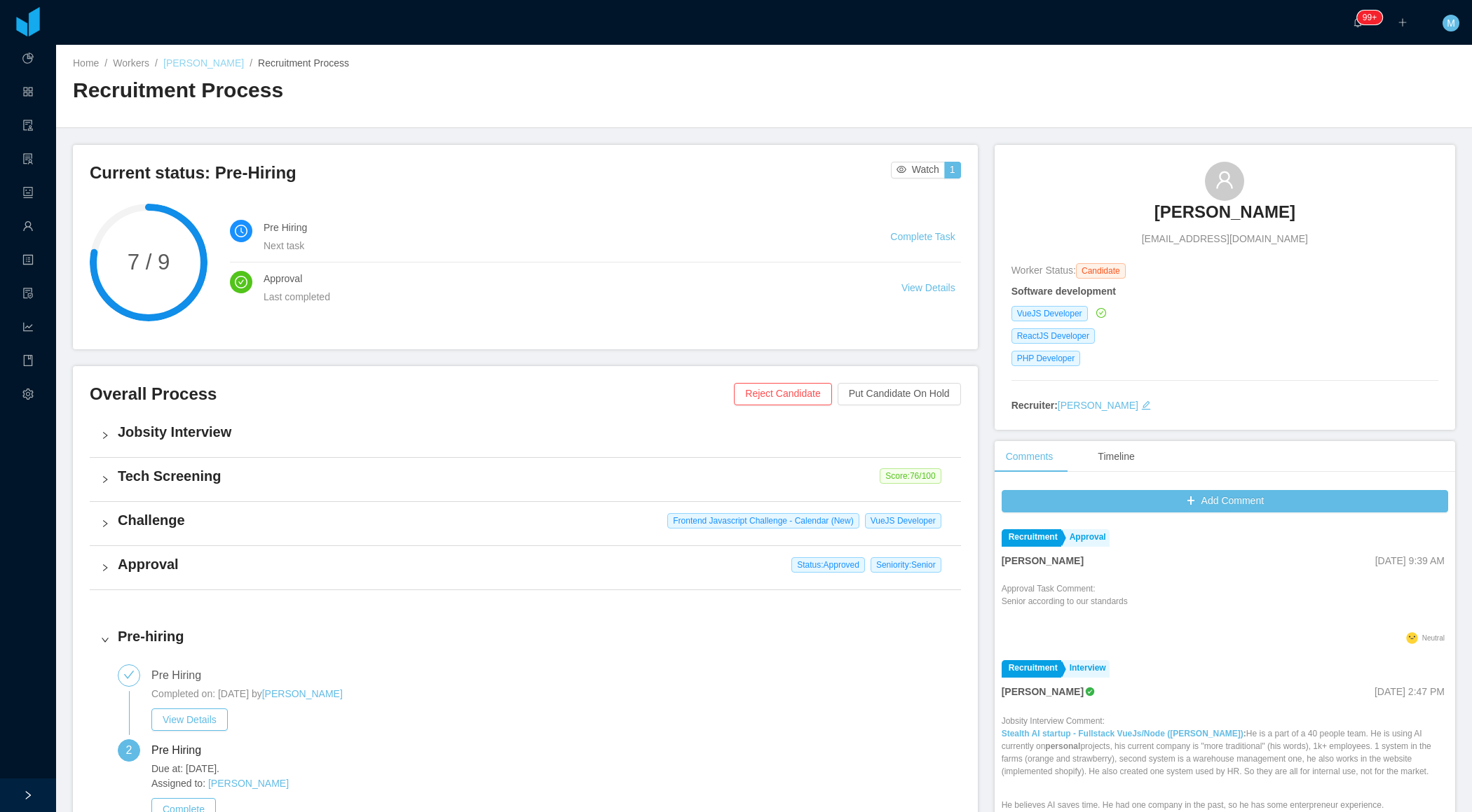
click at [239, 63] on link "[PERSON_NAME]" at bounding box center [203, 63] width 80 height 11
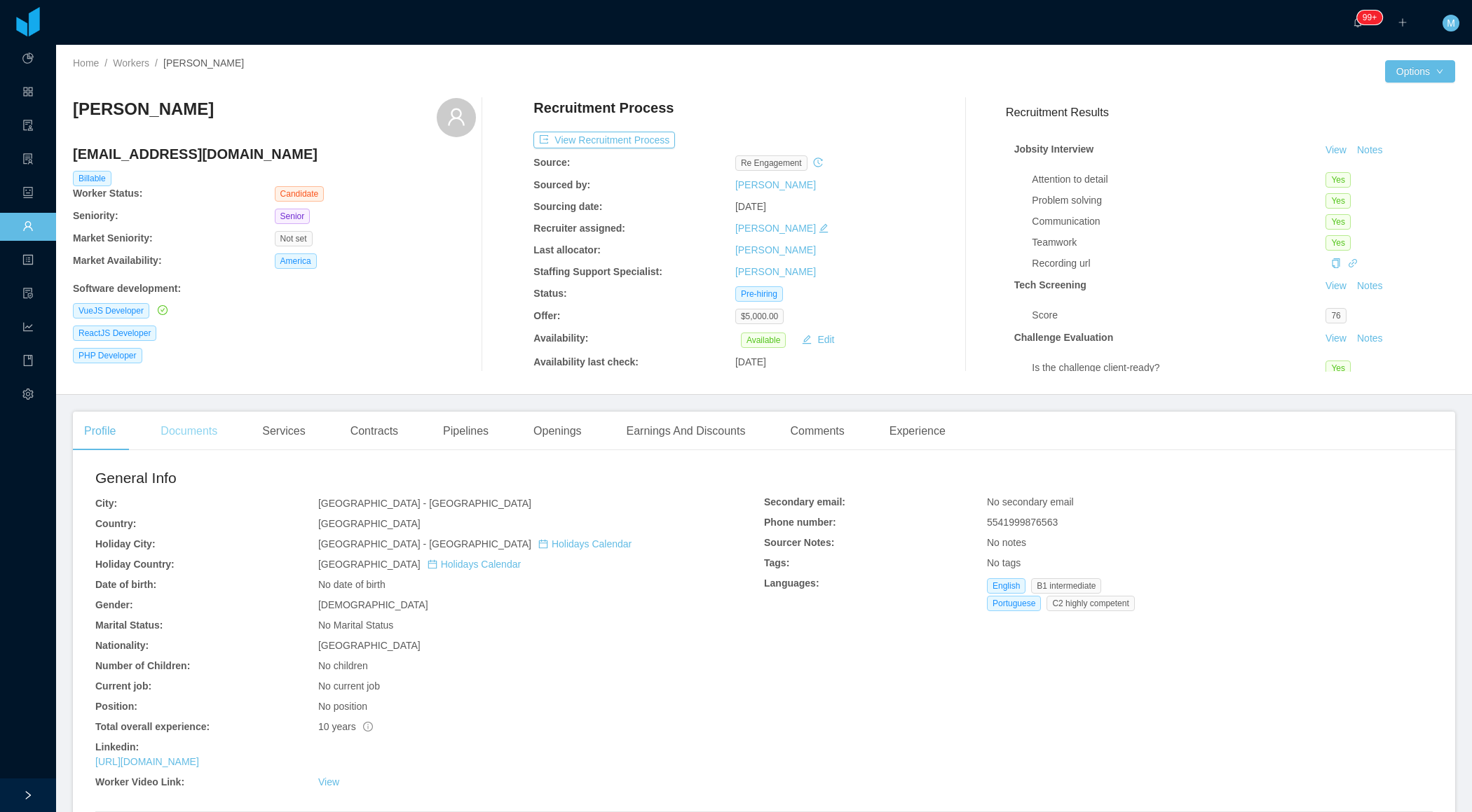
click at [212, 430] on div "Documents" at bounding box center [188, 431] width 79 height 39
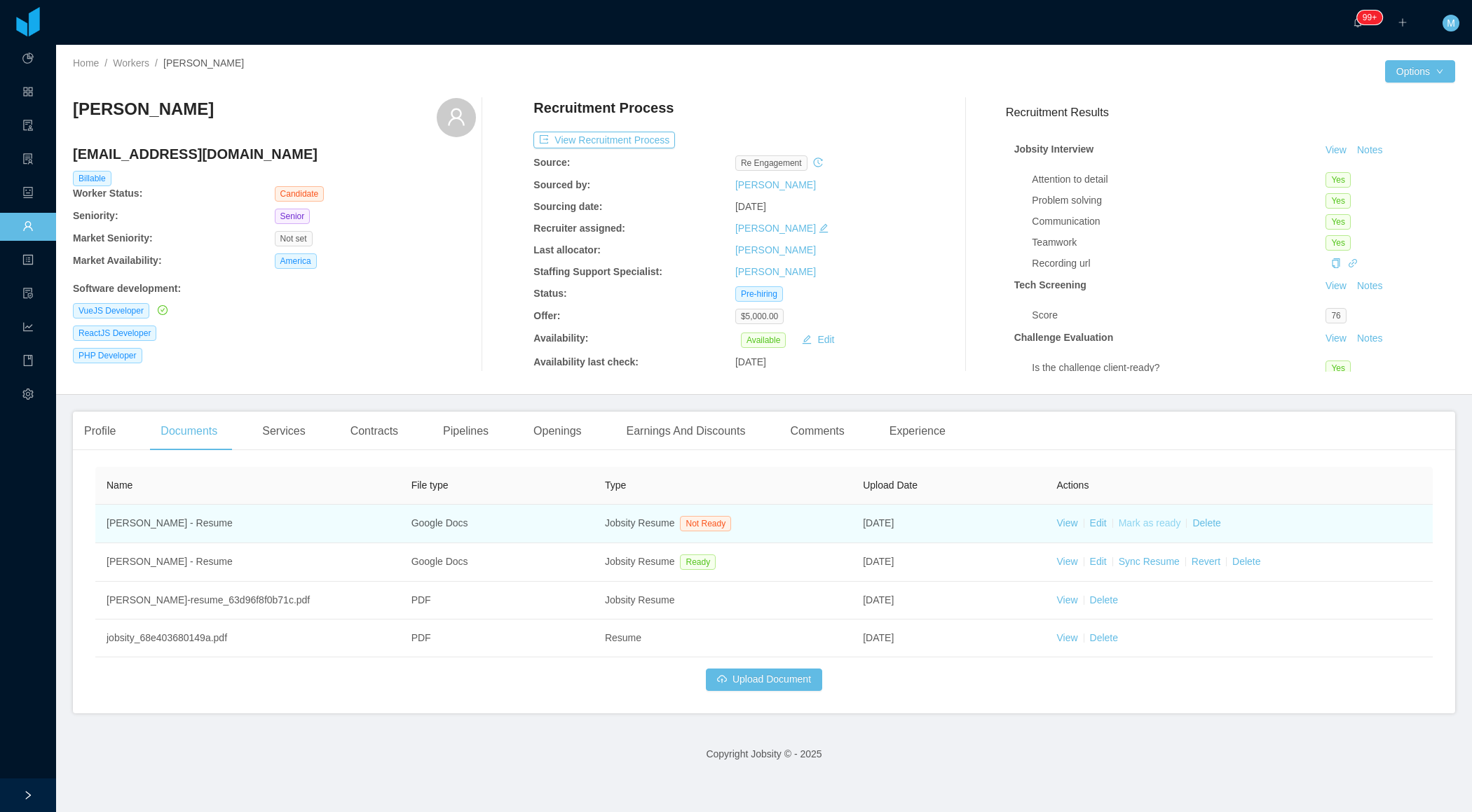
click at [1171, 524] on link "Mark as ready" at bounding box center [1149, 523] width 62 height 11
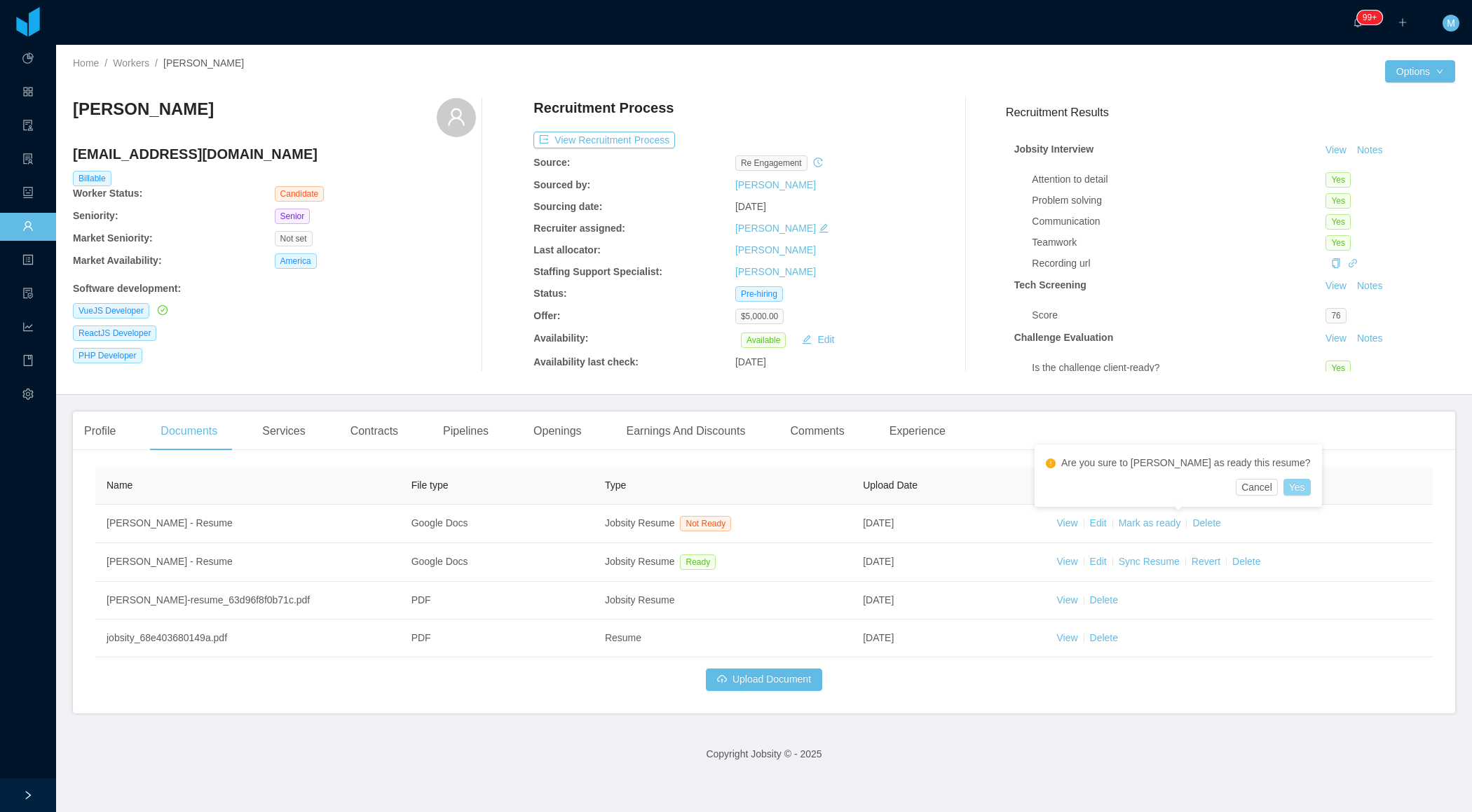
click at [1283, 488] on button "Yes" at bounding box center [1296, 487] width 27 height 17
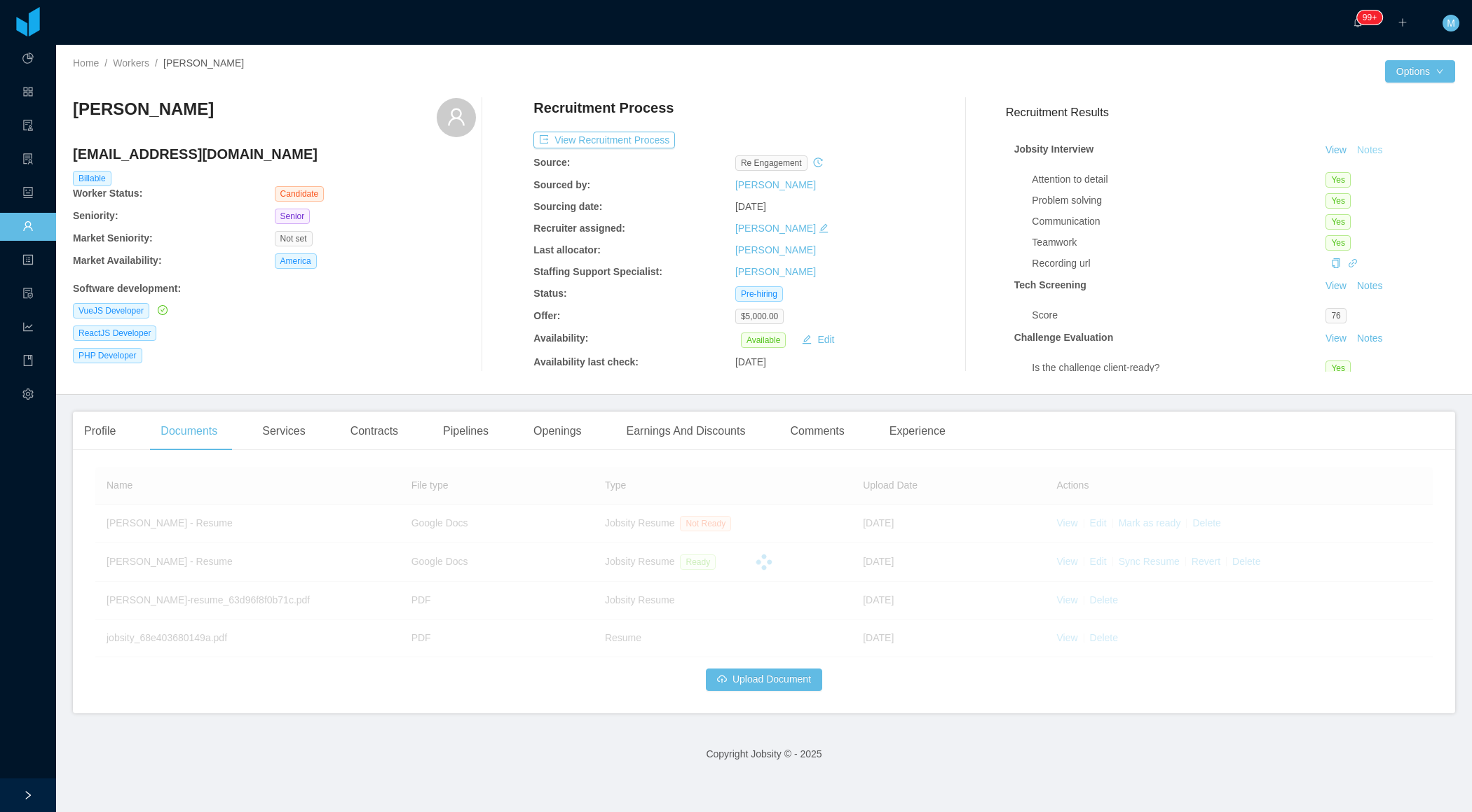
click at [1375, 149] on button "Notes" at bounding box center [1370, 151] width 37 height 17
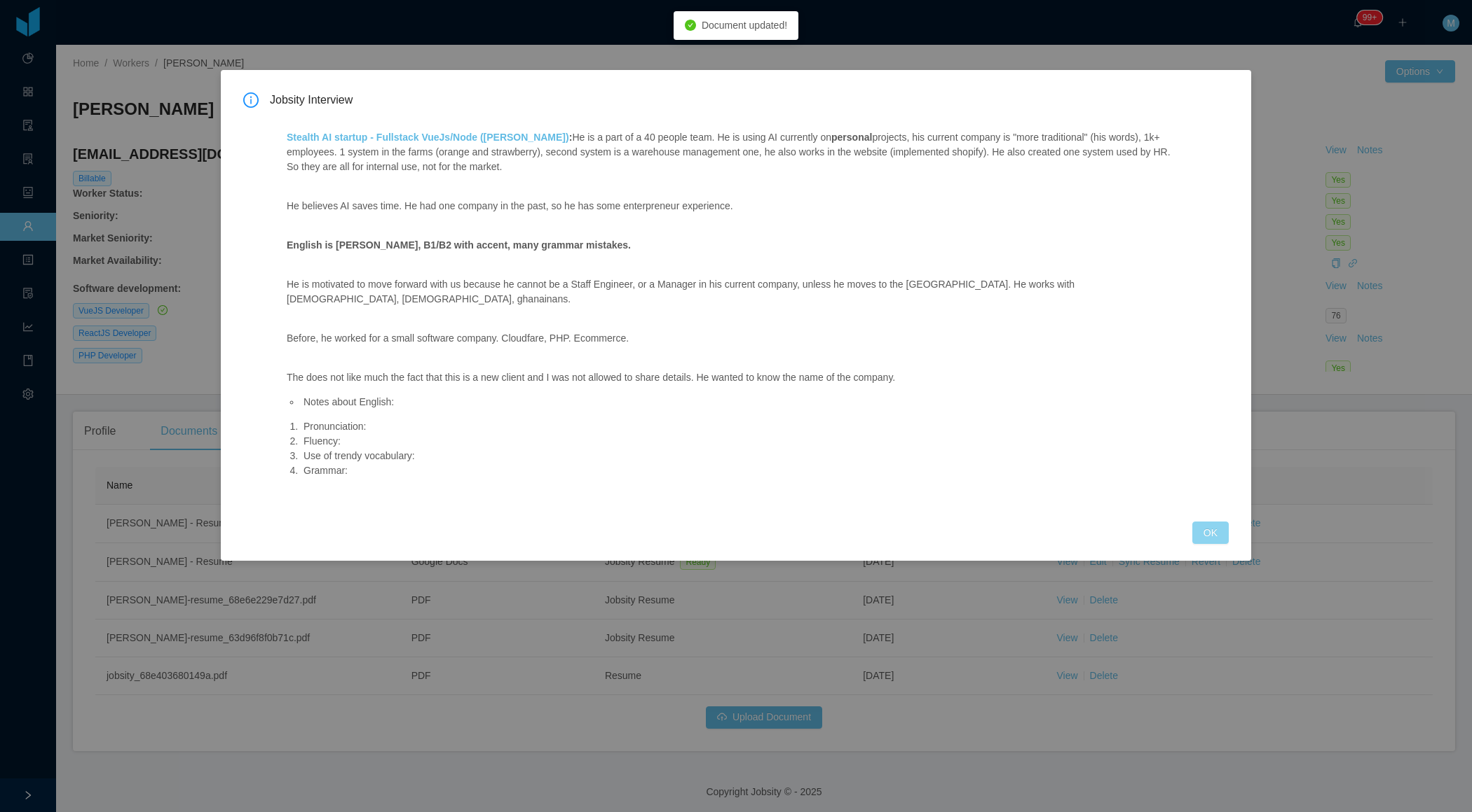
click at [1209, 522] on button "OK" at bounding box center [1209, 533] width 36 height 22
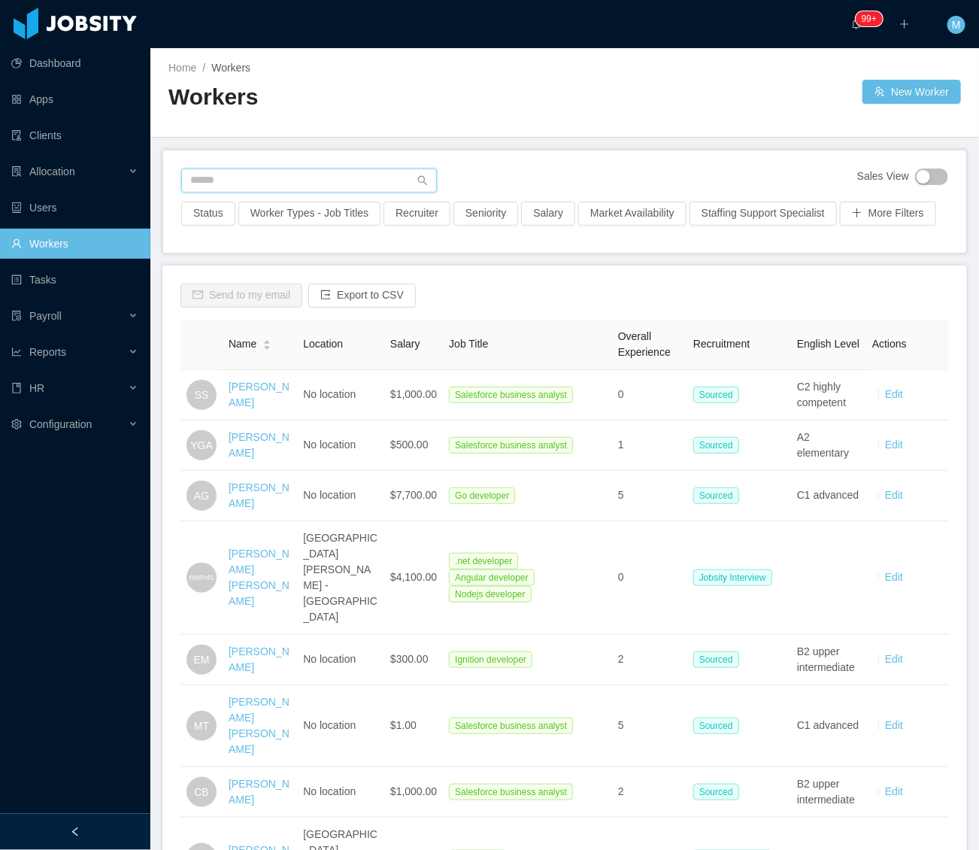
click at [232, 177] on input "text" at bounding box center [309, 180] width 256 height 24
paste input "**********"
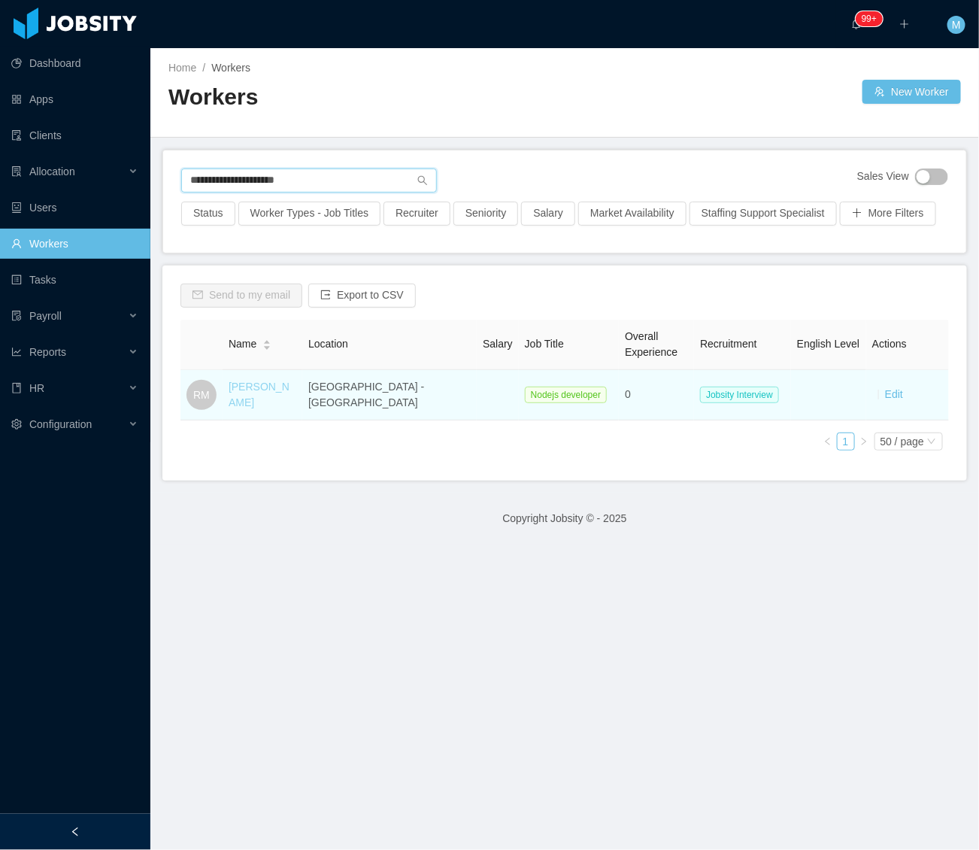
type input "**********"
click at [278, 408] on link "[PERSON_NAME]" at bounding box center [259, 395] width 61 height 28
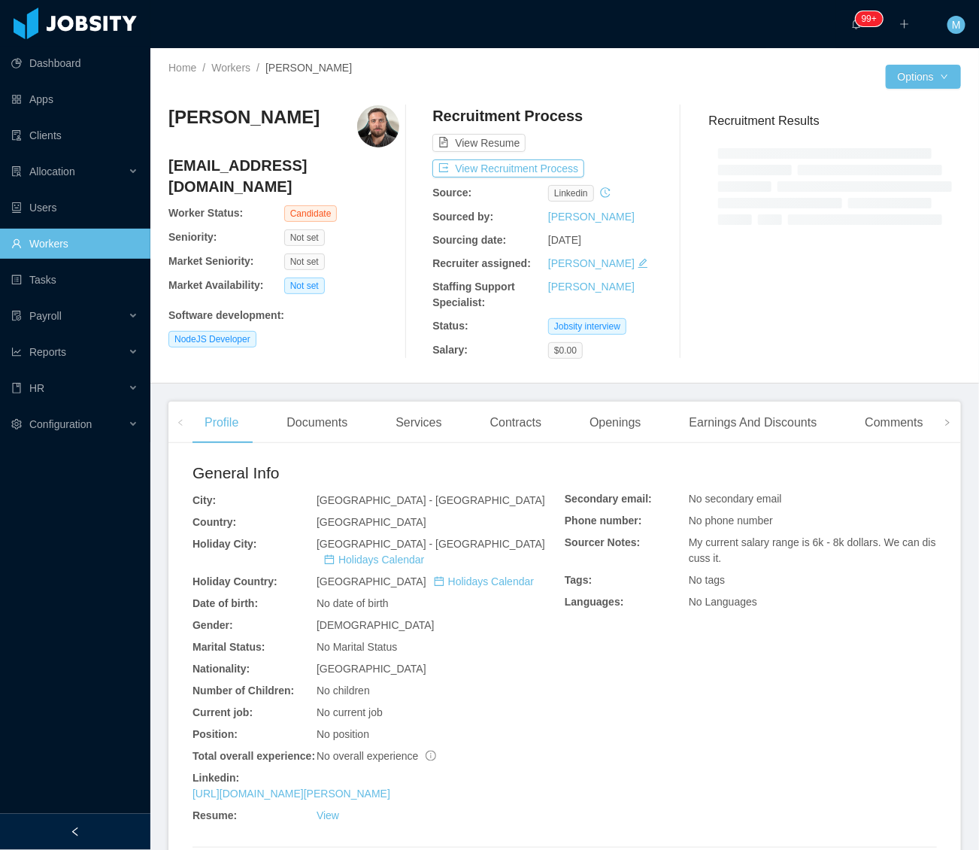
click at [101, 826] on div at bounding box center [75, 832] width 150 height 36
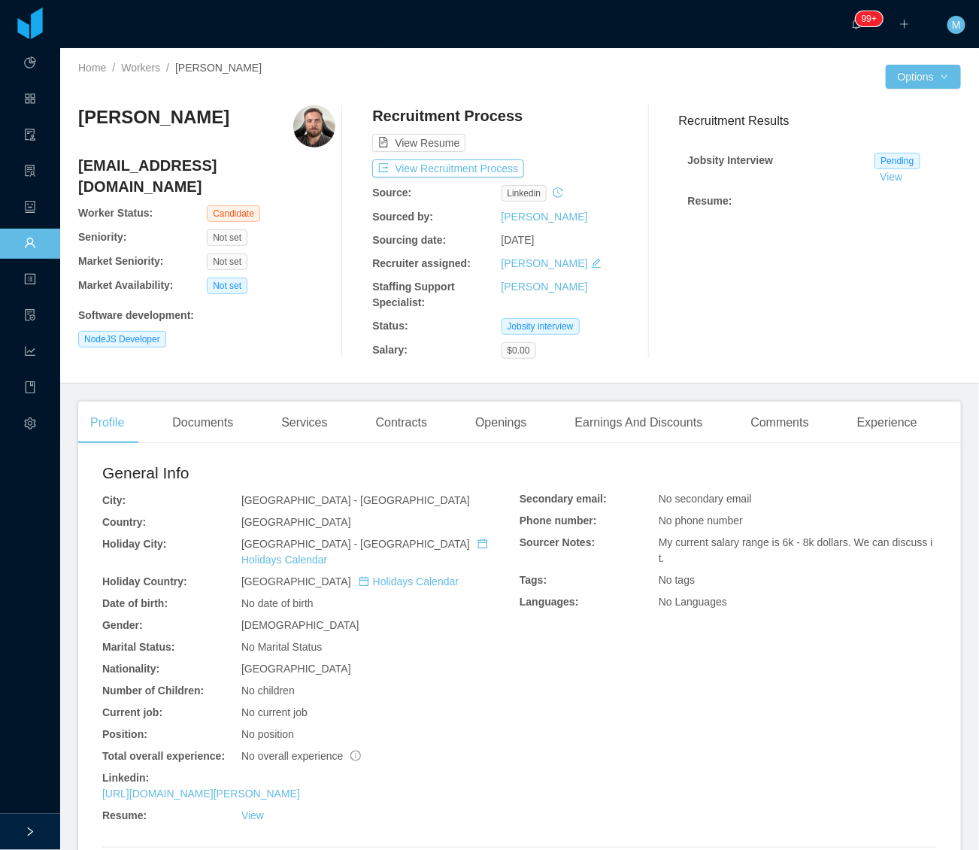
scroll to position [160, 0]
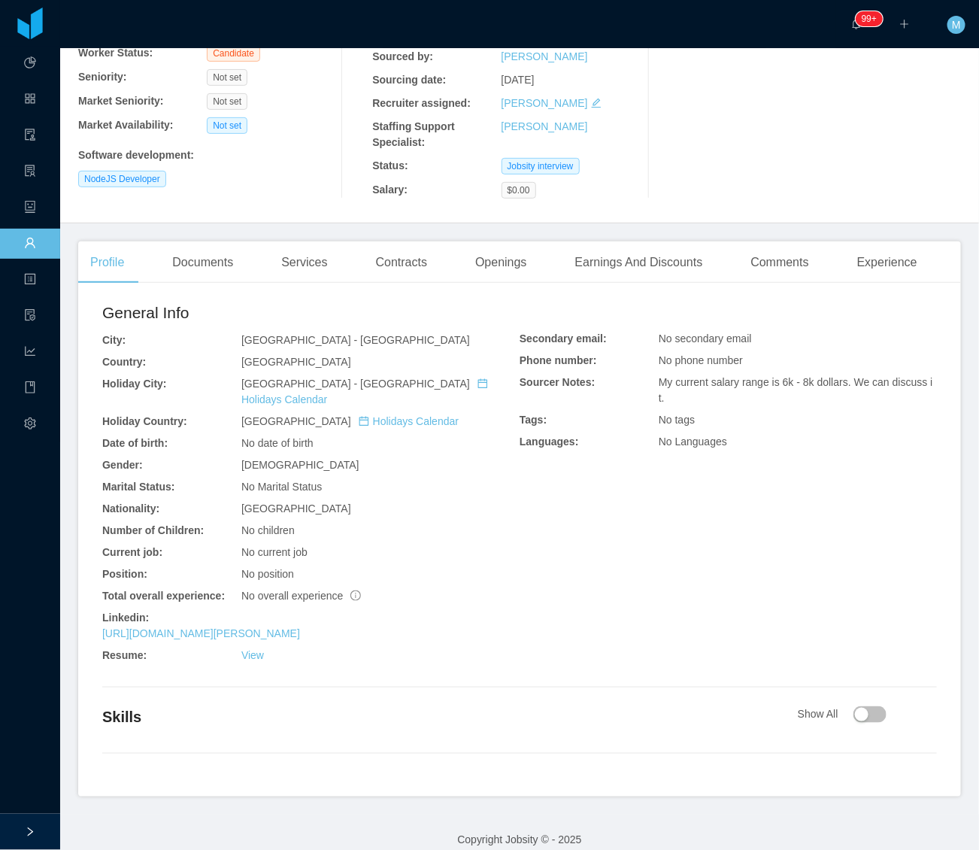
click at [872, 688] on div "General Info City: [GEOGRAPHIC_DATA] - [GEOGRAPHIC_DATA] Country: [GEOGRAPHIC_D…" at bounding box center [519, 546] width 883 height 502
click at [870, 706] on button "button" at bounding box center [870, 714] width 33 height 17
click at [871, 706] on button "button" at bounding box center [870, 714] width 33 height 17
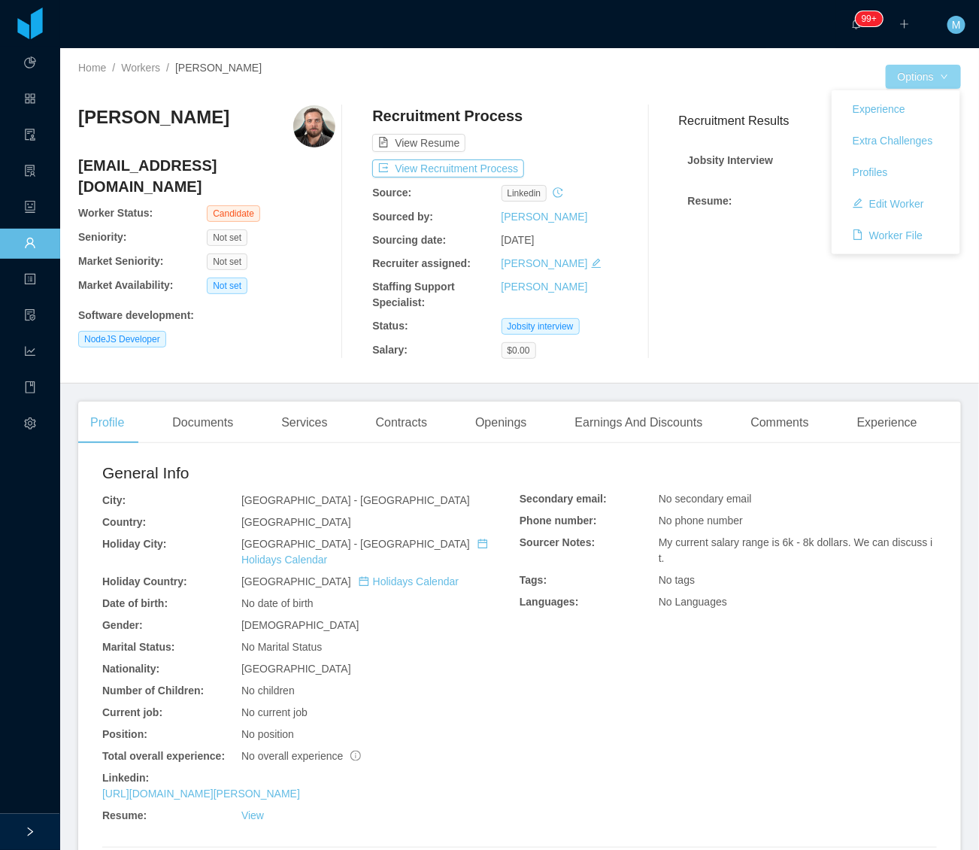
click at [913, 81] on button "Options" at bounding box center [923, 77] width 75 height 24
click at [648, 83] on div at bounding box center [703, 77] width 366 height 24
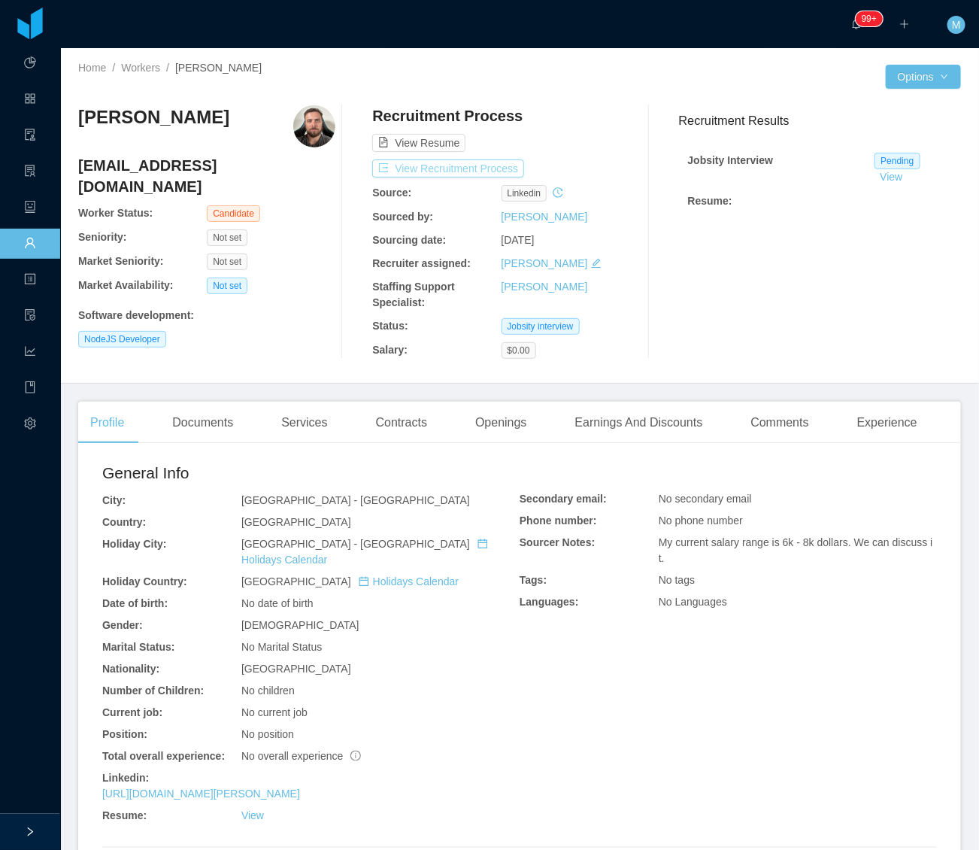
click at [493, 171] on button "View Recruitment Process" at bounding box center [448, 168] width 152 height 18
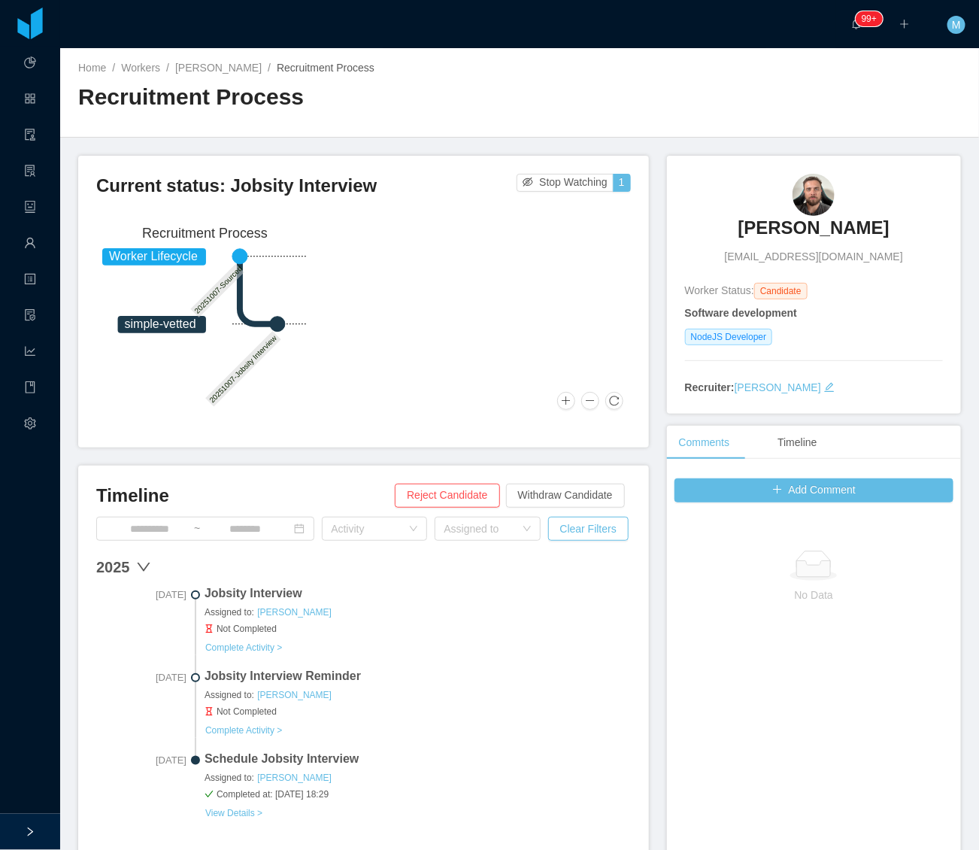
scroll to position [129, 0]
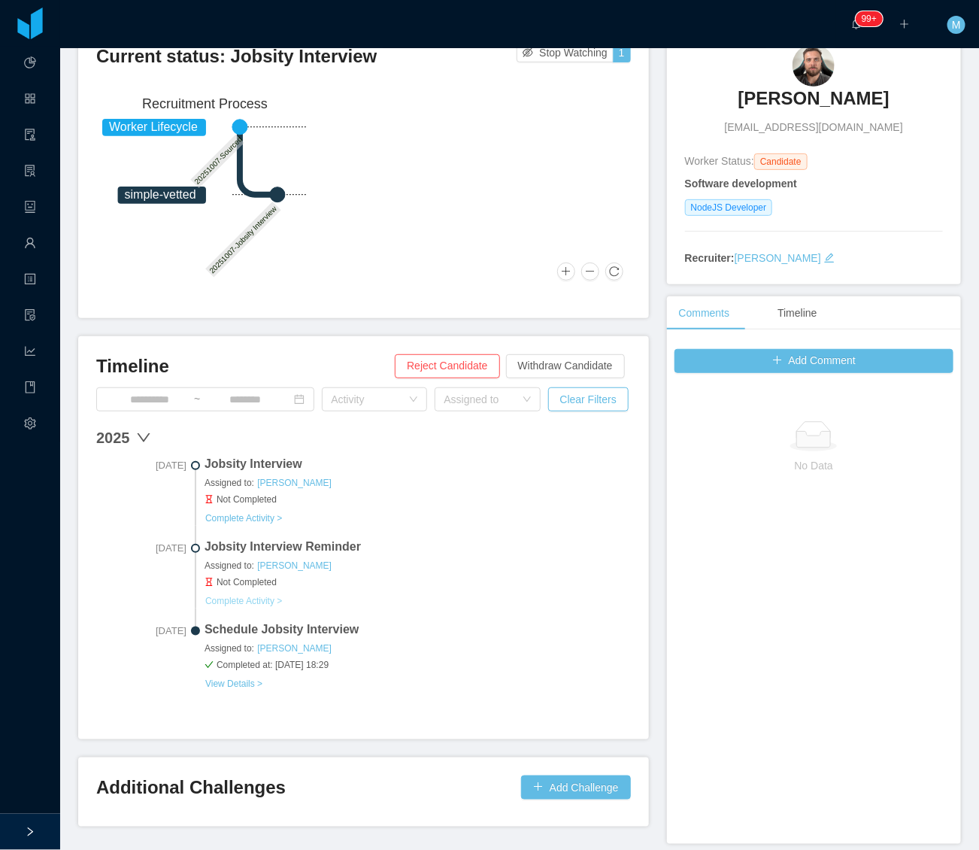
click at [246, 599] on button "Complete Activity >" at bounding box center [244, 601] width 78 height 12
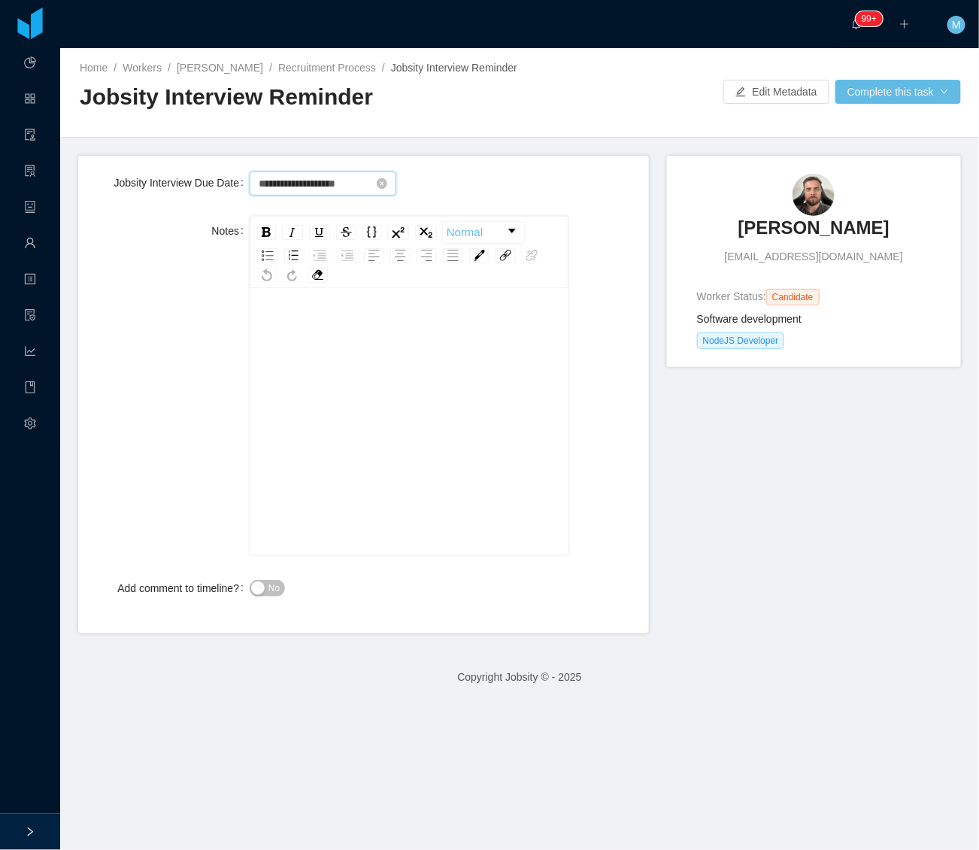
click at [311, 187] on input "**********" at bounding box center [323, 183] width 147 height 24
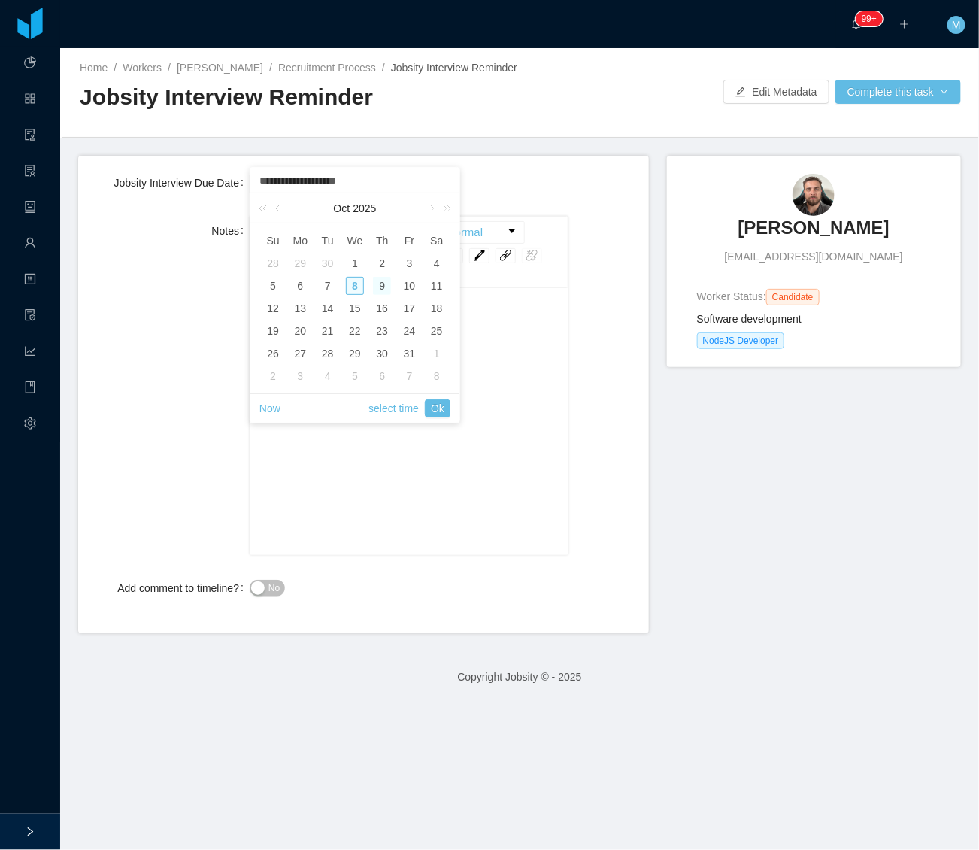
click at [384, 287] on div "9" at bounding box center [382, 286] width 18 height 18
type input "**********"
click at [379, 287] on div "9" at bounding box center [382, 286] width 18 height 18
click at [433, 406] on link "Ok" at bounding box center [438, 408] width 26 height 18
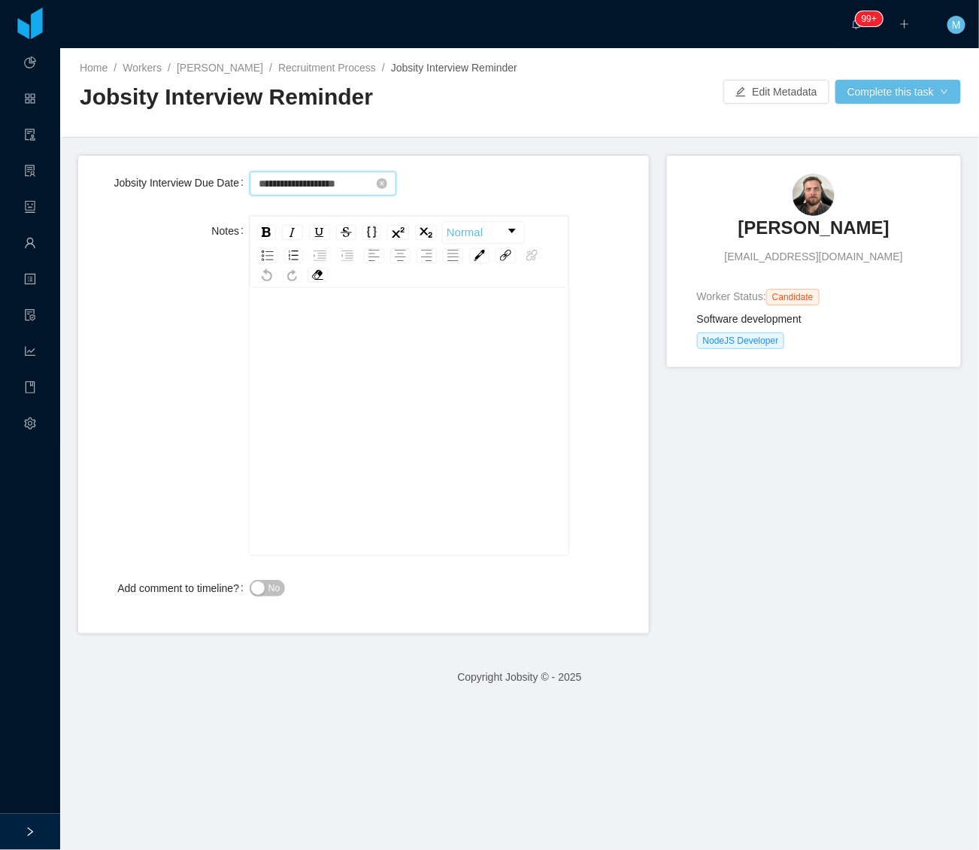
click at [352, 193] on input "**********" at bounding box center [323, 183] width 147 height 24
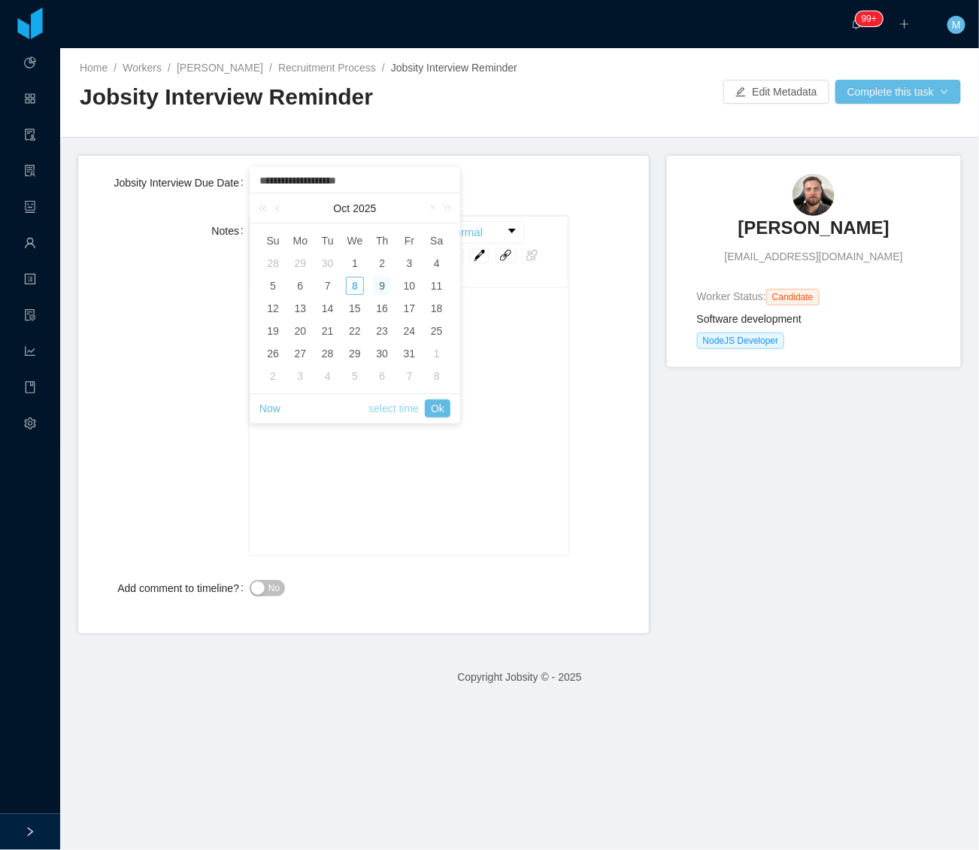
click at [392, 411] on link "select time" at bounding box center [394, 408] width 50 height 29
click at [427, 232] on li "PM" at bounding box center [425, 233] width 70 height 18
click at [287, 373] on li "10" at bounding box center [284, 378] width 69 height 18
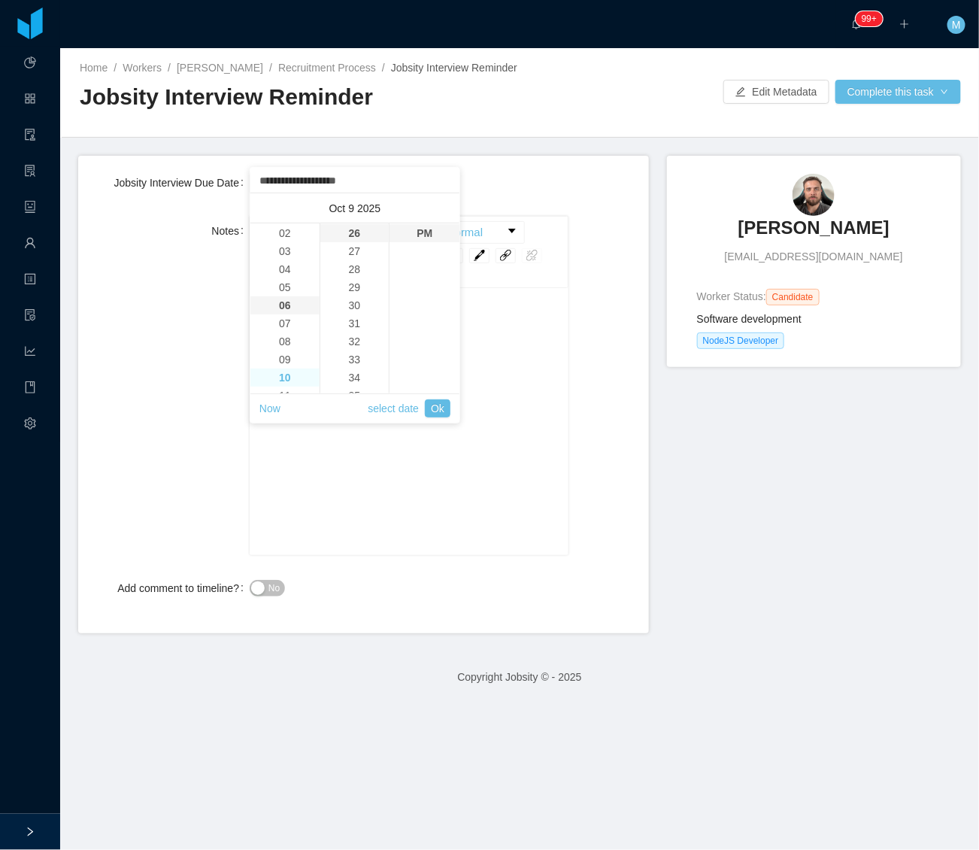
type input "**********"
click at [287, 249] on li "11" at bounding box center [284, 250] width 69 height 18
type input "**********"
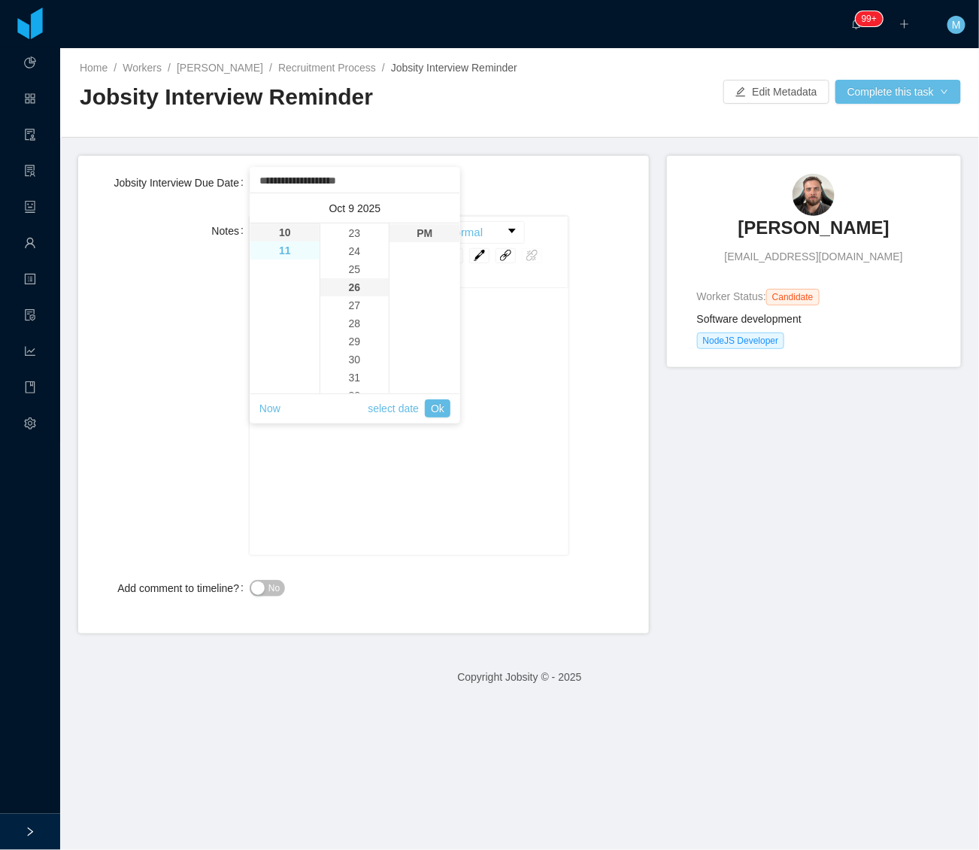
type input "**********"
click at [358, 317] on li "30" at bounding box center [354, 319] width 69 height 18
type input "**********"
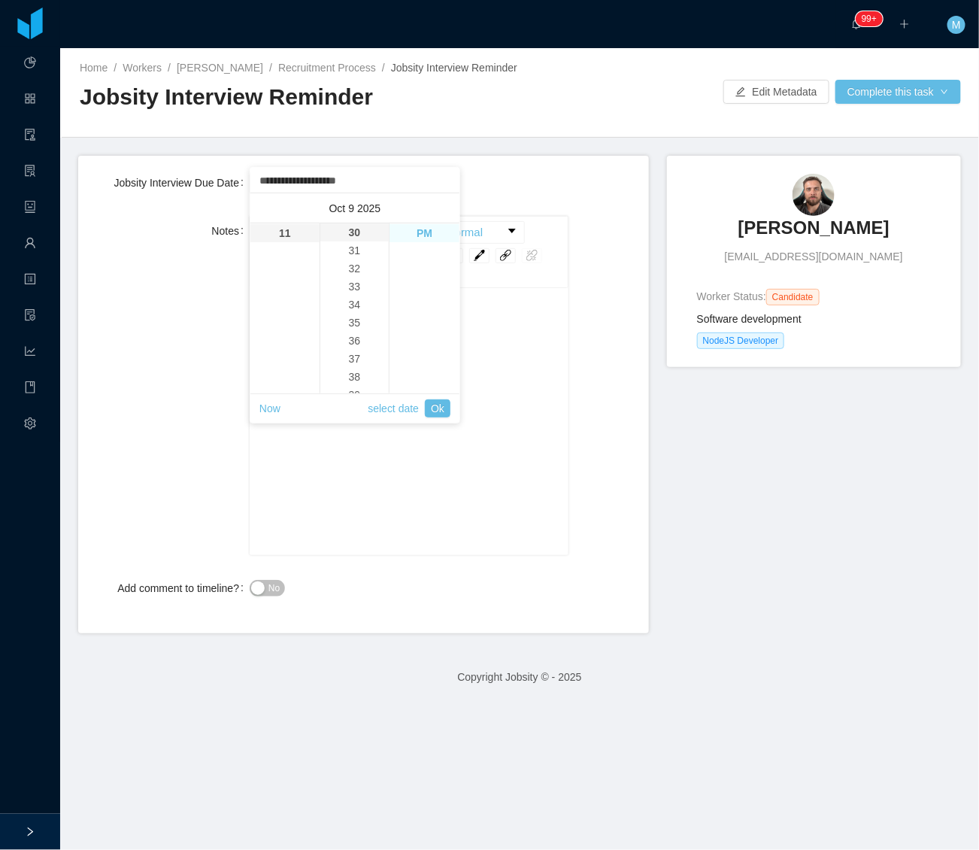
click at [432, 232] on li "PM" at bounding box center [425, 233] width 70 height 18
click at [423, 235] on li "PM" at bounding box center [425, 233] width 70 height 18
click at [363, 184] on input "**********" at bounding box center [355, 181] width 194 height 17
type input "**********"
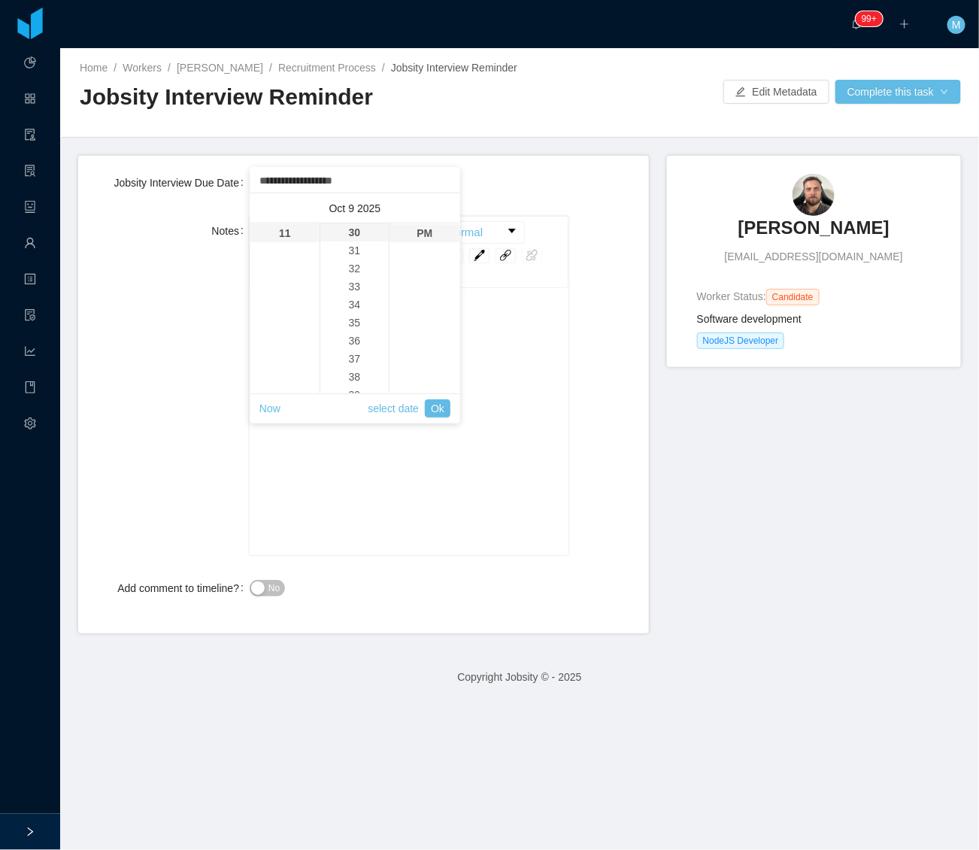
type input "**********"
click at [440, 408] on link "Ok" at bounding box center [438, 408] width 26 height 18
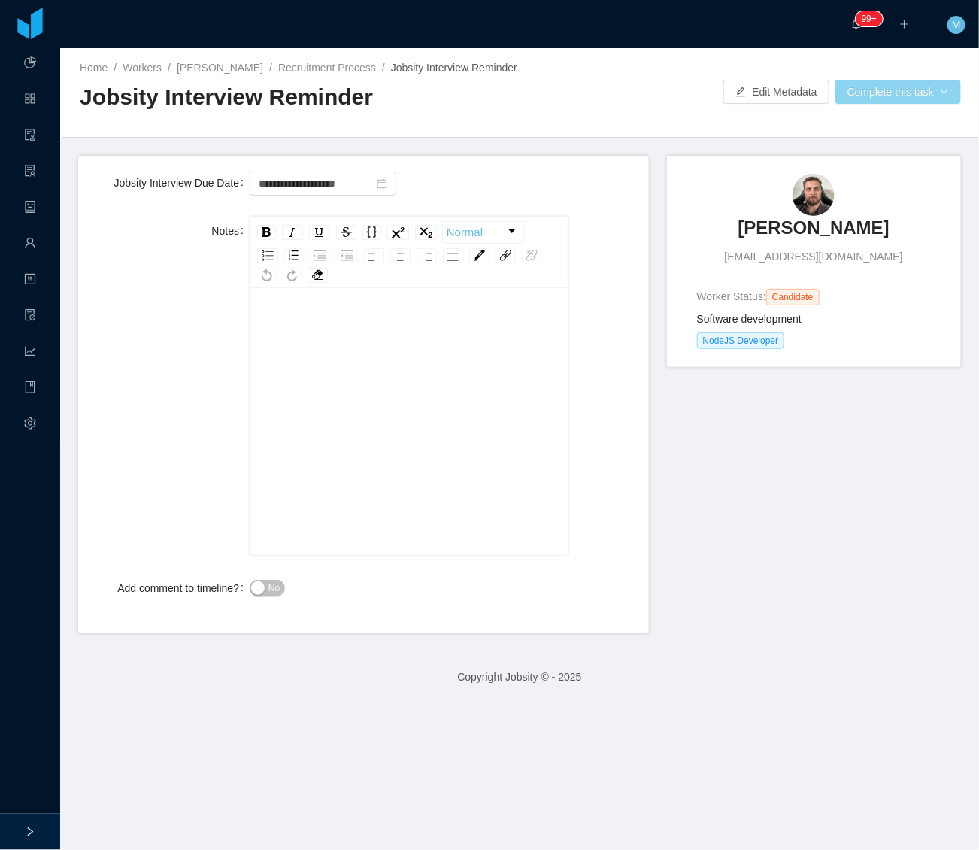
click at [890, 91] on button "Complete this task" at bounding box center [899, 92] width 126 height 24
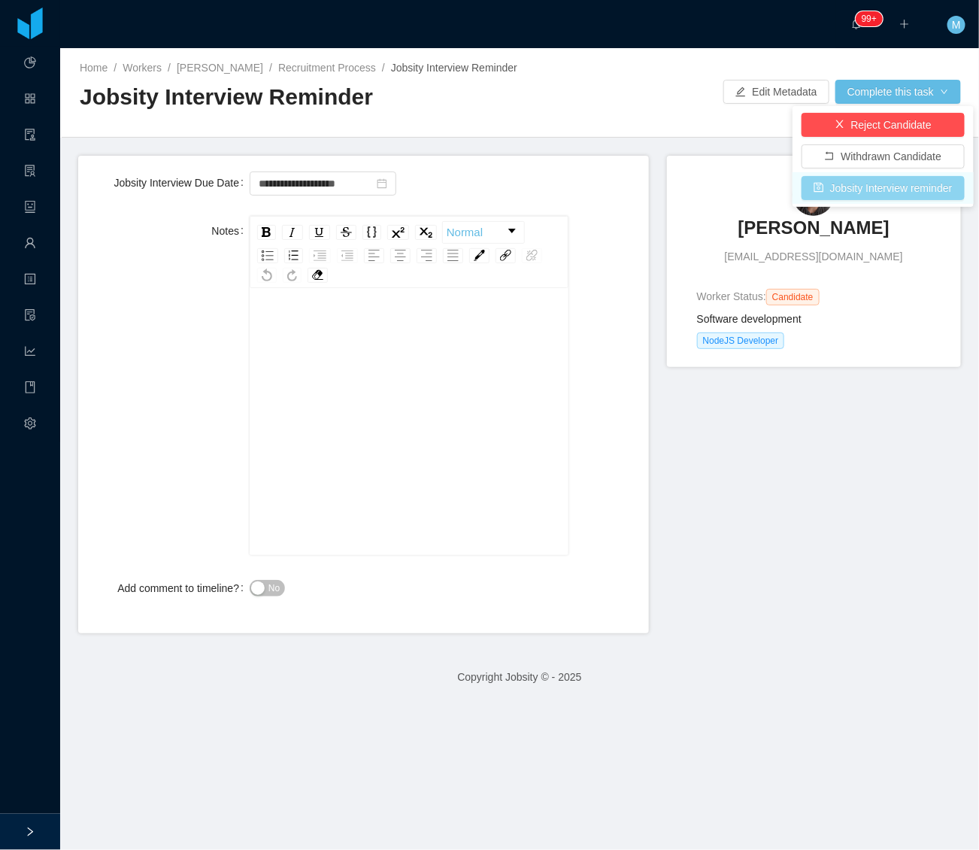
click at [854, 193] on button "Jobsity Interview reminder" at bounding box center [883, 188] width 163 height 24
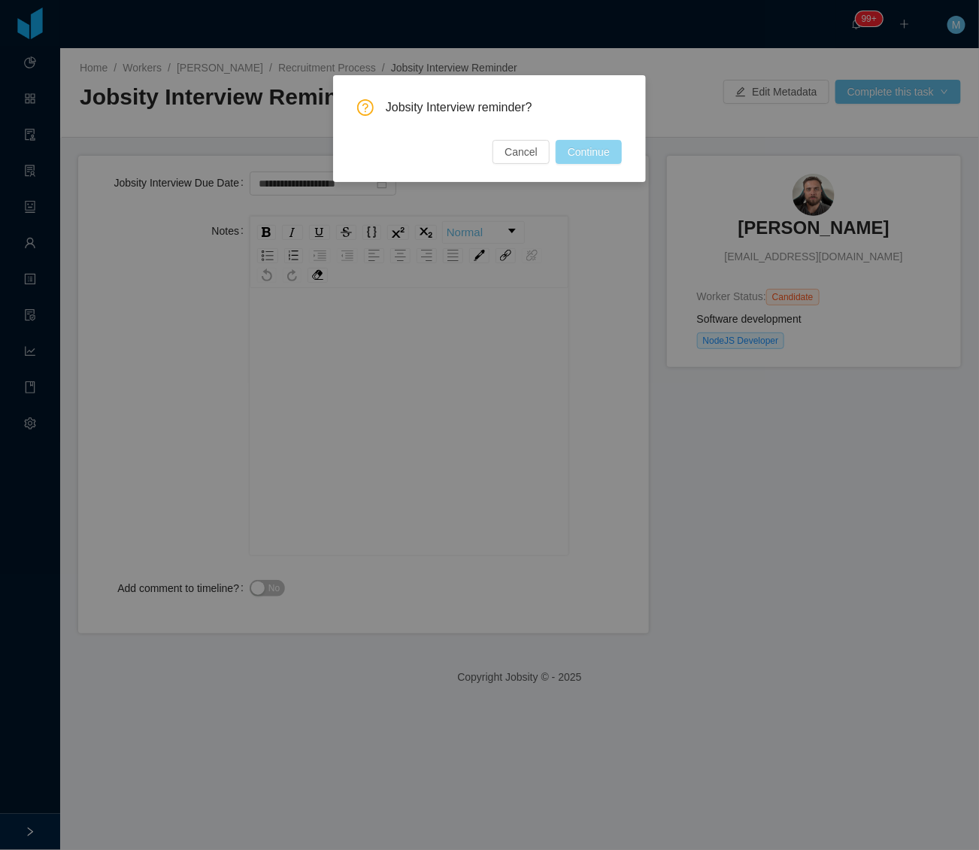
click at [596, 149] on button "Continue" at bounding box center [589, 152] width 66 height 24
